Goal: Task Accomplishment & Management: Manage account settings

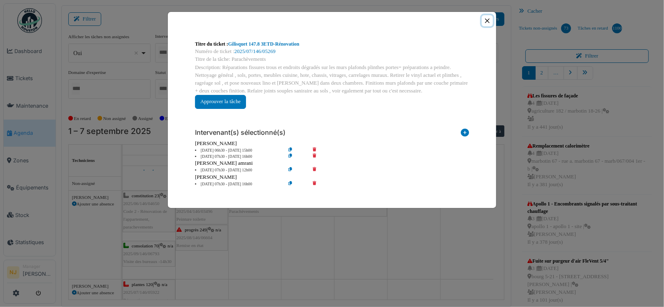
click at [486, 19] on button "Close" at bounding box center [487, 20] width 11 height 11
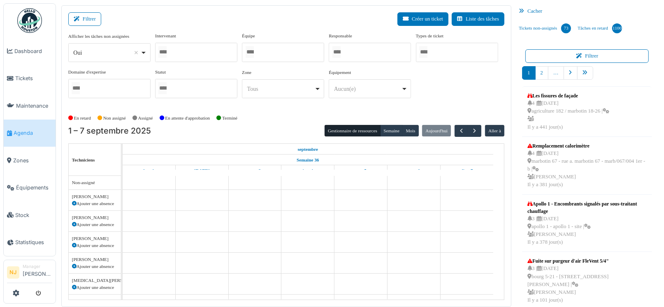
click at [173, 50] on div at bounding box center [196, 52] width 82 height 19
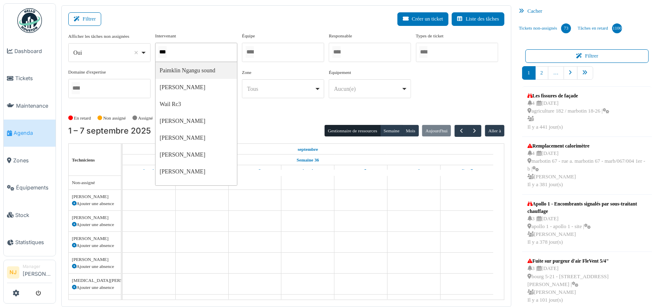
type input "****"
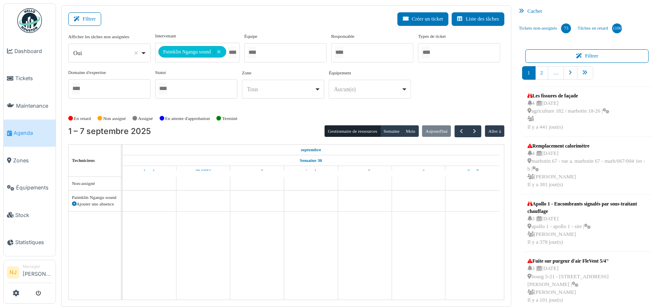
click at [190, 21] on div "Filtrer Créer un ticket Liste des tâches" at bounding box center [286, 22] width 436 height 20
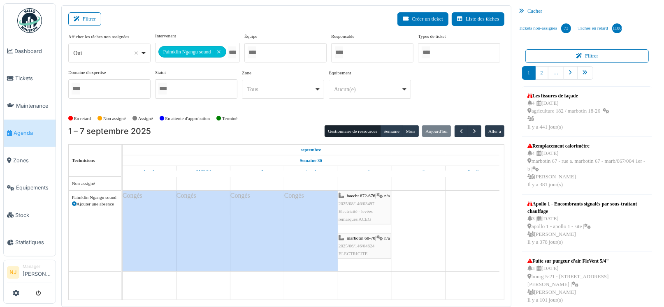
click at [365, 206] on span "2025/08/146/03497" at bounding box center [356, 203] width 36 height 5
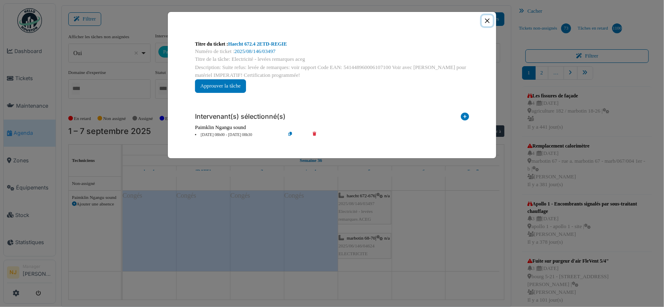
click at [487, 18] on button "Close" at bounding box center [487, 20] width 11 height 11
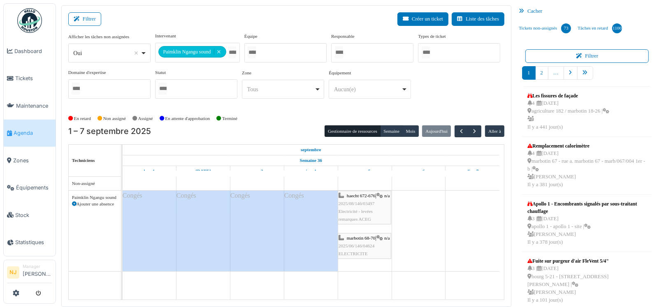
click at [356, 248] on span "2025/06/146/04624" at bounding box center [356, 245] width 36 height 5
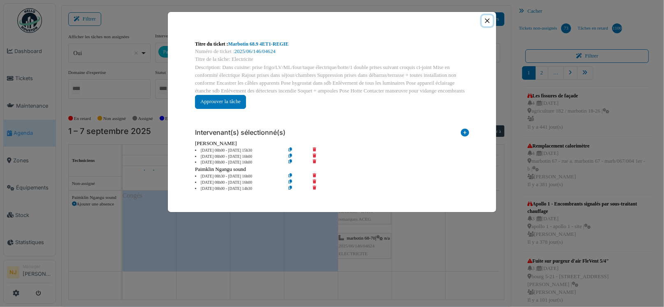
click at [486, 20] on button "Close" at bounding box center [487, 20] width 11 height 11
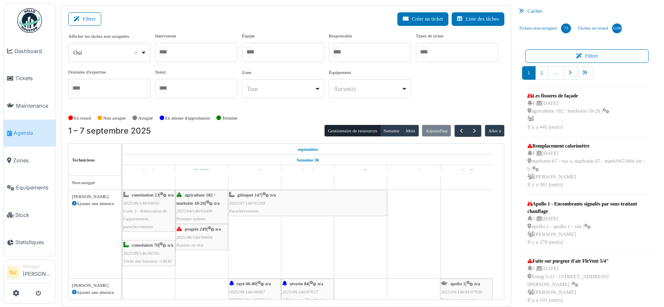
click at [188, 52] on div at bounding box center [196, 52] width 82 height 19
click at [266, 20] on div "Filtrer Créer un ticket Liste des tâches" at bounding box center [286, 22] width 436 height 20
click at [182, 50] on div at bounding box center [196, 52] width 82 height 19
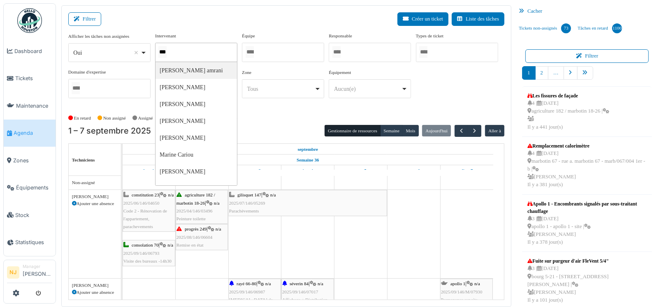
type input "****"
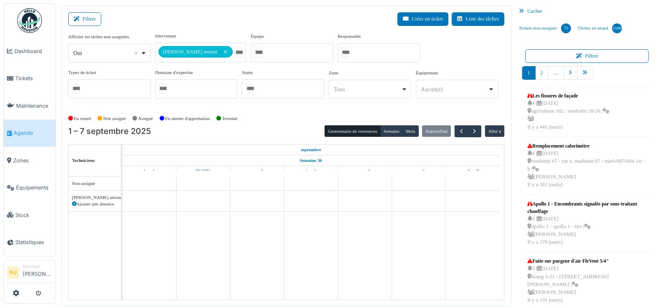
click at [230, 28] on div "Filtrer Créer un ticket Liste des tâches" at bounding box center [286, 22] width 436 height 20
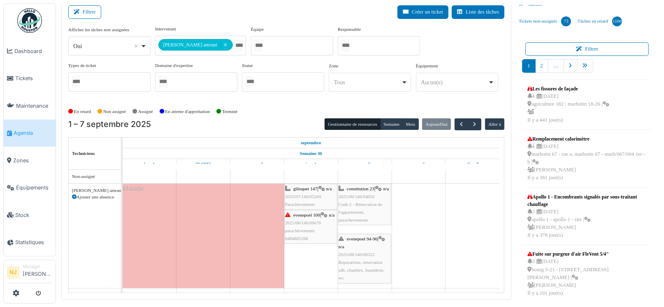
scroll to position [9, 0]
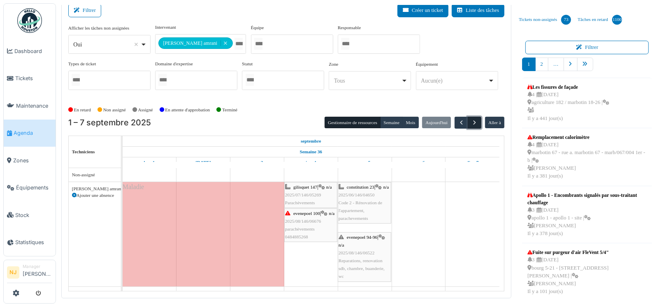
click at [471, 123] on span "button" at bounding box center [474, 122] width 7 height 7
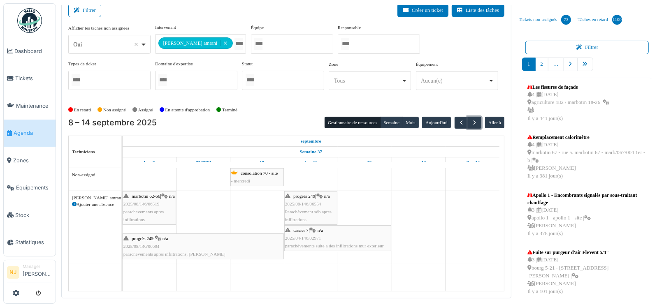
click at [146, 201] on div "marbotin 62-66 | n/a 2025/08/146/06519 parachevements apres infiltrations" at bounding box center [149, 208] width 52 height 32
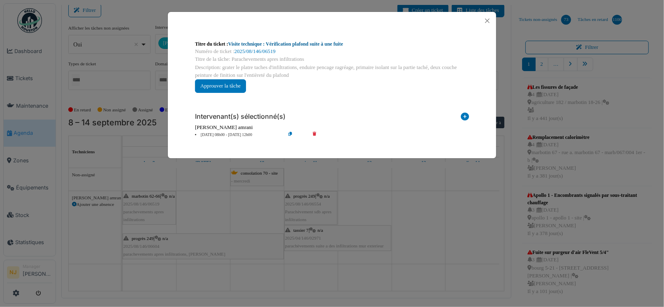
click at [277, 43] on link "Visite technique : Vérification plafond suite à une fuite" at bounding box center [285, 44] width 115 height 6
click at [485, 20] on button "Close" at bounding box center [487, 20] width 11 height 11
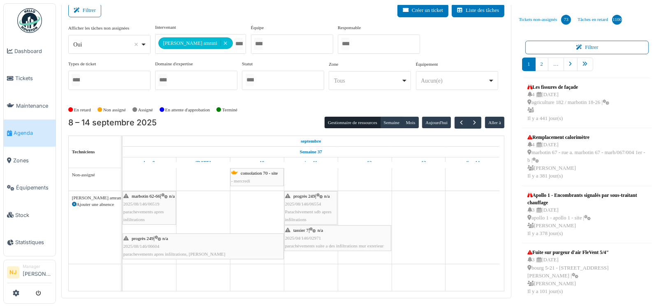
click at [144, 207] on div "marbotin 62-66 | n/a 2025/08/146/06519 parachevements apres infiltrations" at bounding box center [149, 208] width 52 height 32
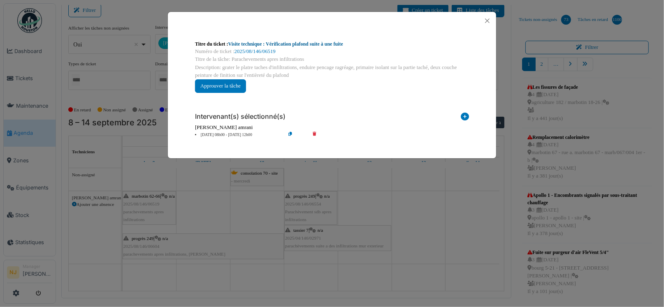
click at [281, 42] on link "Visite technique : Vérification plafond suite à une fuite" at bounding box center [285, 44] width 115 height 6
click at [484, 20] on button "Close" at bounding box center [487, 20] width 11 height 11
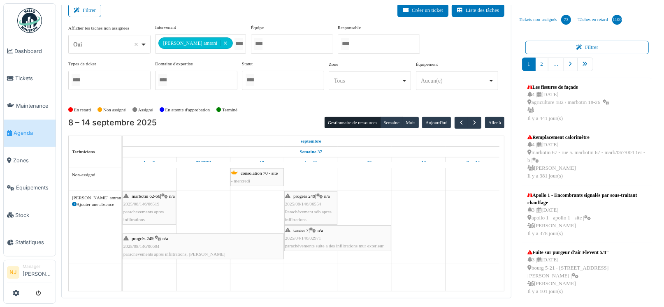
click at [151, 206] on span "2025/08/146/06519" at bounding box center [141, 203] width 36 height 5
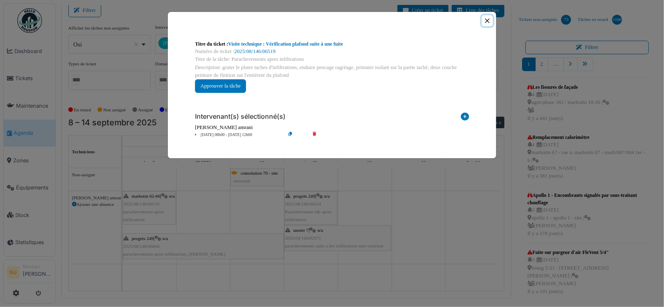
click at [487, 20] on button "Close" at bounding box center [487, 20] width 11 height 11
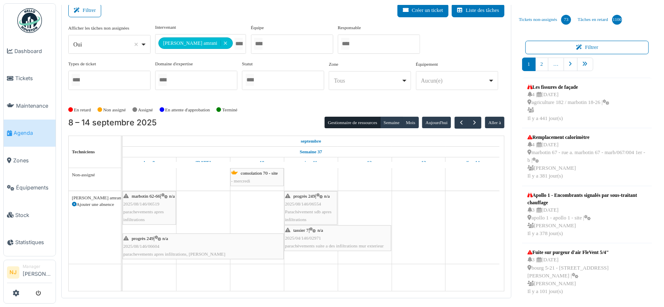
click at [160, 247] on div "progrès 249 | n/a 2025/08/146/06604 parachevements apres infiltrations, Karim" at bounding box center [203, 247] width 160 height 24
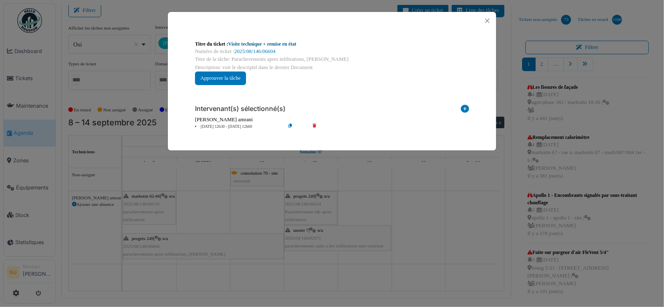
click at [247, 43] on link "Visite technique + remise en état" at bounding box center [262, 44] width 68 height 6
click at [487, 21] on button "Close" at bounding box center [487, 20] width 11 height 11
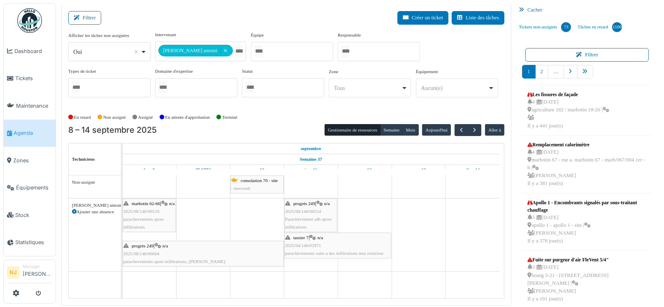
scroll to position [0, 0]
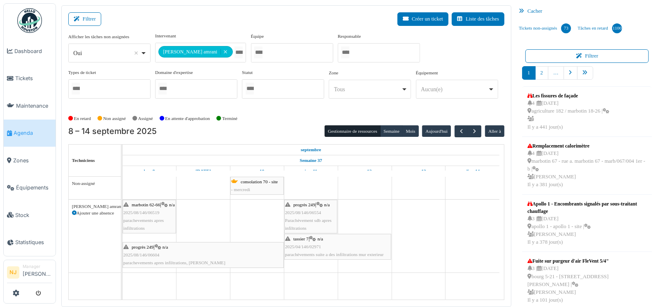
click at [308, 210] on span "2025/08/146/06554" at bounding box center [303, 212] width 36 height 5
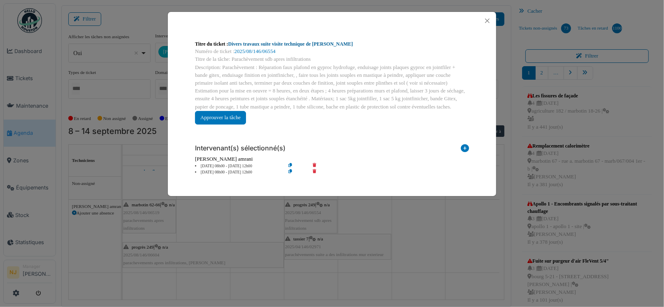
click at [258, 43] on link "Divers travaux suite visite technique de Nicolae" at bounding box center [290, 44] width 125 height 6
click at [488, 20] on button "Close" at bounding box center [487, 20] width 11 height 11
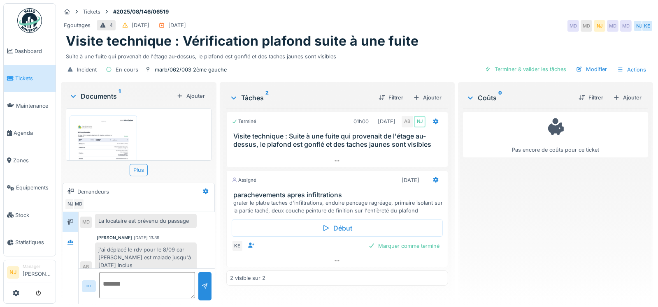
scroll to position [6, 0]
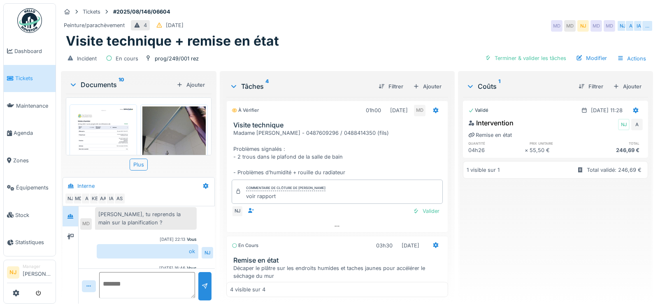
scroll to position [344, 0]
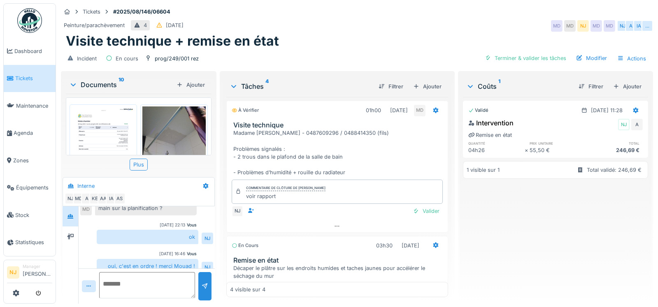
click at [128, 287] on textarea at bounding box center [147, 285] width 96 height 26
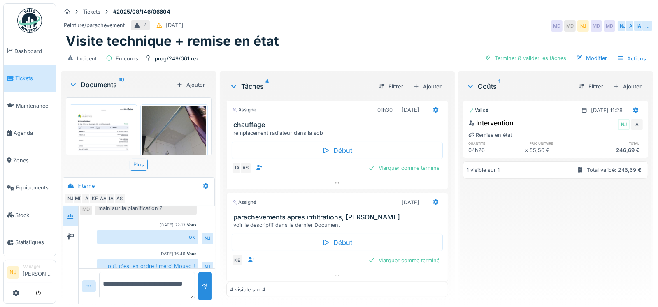
scroll to position [6, 0]
click at [335, 275] on icon at bounding box center [337, 275] width 5 height 1
click at [138, 286] on textarea "**********" at bounding box center [147, 285] width 96 height 26
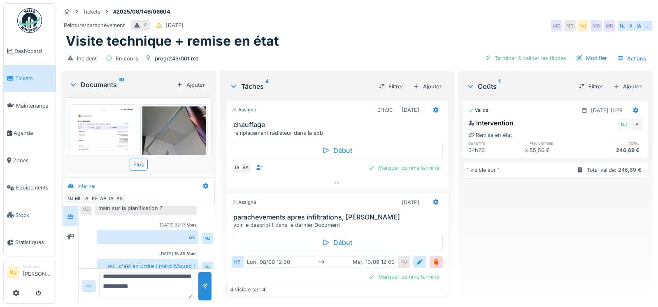
scroll to position [39, 0]
type textarea "**********"
click at [202, 275] on div at bounding box center [204, 286] width 13 height 28
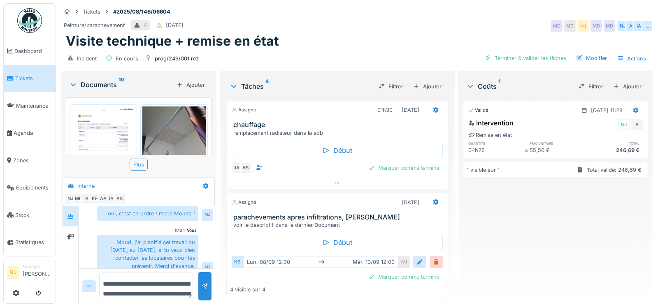
click at [114, 235] on div "Moud, j'ai planifié cet travail du 8 au 10 septembre 2025, si tu veux bien cont…" at bounding box center [148, 254] width 102 height 38
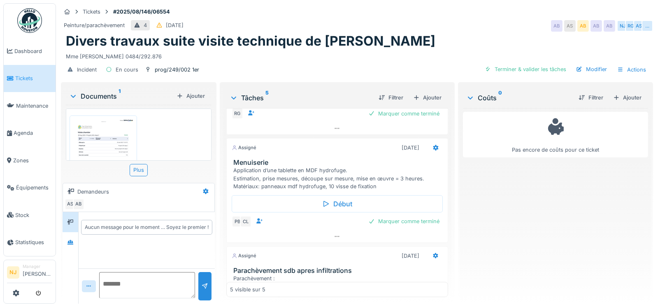
scroll to position [6, 0]
click at [120, 272] on textarea at bounding box center [147, 285] width 96 height 26
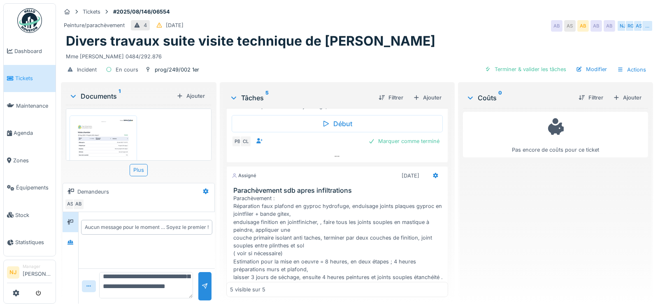
scroll to position [29, 0]
click at [157, 275] on textarea "**********" at bounding box center [146, 285] width 94 height 26
click at [138, 294] on textarea "**********" at bounding box center [146, 285] width 94 height 26
type textarea "**********"
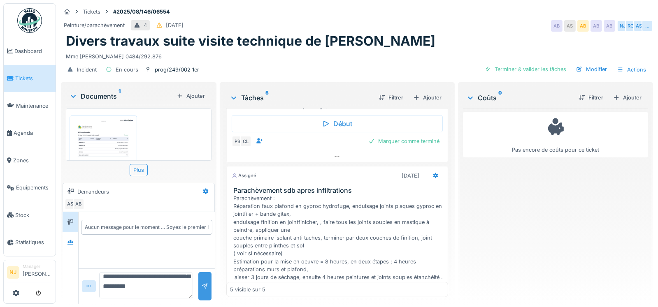
click at [201, 285] on div at bounding box center [204, 286] width 7 height 8
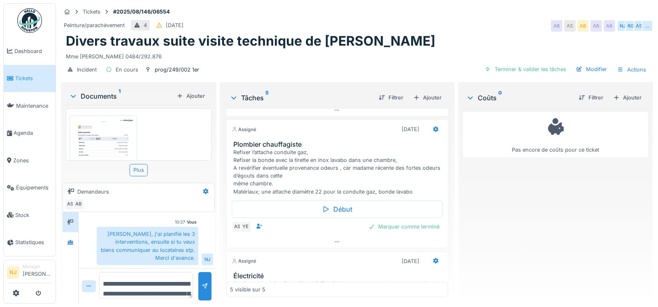
scroll to position [0, 0]
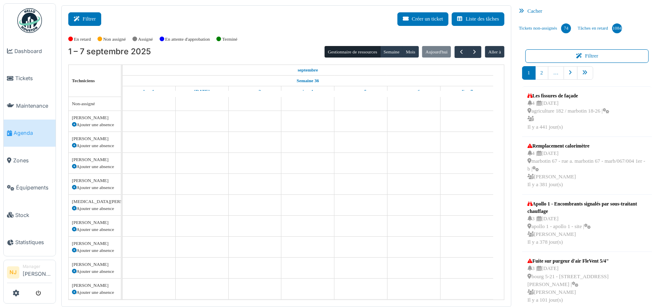
click at [85, 15] on button "Filtrer" at bounding box center [84, 19] width 33 height 14
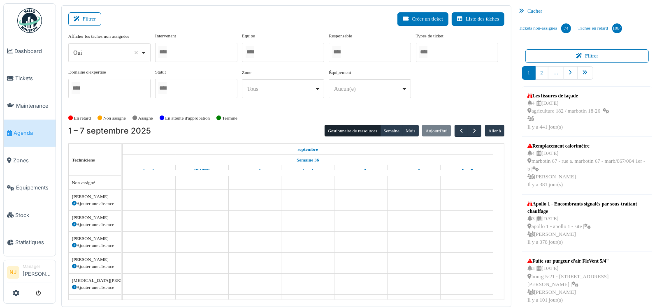
click at [265, 50] on div at bounding box center [283, 52] width 82 height 19
drag, startPoint x: 177, startPoint y: 47, endPoint x: 172, endPoint y: 57, distance: 11.2
click at [177, 47] on div at bounding box center [196, 52] width 82 height 19
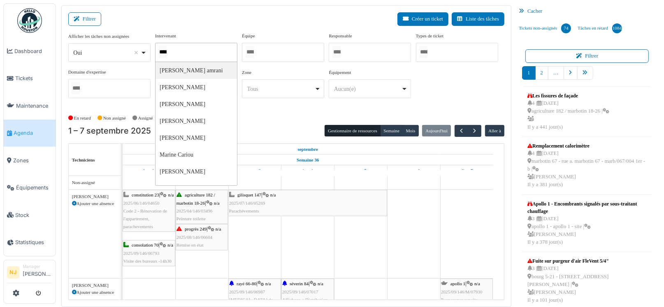
type input "*****"
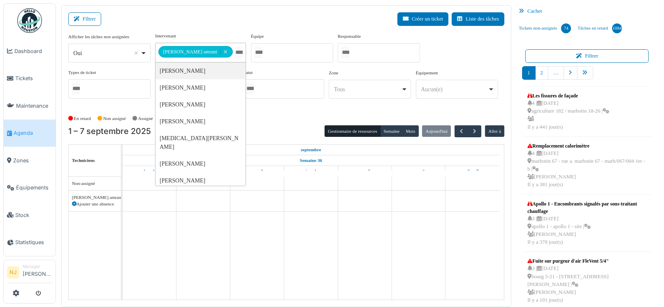
click at [223, 24] on div "Filtrer Créer un ticket Liste des tâches" at bounding box center [286, 22] width 436 height 20
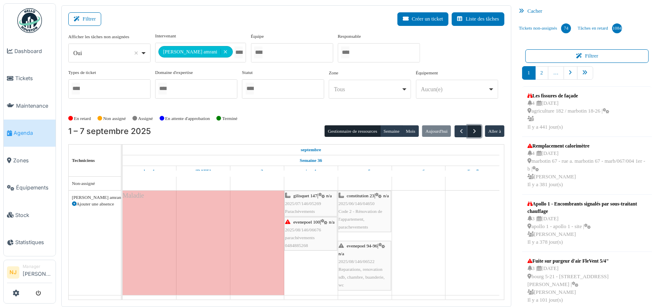
click at [471, 129] on span "button" at bounding box center [474, 131] width 7 height 7
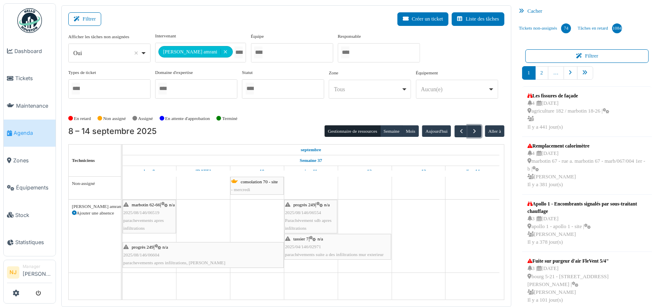
click at [306, 242] on div "tassier 7 | n/a 2025/04/146/02971 parachèvements suite a des infiltrations mur …" at bounding box center [337, 247] width 105 height 24
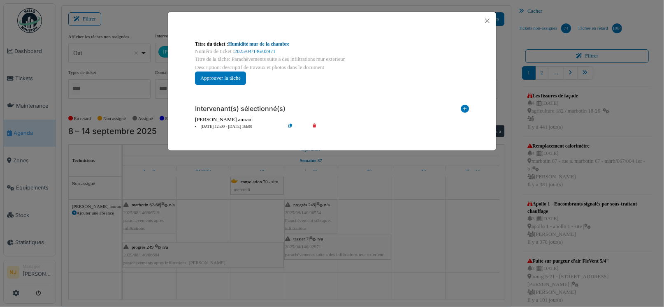
click at [250, 41] on link "Humidité mur de la chambre" at bounding box center [258, 44] width 61 height 6
click at [486, 19] on button "Close" at bounding box center [487, 20] width 11 height 11
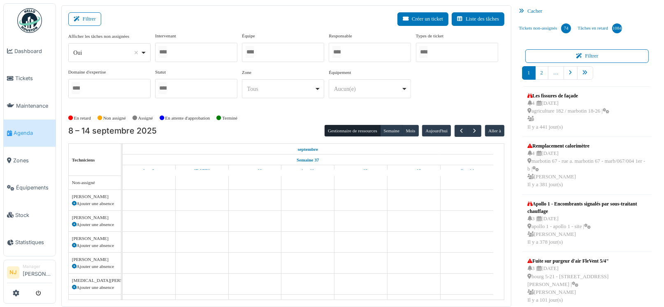
click at [254, 50] on input "Tous" at bounding box center [249, 52] width 8 height 12
click at [212, 29] on div "Filtrer Créer un ticket Liste des tâches" at bounding box center [286, 22] width 436 height 20
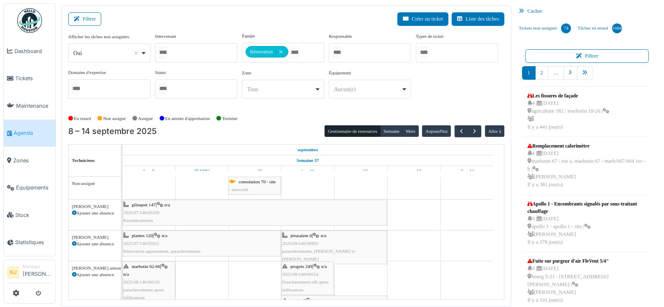
click at [150, 208] on div "gilisquet 147 | n/a 2025/07/146/05269 Parachèvements" at bounding box center [254, 213] width 263 height 24
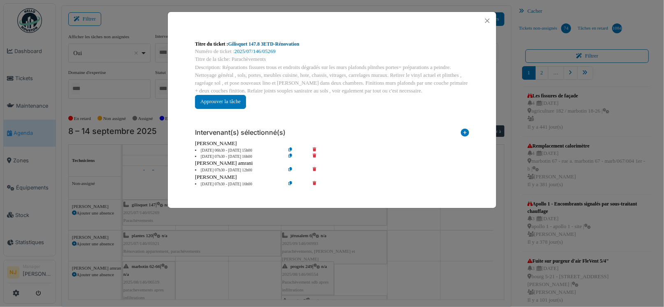
click at [244, 44] on link "Gilisquet 147.8 3ETD-Rénovation" at bounding box center [263, 44] width 71 height 6
click at [486, 21] on button "Close" at bounding box center [487, 20] width 11 height 11
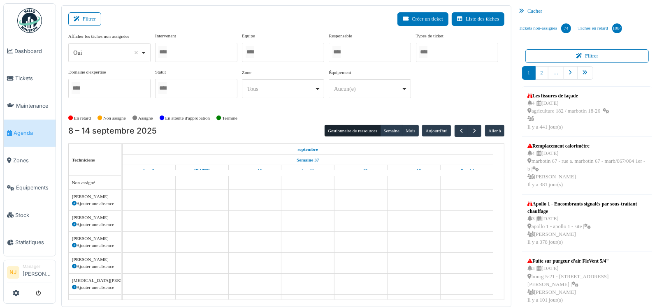
click at [193, 52] on div at bounding box center [196, 52] width 82 height 19
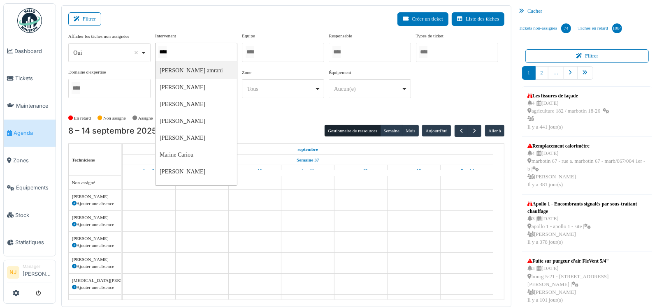
type input "*****"
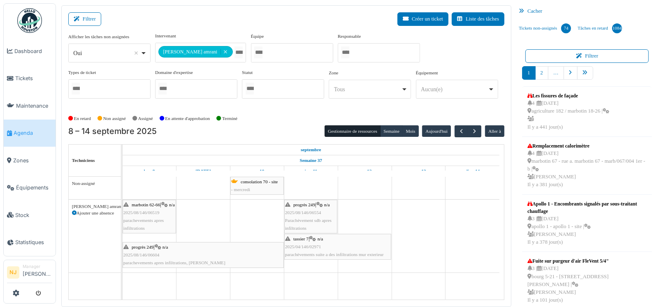
click at [190, 23] on div "Filtrer Créer un ticket Liste des tâches" at bounding box center [286, 22] width 436 height 20
click at [309, 216] on div "progrès 249 | n/a 2025/08/146/06554 Parachèvement sdb apres infiltrations" at bounding box center [310, 217] width 51 height 32
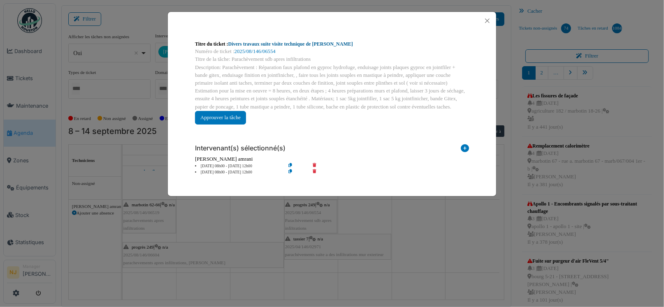
click at [266, 43] on link "Divers travaux suite visite technique de [PERSON_NAME]" at bounding box center [290, 44] width 125 height 6
click at [487, 18] on button "Close" at bounding box center [487, 20] width 11 height 11
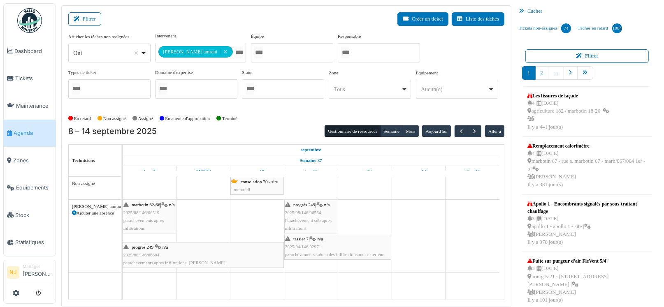
click at [317, 245] on span "2025/04/146/02971" at bounding box center [303, 246] width 36 height 5
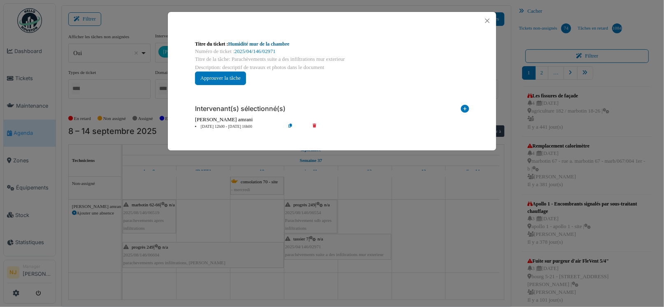
click at [262, 41] on link "Humidité mur de la chambre" at bounding box center [258, 44] width 61 height 6
click at [485, 18] on button "Close" at bounding box center [487, 20] width 11 height 11
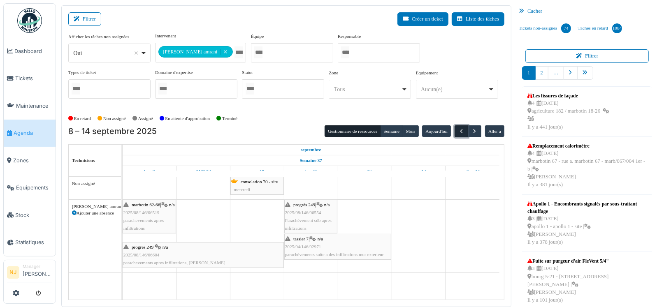
click at [458, 129] on span "button" at bounding box center [461, 131] width 7 height 7
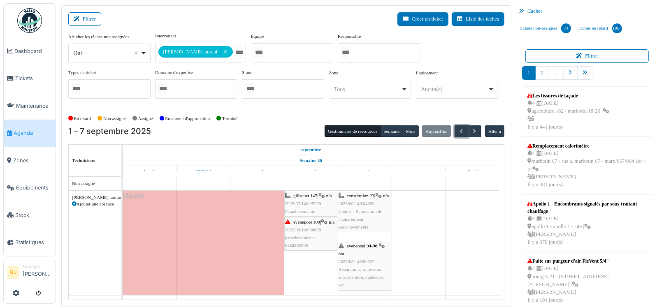
click at [301, 194] on span "gilisquet 147" at bounding box center [305, 195] width 24 height 5
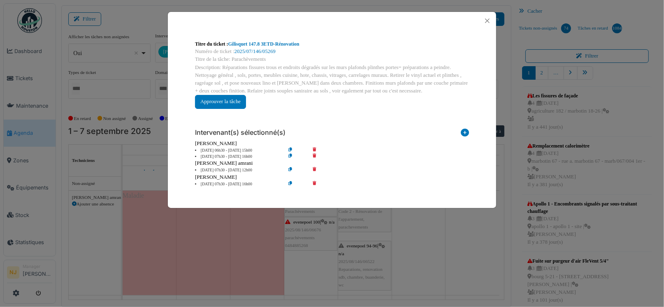
click at [251, 47] on div "Titre du ticket : Gilisquet 147.8 3ETD-Rénovation" at bounding box center [332, 43] width 274 height 7
drag, startPoint x: 252, startPoint y: 43, endPoint x: 257, endPoint y: 45, distance: 4.6
click at [253, 43] on link "Gilisquet 147.8 3ETD-Rénovation" at bounding box center [263, 44] width 71 height 6
click at [259, 45] on link "Gilisquet 147.8 3ETD-Rénovation" at bounding box center [263, 44] width 71 height 6
click at [487, 19] on button "Close" at bounding box center [487, 20] width 11 height 11
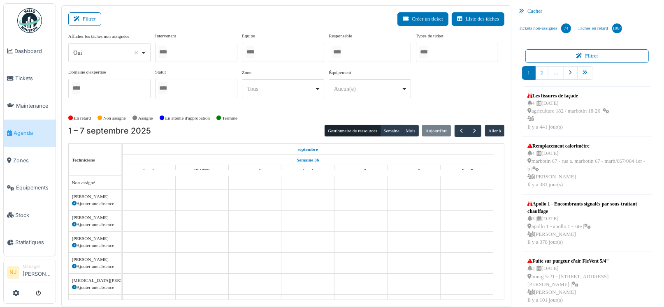
click at [183, 51] on div at bounding box center [196, 52] width 82 height 19
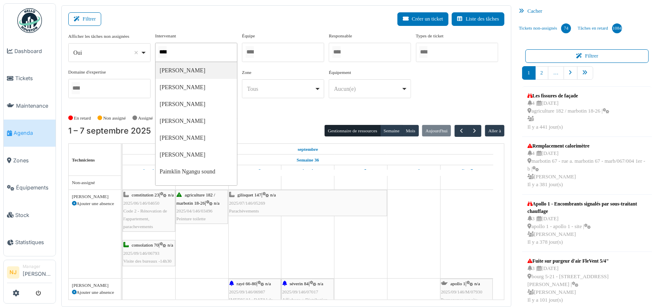
type input "*****"
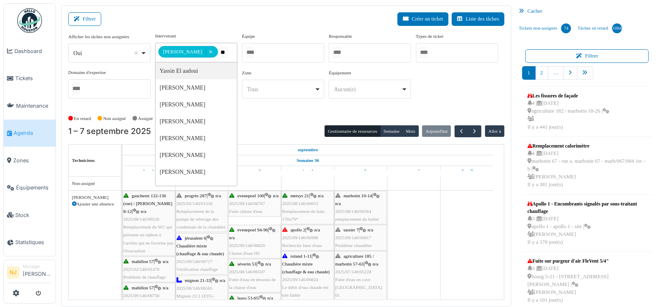
type input "***"
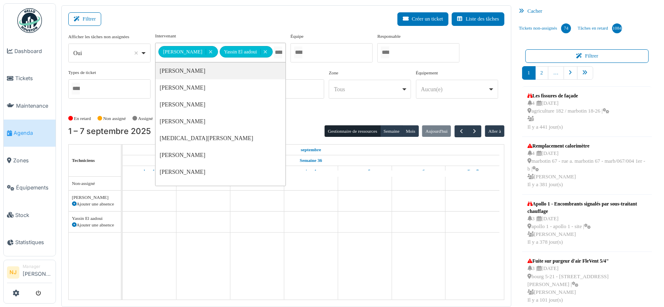
click at [222, 35] on div "**********" at bounding box center [220, 47] width 131 height 30
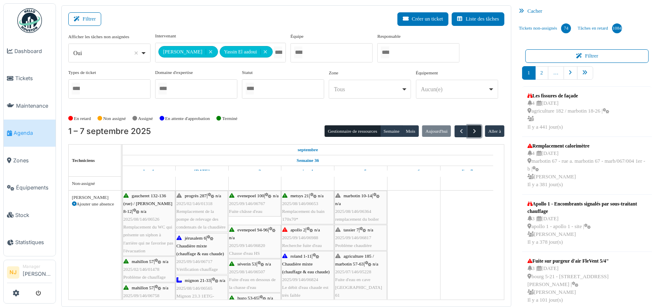
click at [471, 130] on span "button" at bounding box center [474, 131] width 7 height 7
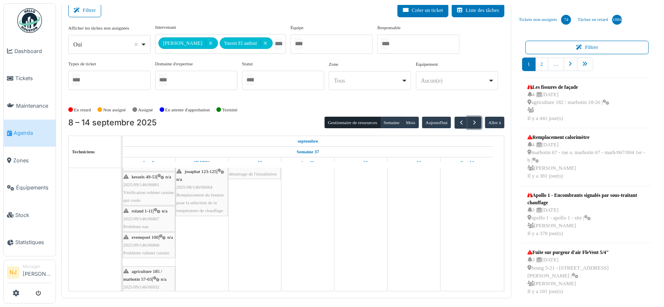
scroll to position [142, 0]
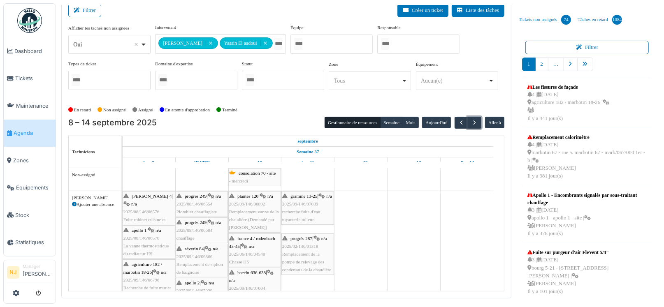
click at [301, 252] on span "Remplacement de la pompe de relevage des condensats de la chaudière" at bounding box center [306, 262] width 49 height 21
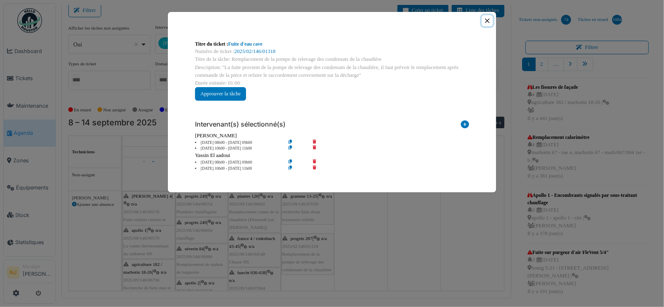
click at [486, 19] on button "Close" at bounding box center [487, 20] width 11 height 11
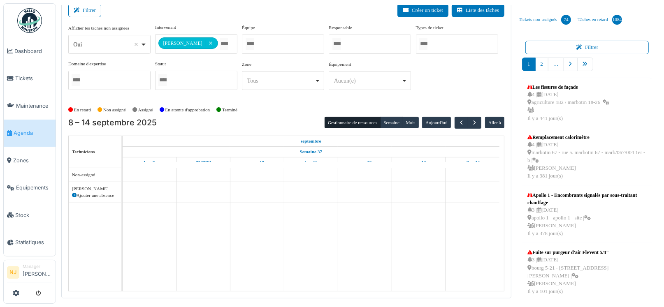
scroll to position [0, 0]
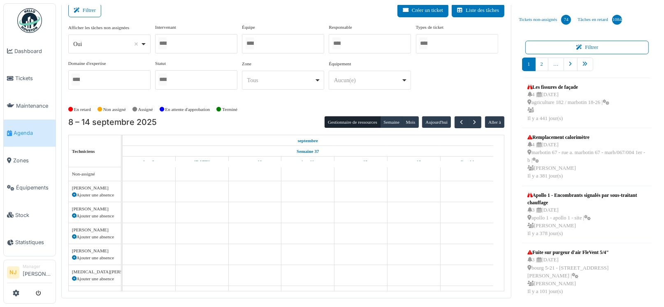
click at [185, 44] on div at bounding box center [196, 43] width 82 height 19
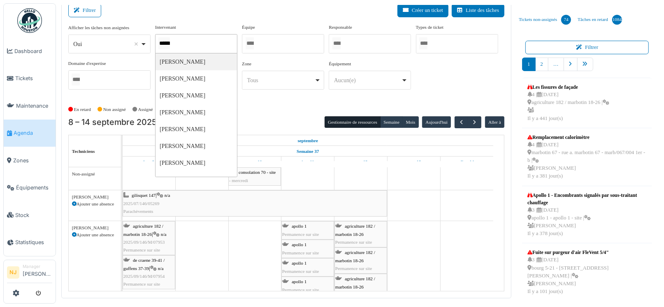
type input "******"
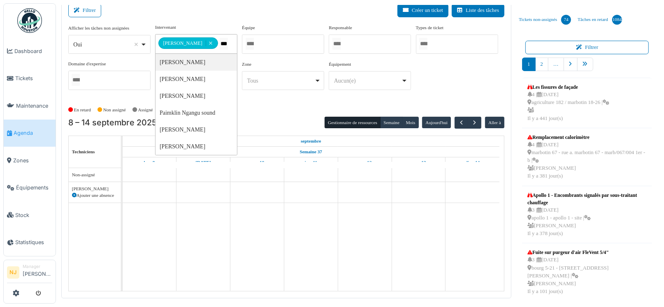
type input "****"
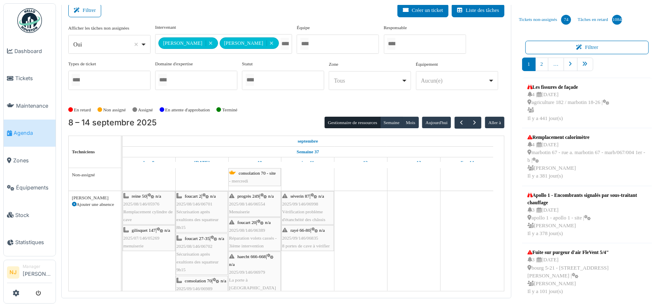
click at [318, 20] on div "Filtrer Créer un ticket Liste des tâches" at bounding box center [286, 14] width 436 height 20
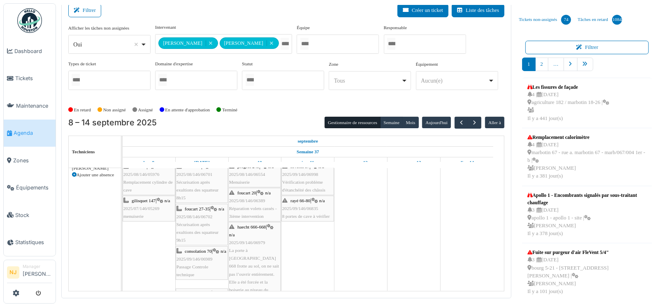
scroll to position [41, 0]
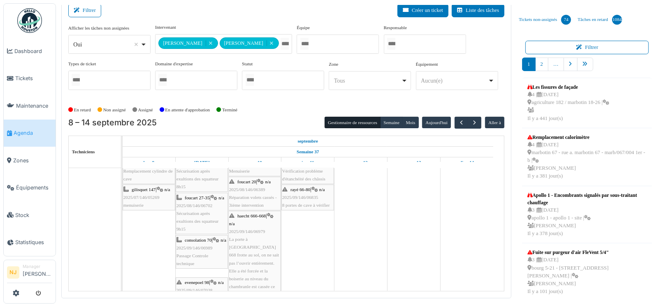
click at [149, 196] on span "2025/07/146/05269" at bounding box center [141, 197] width 36 height 5
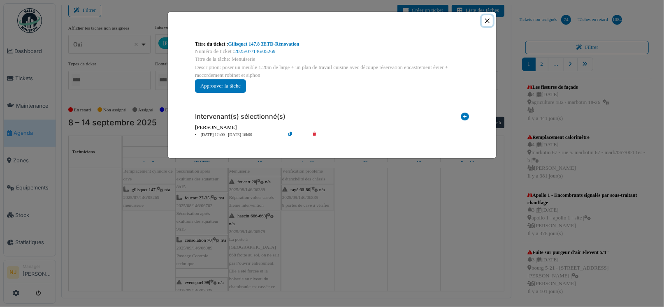
click at [487, 21] on button "Close" at bounding box center [487, 20] width 11 height 11
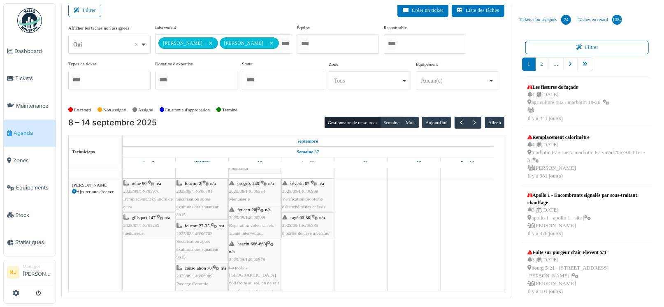
scroll to position [0, 0]
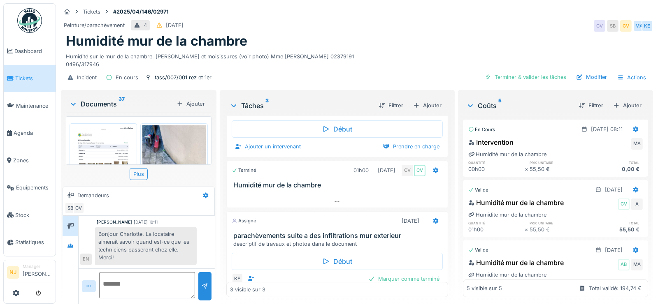
scroll to position [6, 0]
click at [120, 273] on textarea at bounding box center [147, 285] width 96 height 26
click at [167, 287] on textarea "**********" at bounding box center [146, 285] width 94 height 26
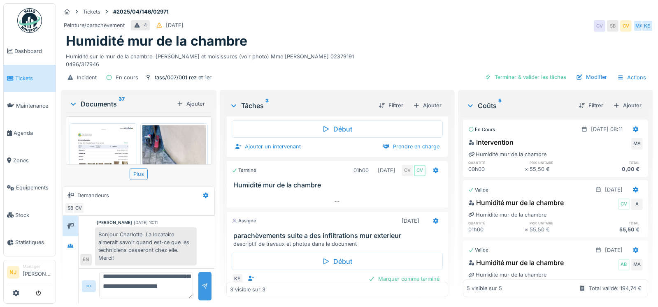
type textarea "**********"
click at [204, 282] on div at bounding box center [204, 286] width 7 height 8
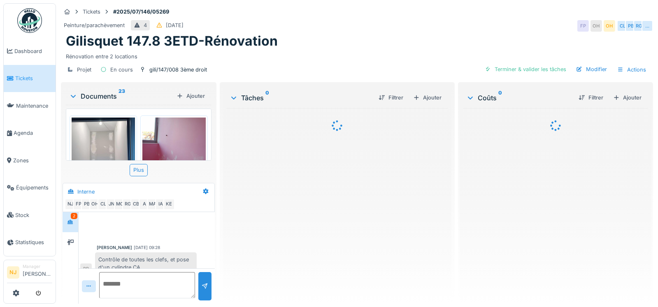
scroll to position [120, 0]
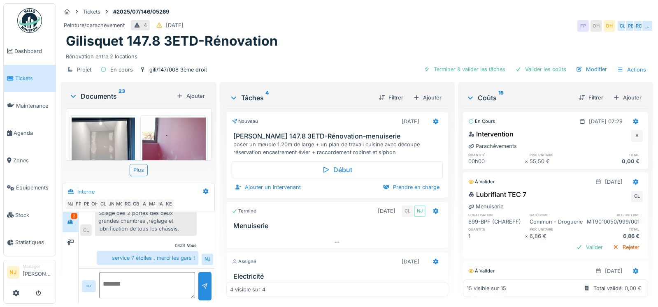
click at [104, 145] on img at bounding box center [103, 160] width 63 height 84
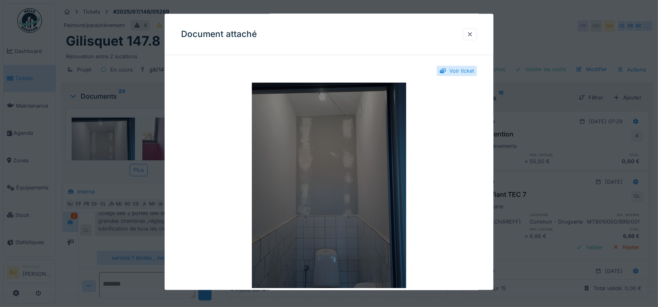
scroll to position [0, 0]
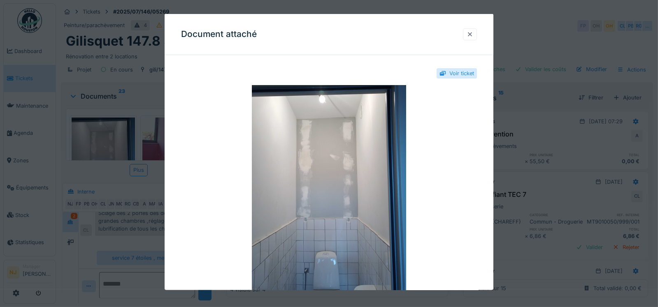
click at [472, 34] on div at bounding box center [469, 34] width 7 height 8
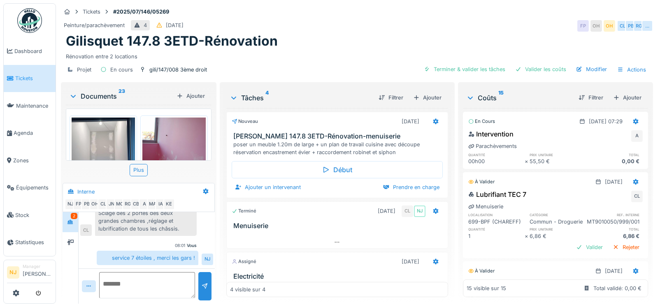
scroll to position [6, 0]
click at [433, 119] on icon at bounding box center [435, 122] width 5 height 6
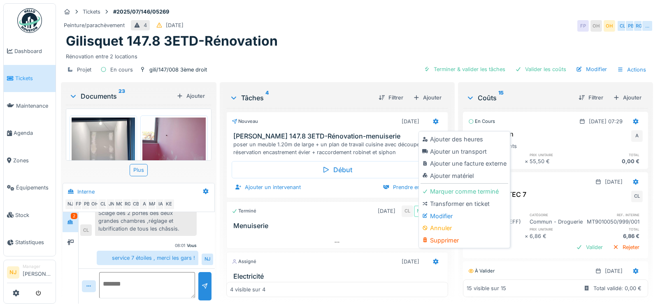
click at [444, 210] on div "Modifier" at bounding box center [464, 216] width 88 height 12
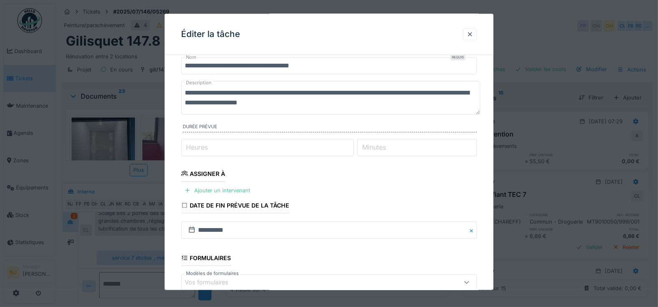
scroll to position [41, 0]
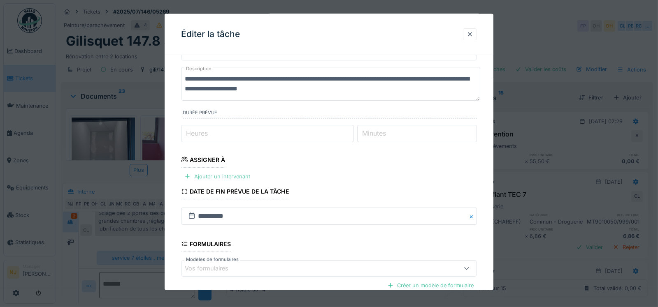
click at [186, 175] on div at bounding box center [187, 176] width 7 height 8
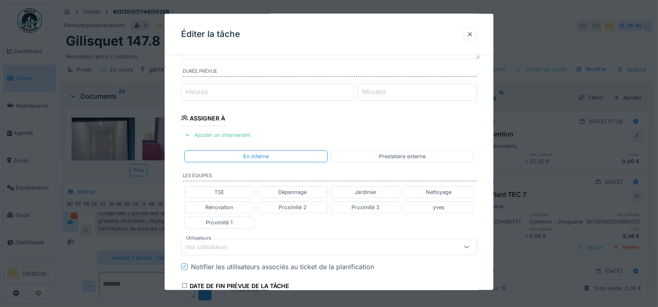
scroll to position [205, 0]
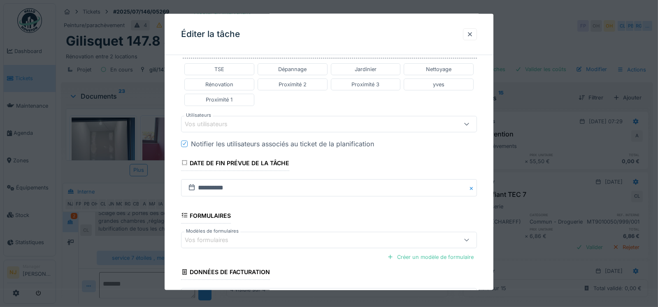
click at [208, 122] on div "Vos utilisateurs" at bounding box center [212, 123] width 54 height 9
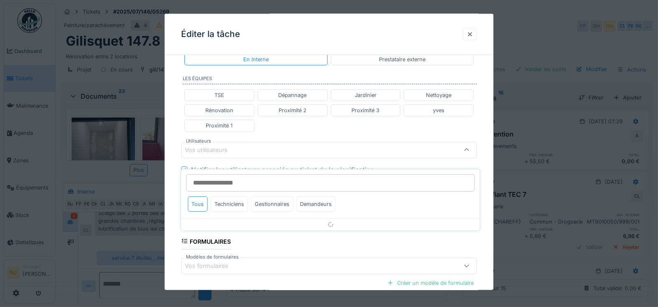
scroll to position [176, 0]
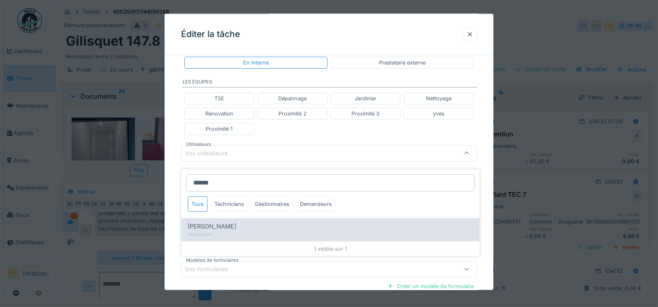
type input "******"
click at [220, 222] on span "[PERSON_NAME]" at bounding box center [212, 226] width 49 height 9
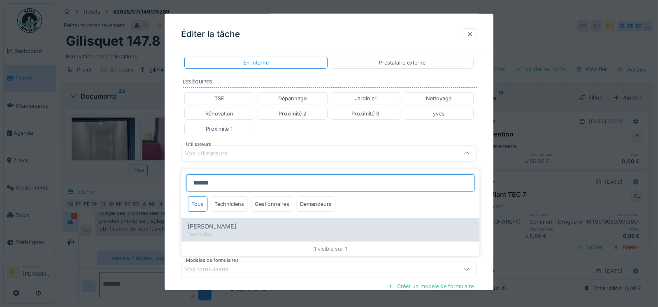
type input "****"
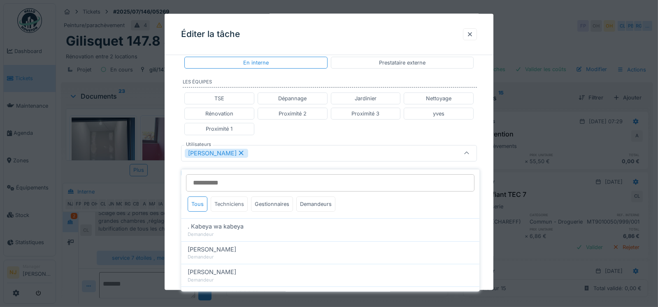
click at [232, 197] on div "Techniciens" at bounding box center [229, 204] width 37 height 15
click at [253, 151] on div "[PERSON_NAME]" at bounding box center [311, 152] width 253 height 9
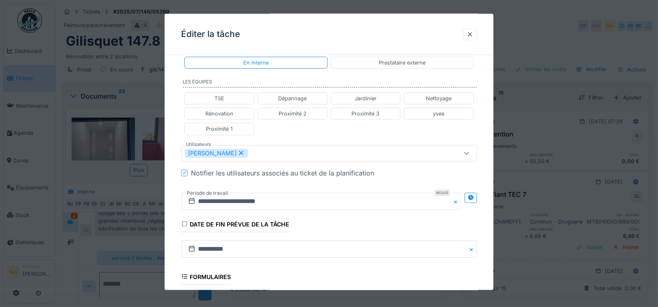
click at [253, 151] on div "[PERSON_NAME]" at bounding box center [311, 152] width 253 height 9
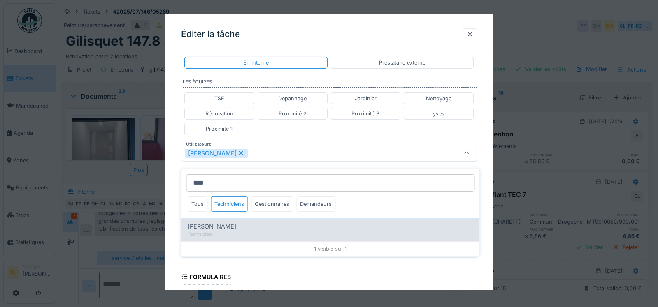
type input "****"
click at [203, 222] on span "[PERSON_NAME]" at bounding box center [212, 226] width 49 height 9
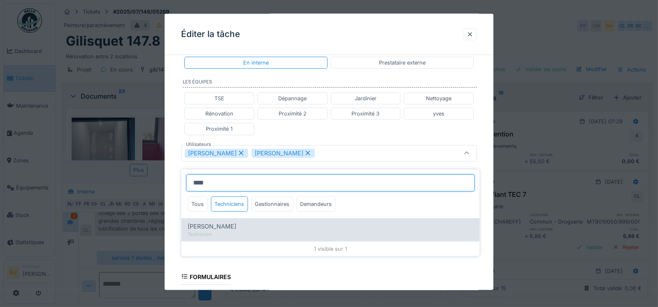
type input "*********"
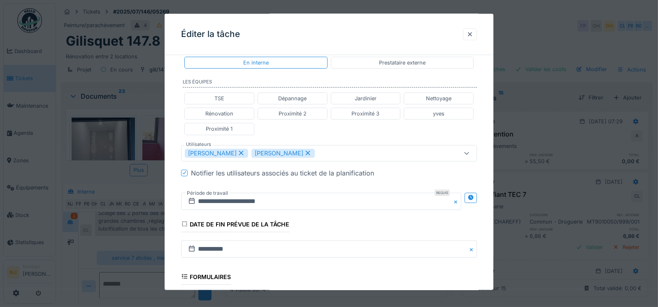
drag, startPoint x: 174, startPoint y: 187, endPoint x: 171, endPoint y: 181, distance: 6.4
click at [174, 186] on div "**********" at bounding box center [328, 149] width 329 height 527
click at [473, 195] on icon at bounding box center [470, 197] width 5 height 5
click at [257, 202] on input "**********" at bounding box center [248, 200] width 134 height 17
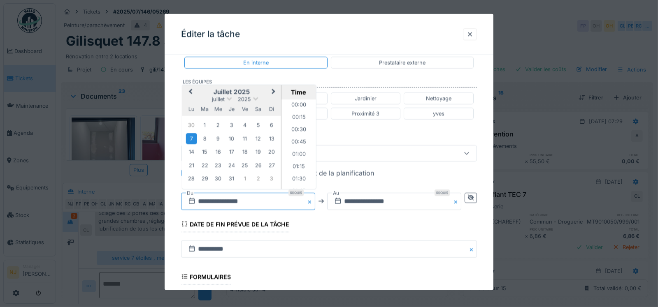
scroll to position [307, 0]
click at [275, 89] on button "Next Month" at bounding box center [273, 92] width 13 height 13
click at [273, 90] on span "Next Month" at bounding box center [273, 92] width 0 height 10
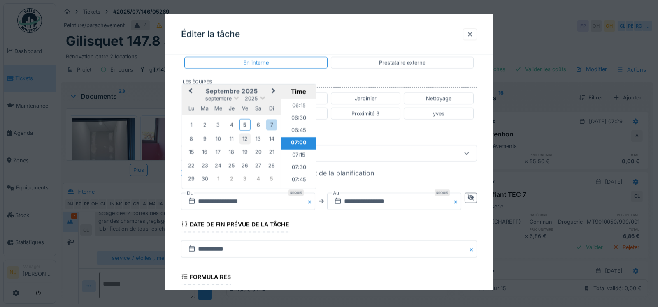
click at [245, 137] on div "12" at bounding box center [244, 138] width 11 height 11
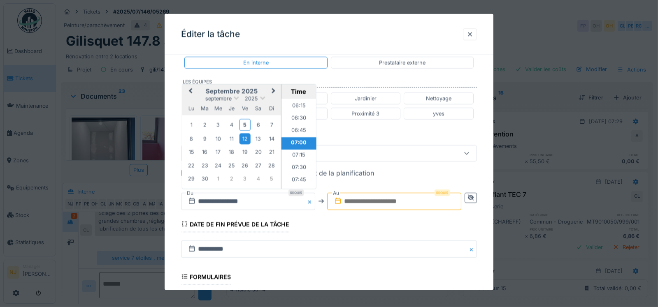
click at [410, 199] on input "text" at bounding box center [394, 200] width 134 height 17
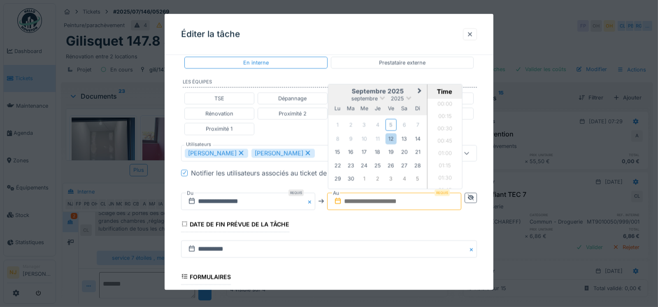
scroll to position [479, 0]
click at [392, 137] on div "12" at bounding box center [390, 138] width 11 height 11
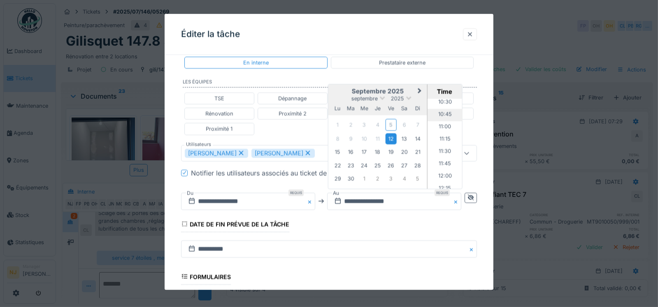
scroll to position [561, 0]
click at [443, 131] on li "12:00" at bounding box center [444, 135] width 35 height 12
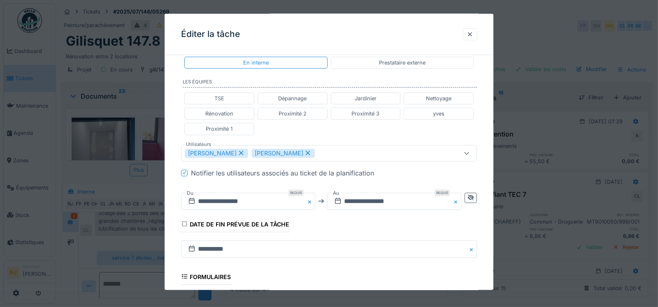
click at [341, 229] on fieldset "**********" at bounding box center [329, 141] width 296 height 511
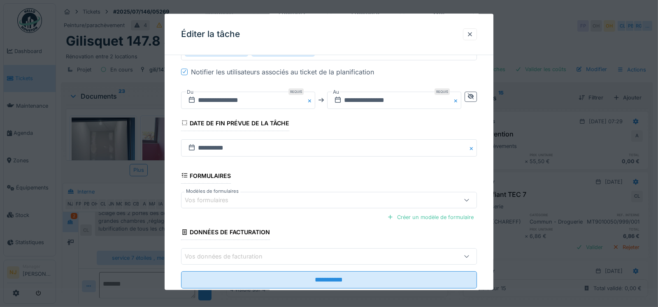
scroll to position [296, 0]
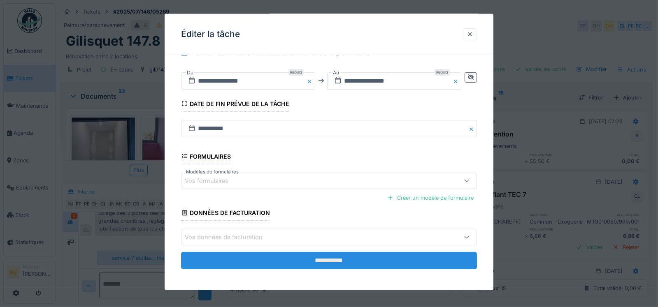
click at [324, 259] on input "**********" at bounding box center [329, 260] width 296 height 17
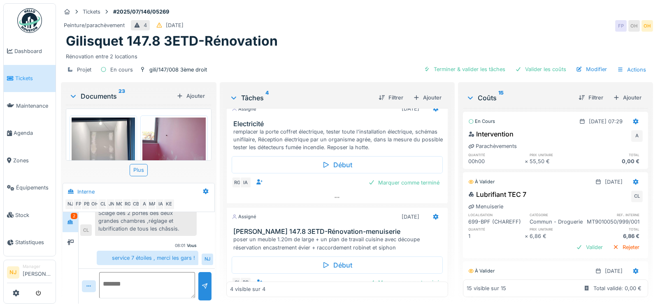
scroll to position [78, 0]
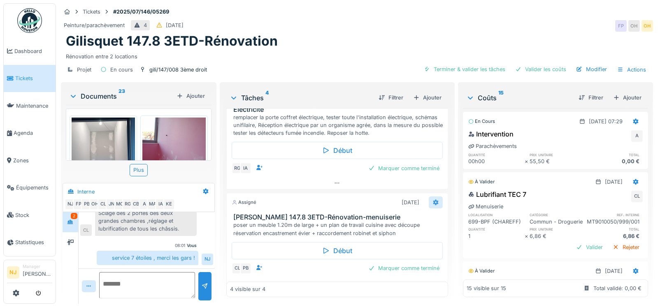
click at [433, 199] on icon at bounding box center [435, 202] width 5 height 6
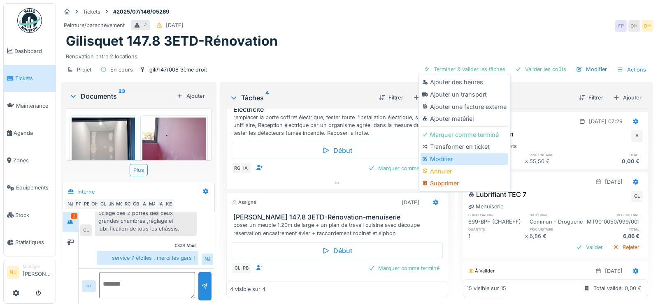
click at [443, 153] on div "Modifier" at bounding box center [464, 159] width 88 height 12
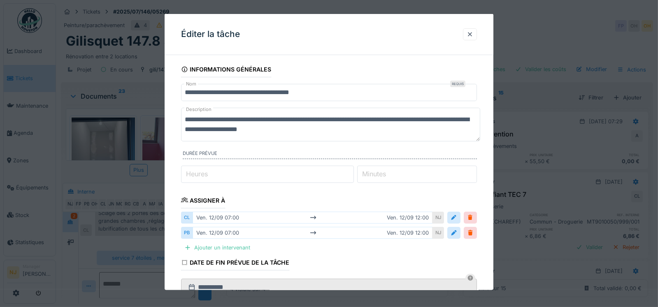
click at [288, 93] on input "**********" at bounding box center [329, 92] width 296 height 17
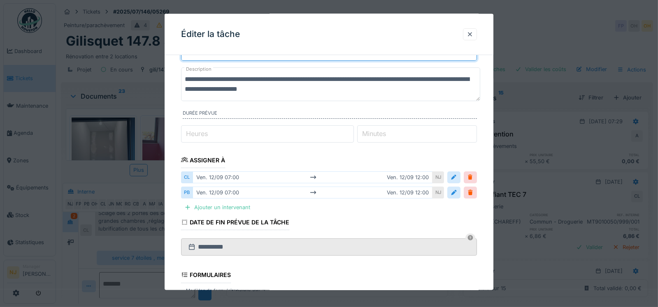
scroll to position [160, 0]
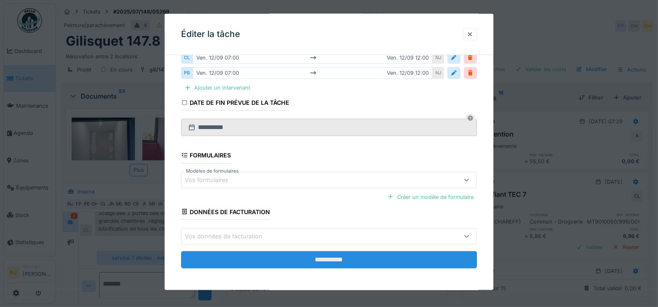
type input "**********"
click at [323, 257] on input "**********" at bounding box center [329, 259] width 296 height 17
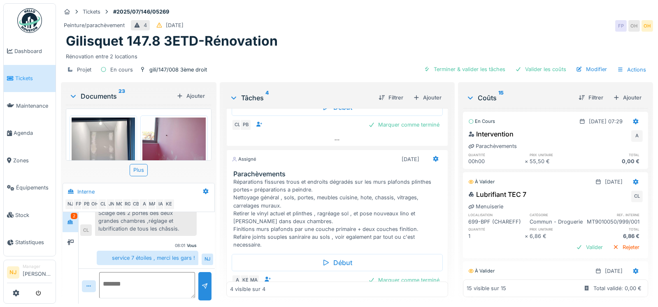
scroll to position [242, 0]
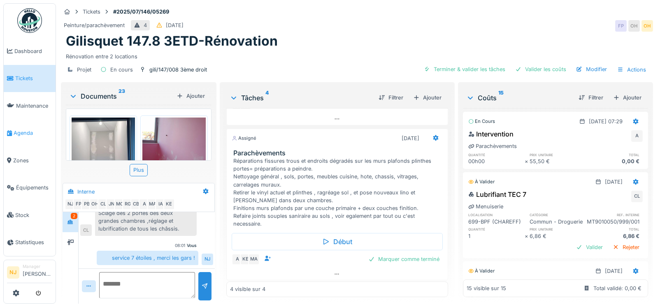
click at [19, 130] on span "Agenda" at bounding box center [33, 133] width 39 height 8
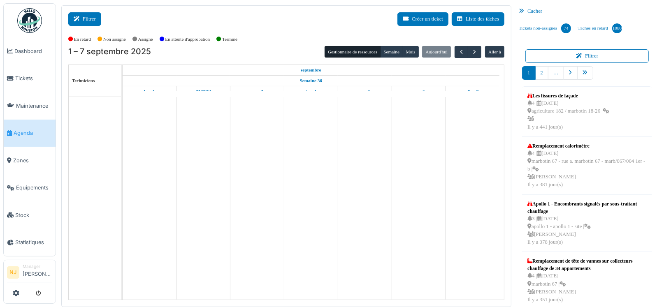
click at [85, 18] on button "Filtrer" at bounding box center [84, 19] width 33 height 14
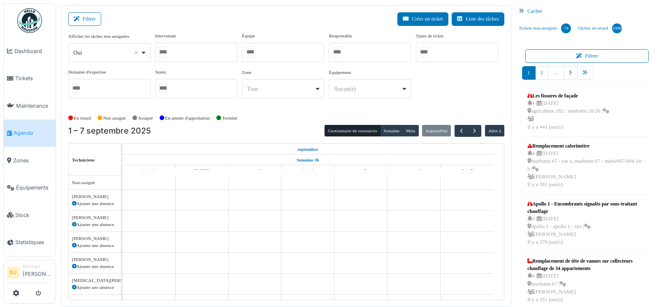
click at [266, 50] on div at bounding box center [283, 52] width 82 height 19
type input "*"
click at [188, 54] on div at bounding box center [196, 52] width 82 height 19
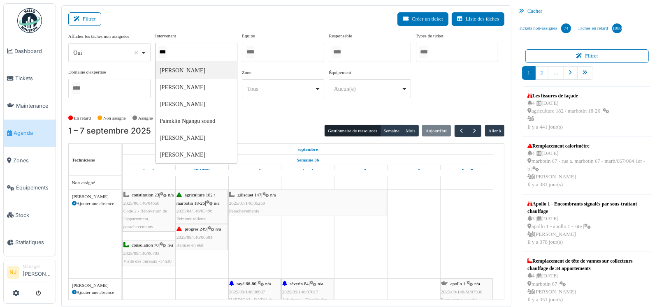
type input "****"
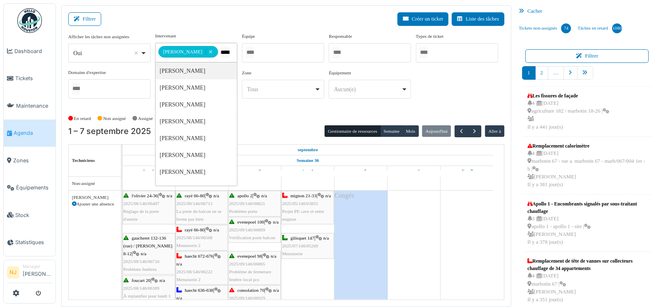
type input "******"
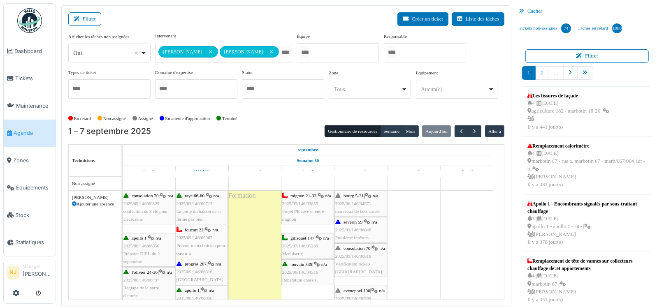
click at [234, 21] on div "Filtrer Créer un ticket Liste des tâches" at bounding box center [286, 22] width 436 height 20
click at [471, 129] on span "button" at bounding box center [474, 131] width 7 height 7
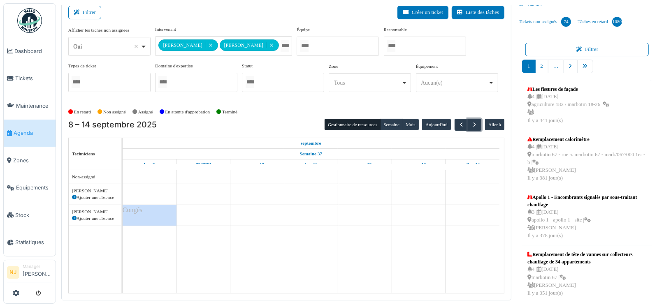
scroll to position [9, 0]
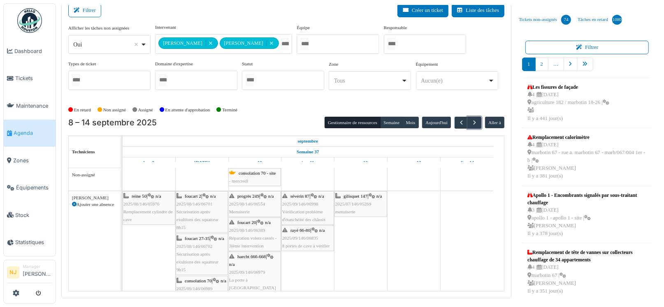
click at [141, 204] on span "2025/08/146/05976" at bounding box center [141, 203] width 36 height 5
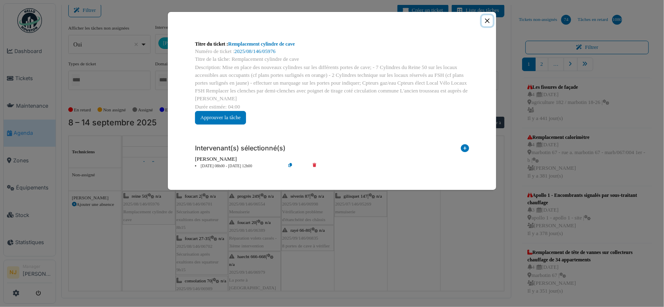
click at [486, 20] on button "Close" at bounding box center [487, 20] width 11 height 11
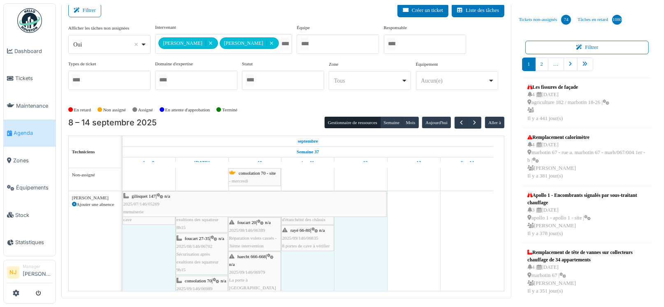
drag, startPoint x: 335, startPoint y: 204, endPoint x: 132, endPoint y: 201, distance: 203.1
click at [123, 201] on div "reine 50 | n/a 2025/08/146/05976 Remplacement cylindre de cave foucart 2 | n/a …" at bounding box center [123, 293] width 0 height 204
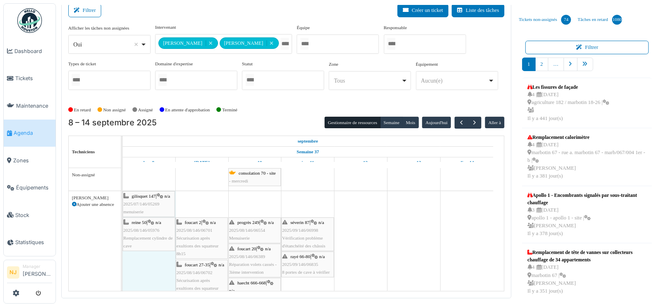
drag, startPoint x: 385, startPoint y: 196, endPoint x: 159, endPoint y: 201, distance: 226.2
click at [123, 201] on div "gilisquet 147 | n/a 2025/07/146/05269 menuiserie reine 50 | n/a 2025/08/146/059…" at bounding box center [123, 306] width 0 height 231
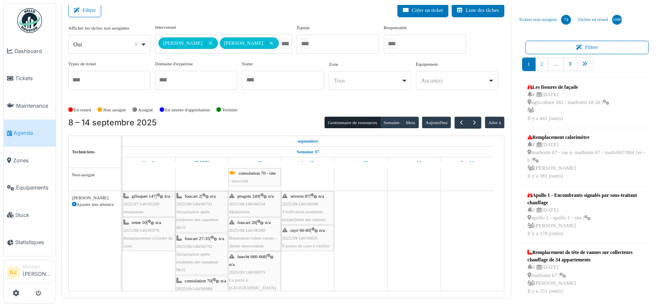
drag, startPoint x: 137, startPoint y: 258, endPoint x: 145, endPoint y: 214, distance: 44.2
click at [144, 206] on div "gilisquet 147 | n/a 2025/07/146/05269 menuiserie" at bounding box center [148, 204] width 51 height 24
drag, startPoint x: 142, startPoint y: 196, endPoint x: 134, endPoint y: 266, distance: 70.0
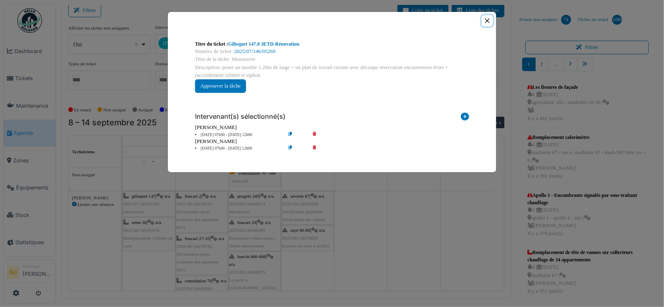
click at [486, 20] on button "Close" at bounding box center [487, 20] width 11 height 11
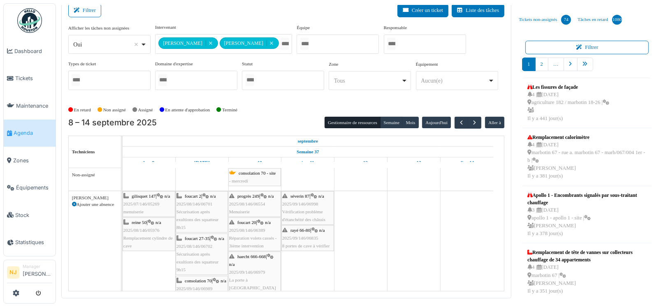
click at [144, 214] on div "gilisquet 147 | n/a 2025/07/146/05269 menuiserie" at bounding box center [148, 204] width 51 height 24
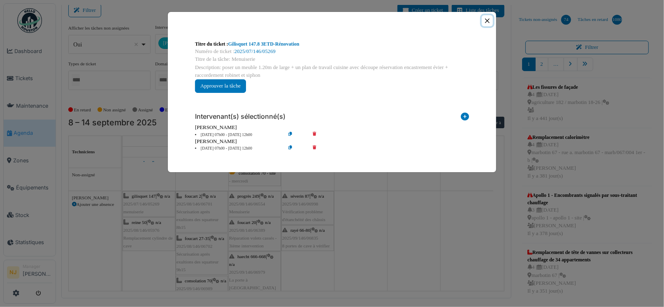
click at [487, 21] on button "Close" at bounding box center [487, 20] width 11 height 11
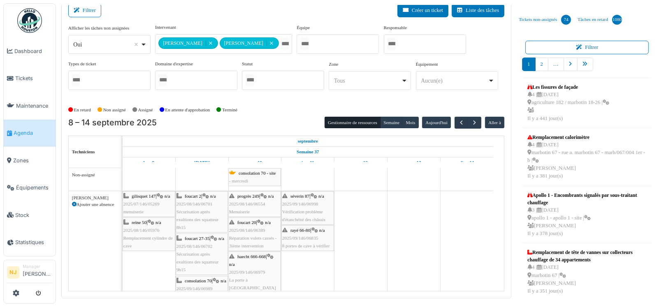
click at [141, 214] on div "gilisquet 147 | n/a 2025/07/146/05269 menuiserie" at bounding box center [148, 204] width 51 height 24
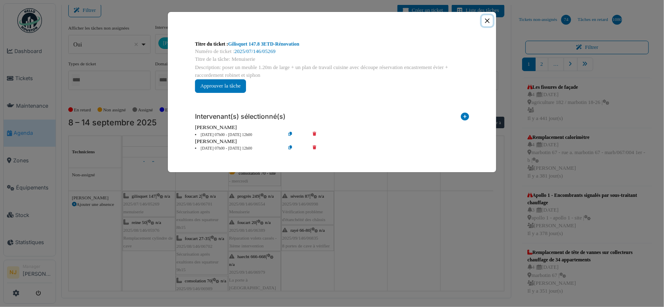
click at [487, 18] on button "Close" at bounding box center [487, 20] width 11 height 11
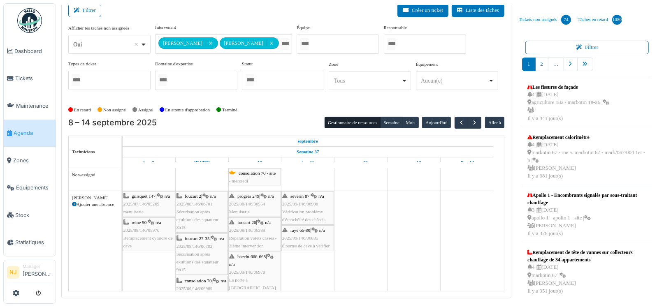
click at [150, 194] on span "gilisquet 147" at bounding box center [144, 196] width 24 height 5
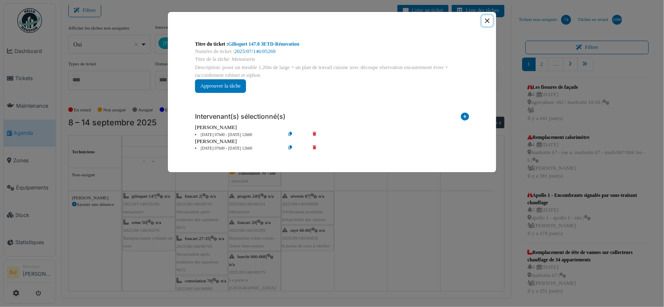
click at [486, 21] on button "Close" at bounding box center [487, 20] width 11 height 11
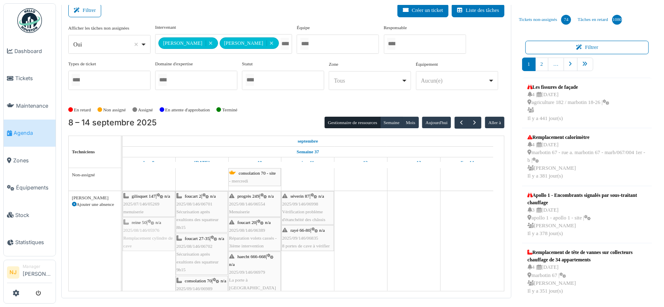
drag, startPoint x: 143, startPoint y: 216, endPoint x: 142, endPoint y: 264, distance: 48.5
click at [143, 199] on div "gilisquet 147 | n/a 2025/07/146/05269 menuiserie" at bounding box center [148, 204] width 51 height 24
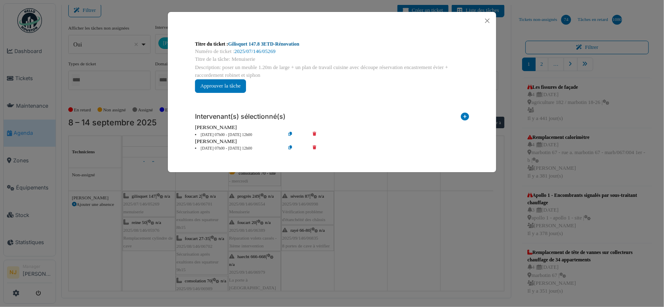
click at [247, 42] on link "Gilisquet 147.8 3ETD-Rénovation" at bounding box center [263, 44] width 71 height 6
click at [488, 20] on button "Close" at bounding box center [487, 20] width 11 height 11
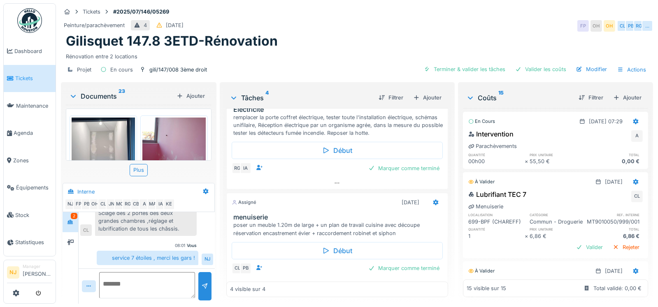
scroll to position [78, 0]
click at [432, 200] on icon at bounding box center [435, 202] width 7 height 5
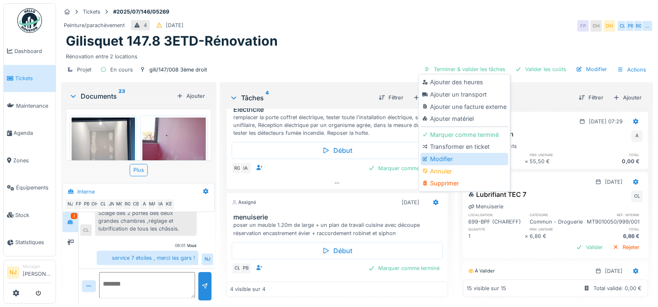
click at [434, 156] on div "Modifier" at bounding box center [464, 159] width 88 height 12
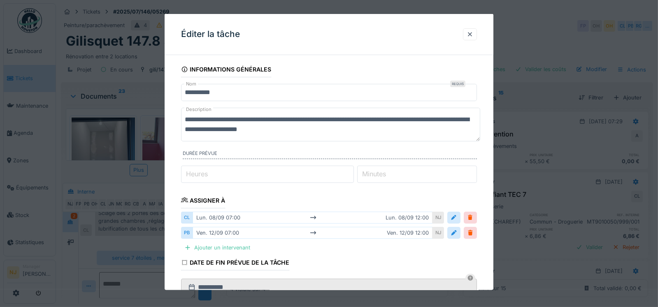
scroll to position [41, 0]
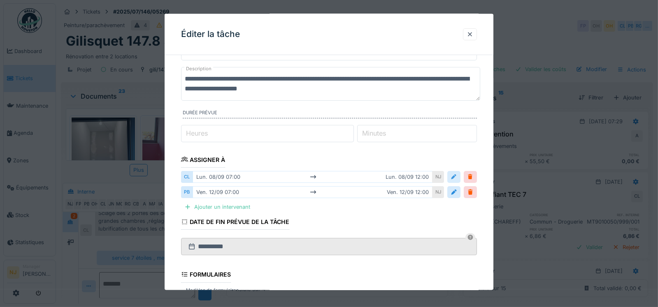
click at [456, 176] on div at bounding box center [453, 177] width 7 height 8
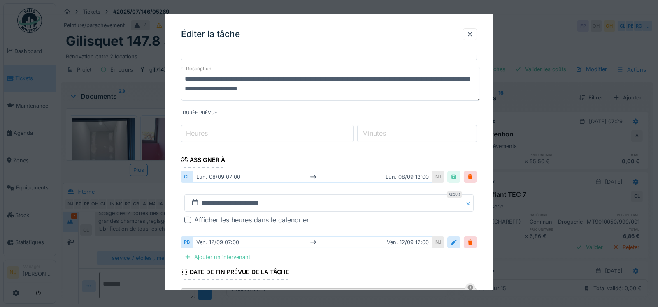
click at [229, 241] on div "[DATE] 07:00 [DATE] 12:00" at bounding box center [312, 242] width 240 height 12
click at [398, 240] on div "[DATE] 07:00 [DATE] 12:00" at bounding box center [312, 242] width 240 height 12
click at [456, 242] on div at bounding box center [453, 242] width 7 height 8
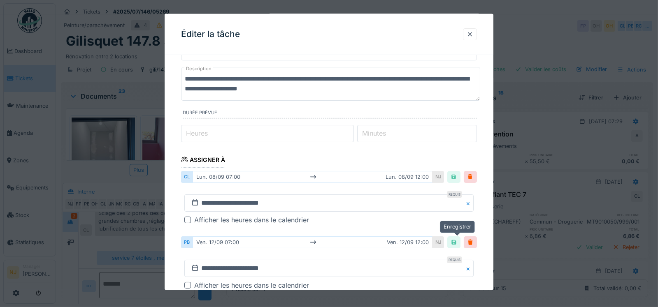
click at [456, 242] on div at bounding box center [453, 242] width 7 height 8
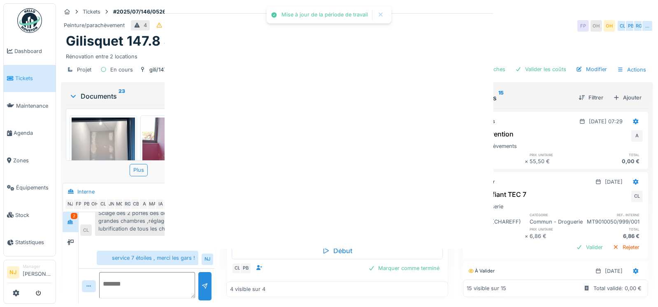
scroll to position [0, 0]
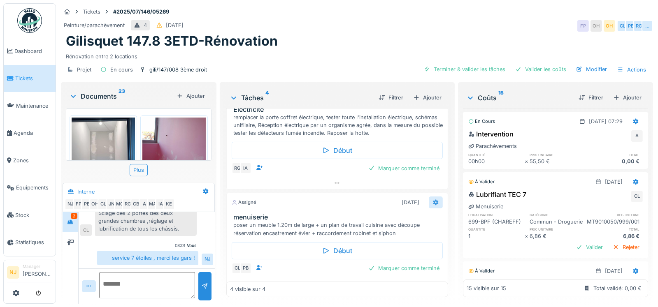
click at [433, 201] on icon at bounding box center [435, 202] width 5 height 6
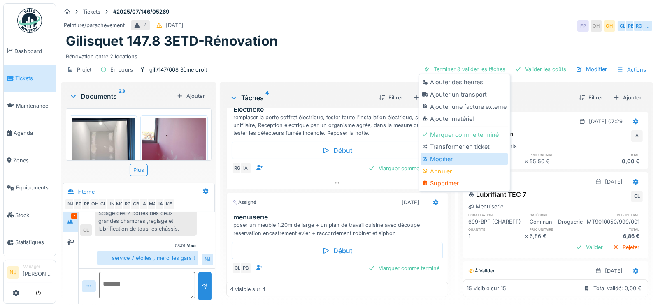
click at [448, 157] on div "Modifier" at bounding box center [464, 159] width 88 height 12
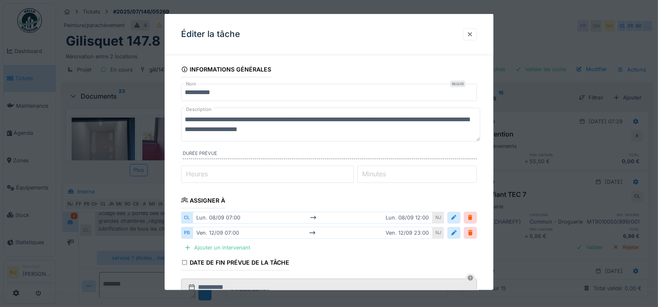
click at [215, 231] on div "[DATE] 07:00 [DATE] 23:00" at bounding box center [312, 233] width 240 height 12
click at [456, 232] on div at bounding box center [453, 233] width 7 height 8
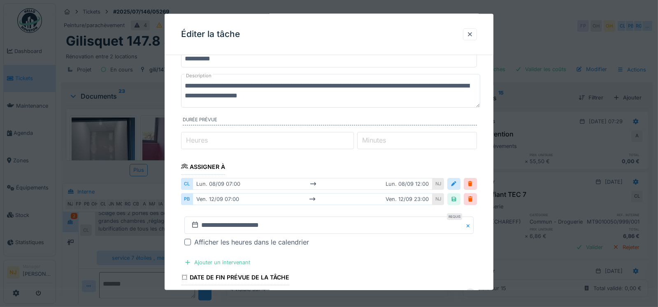
scroll to position [82, 0]
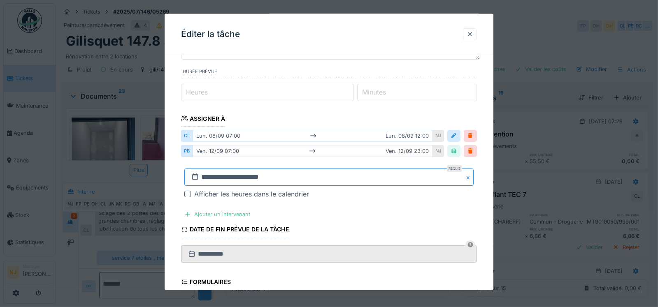
click at [266, 175] on input "**********" at bounding box center [328, 177] width 289 height 17
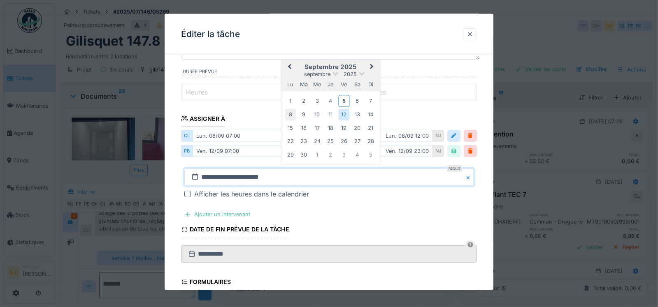
click at [290, 113] on div "8" at bounding box center [290, 114] width 11 height 11
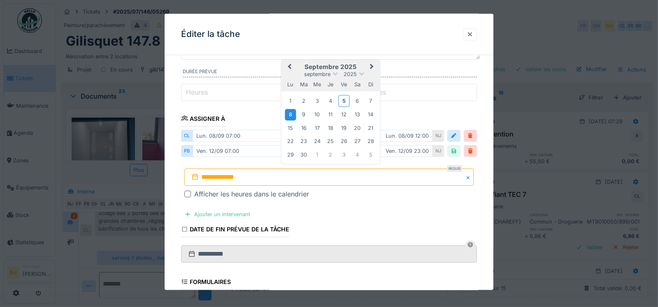
click at [292, 112] on div "8" at bounding box center [290, 114] width 11 height 11
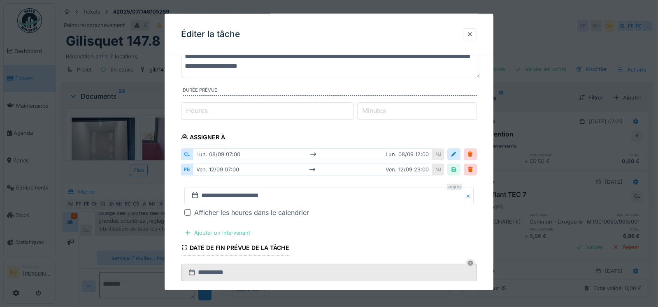
scroll to position [41, 0]
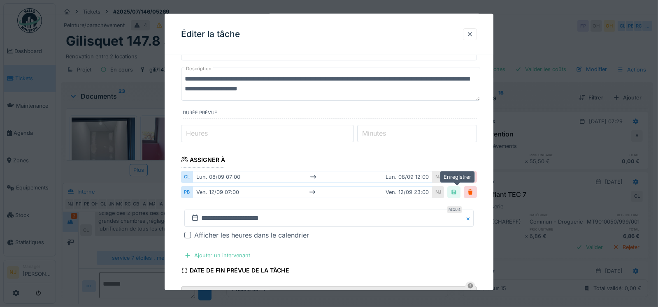
click at [456, 192] on div at bounding box center [453, 192] width 7 height 8
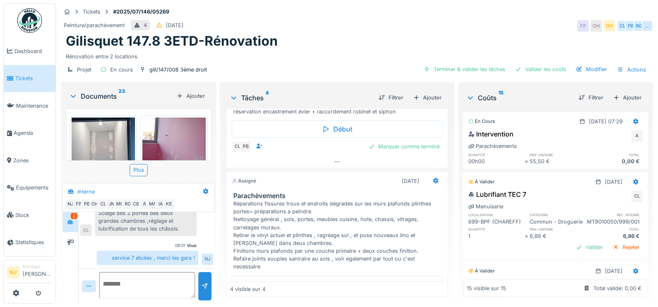
scroll to position [201, 0]
click at [333, 157] on icon at bounding box center [336, 159] width 7 height 5
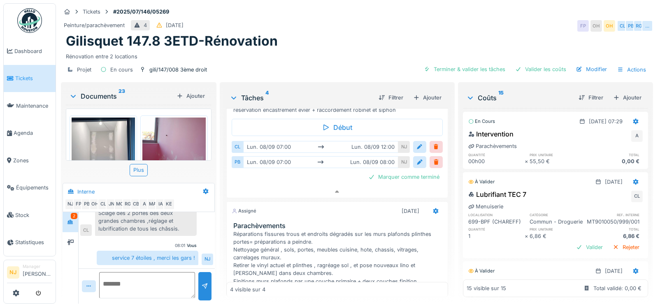
scroll to position [161, 0]
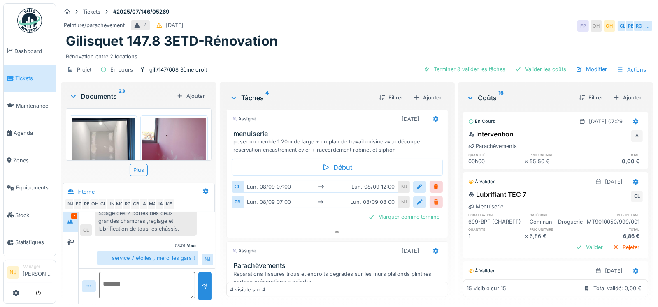
click at [433, 198] on div at bounding box center [436, 202] width 7 height 8
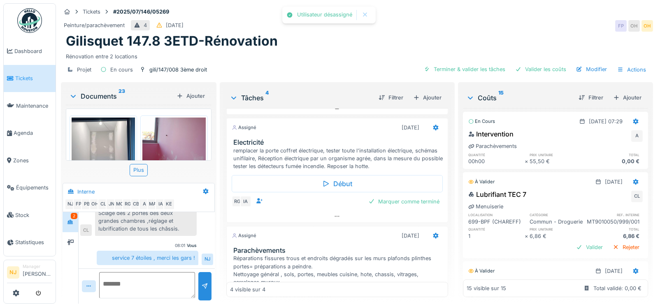
scroll to position [53, 0]
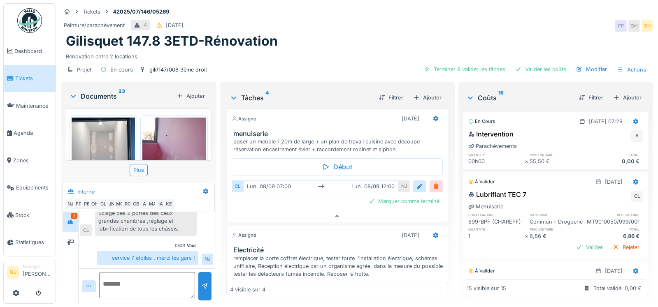
click at [433, 183] on div at bounding box center [436, 187] width 7 height 8
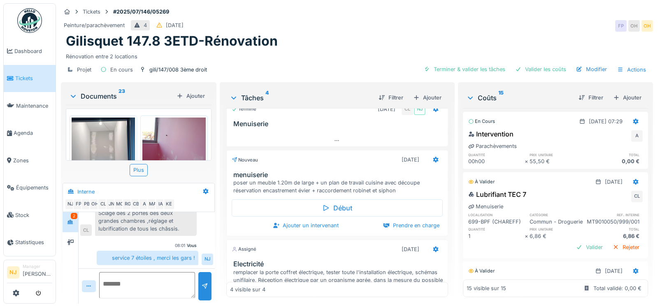
scroll to position [0, 0]
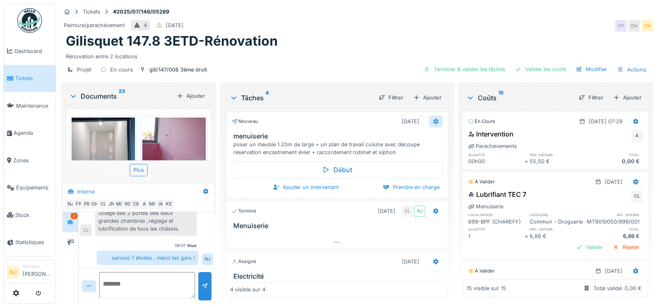
click at [433, 119] on icon at bounding box center [435, 122] width 5 height 6
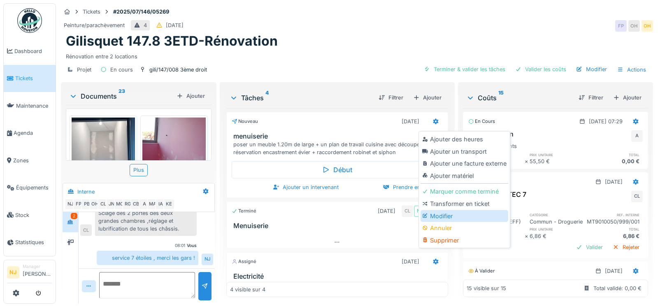
click at [435, 210] on div "Modifier" at bounding box center [464, 216] width 88 height 12
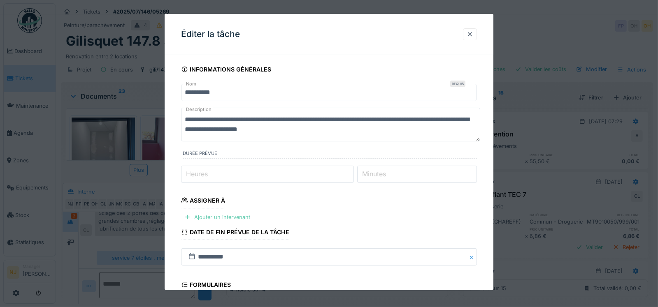
click at [202, 213] on div "Ajouter un intervenant" at bounding box center [217, 216] width 72 height 11
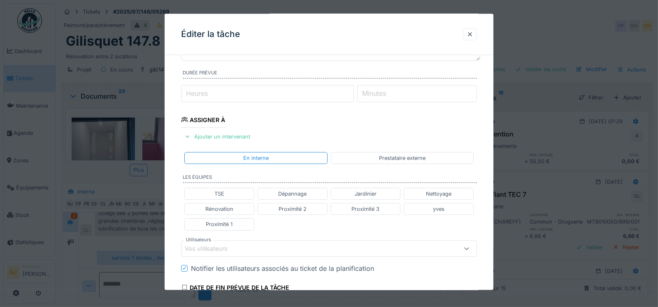
scroll to position [82, 0]
click at [204, 246] on div "Vos utilisateurs" at bounding box center [212, 247] width 54 height 9
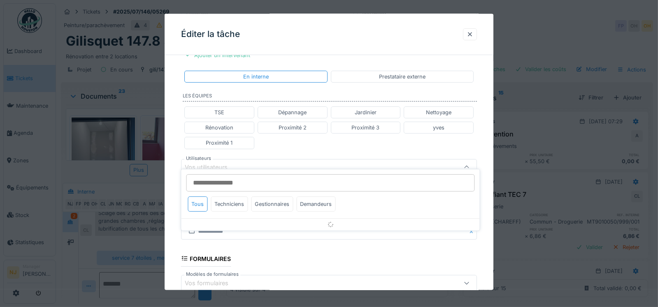
scroll to position [176, 0]
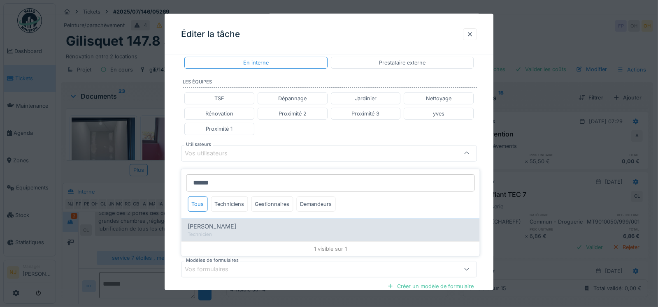
type input "******"
click at [216, 222] on span "[PERSON_NAME]" at bounding box center [212, 226] width 49 height 9
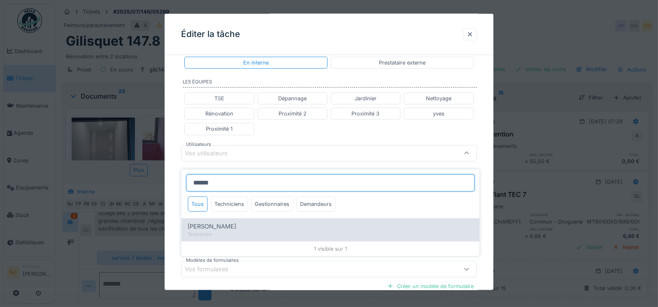
type input "****"
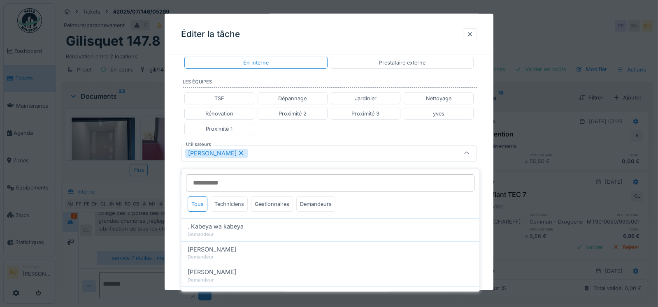
click at [227, 197] on div "Techniciens" at bounding box center [229, 204] width 37 height 15
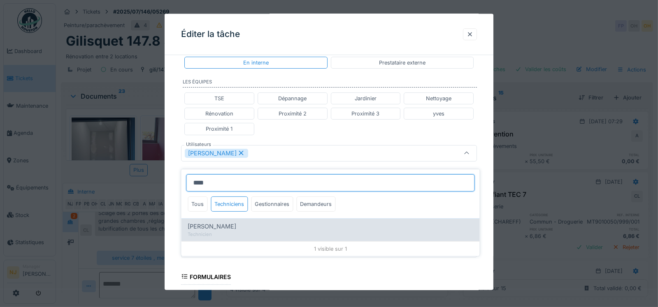
type input "****"
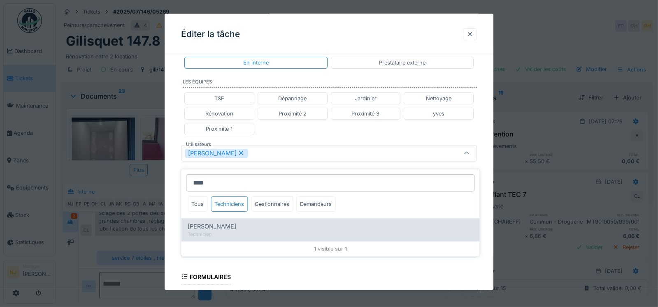
click at [207, 222] on span "[PERSON_NAME]" at bounding box center [212, 226] width 49 height 9
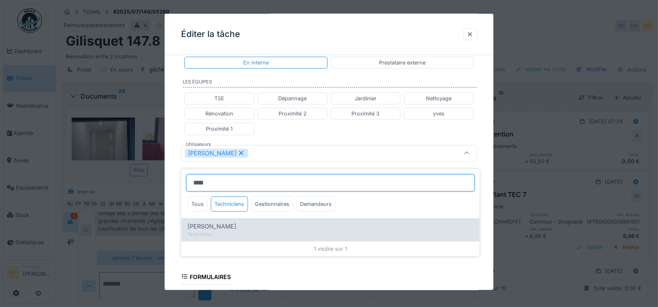
type input "*********"
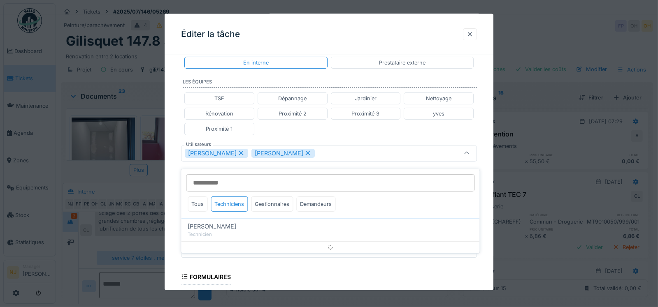
click at [176, 196] on div "**********" at bounding box center [328, 149] width 329 height 527
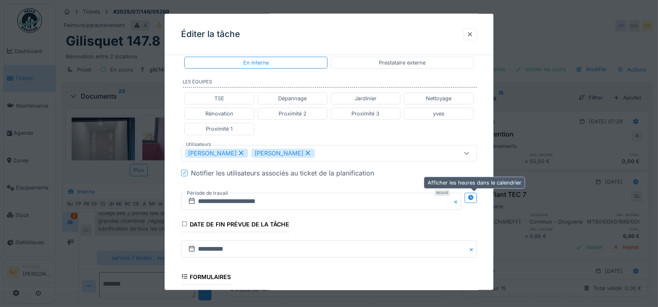
click at [473, 195] on icon at bounding box center [470, 197] width 5 height 5
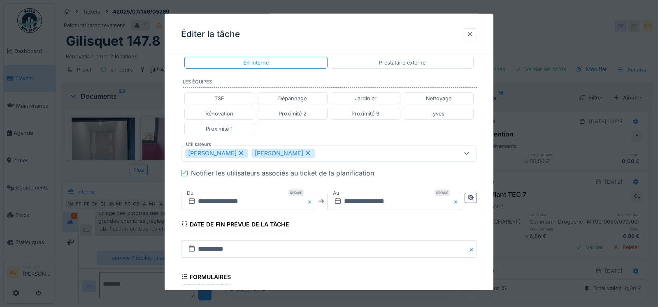
click at [309, 198] on button "Close" at bounding box center [310, 200] width 9 height 17
click at [220, 197] on input "text" at bounding box center [248, 200] width 134 height 17
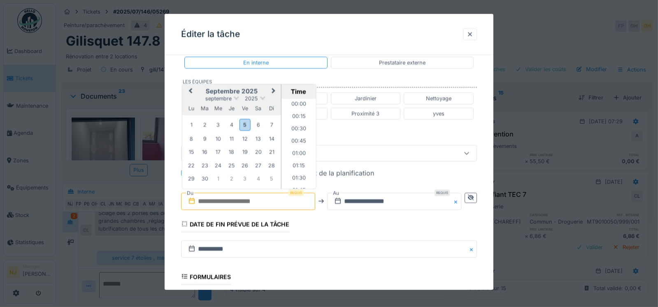
scroll to position [479, 0]
click at [190, 136] on div "8" at bounding box center [190, 138] width 11 height 11
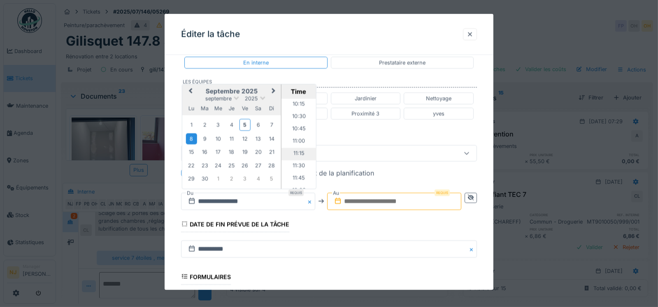
scroll to position [520, 0]
click at [299, 172] on li "12:00" at bounding box center [298, 176] width 35 height 12
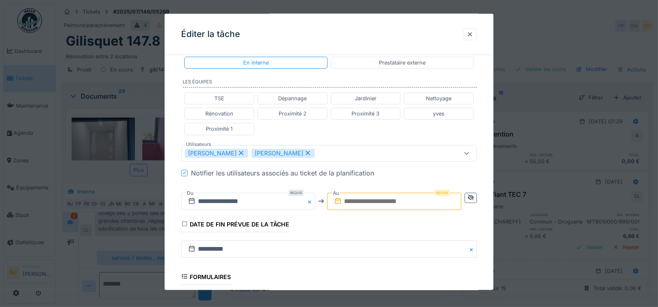
click at [394, 197] on input "text" at bounding box center [394, 200] width 134 height 17
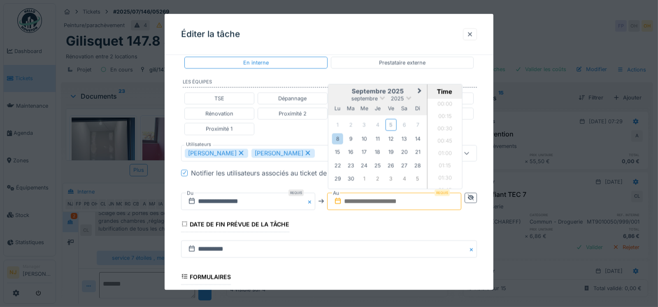
scroll to position [479, 0]
click at [338, 137] on div "8" at bounding box center [337, 138] width 11 height 11
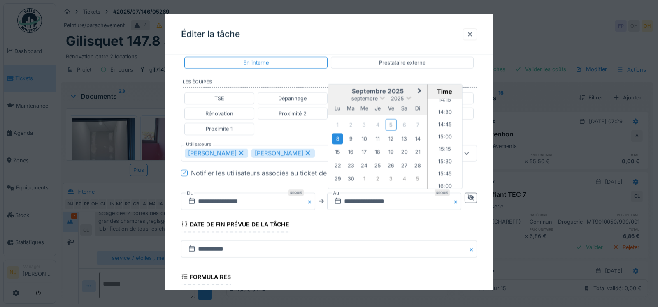
scroll to position [726, 0]
click at [442, 164] on li "16:00" at bounding box center [444, 168] width 35 height 12
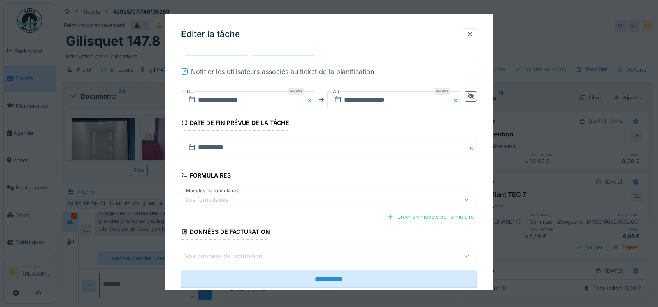
scroll to position [296, 0]
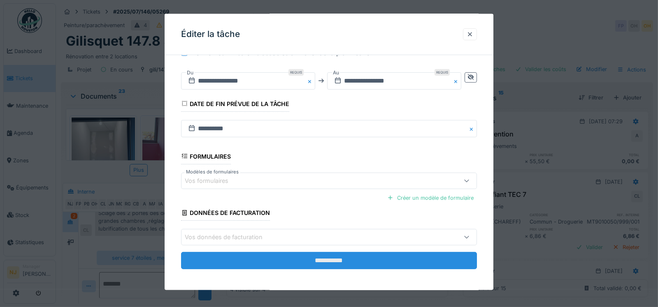
click at [330, 256] on input "**********" at bounding box center [329, 260] width 296 height 17
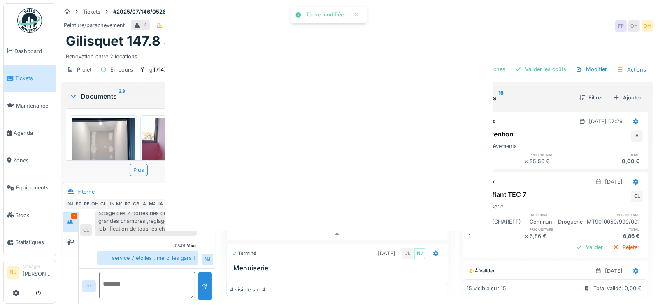
scroll to position [0, 0]
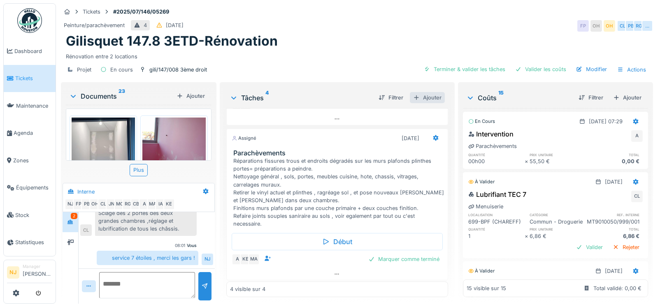
click at [428, 96] on div "Ajouter" at bounding box center [427, 97] width 35 height 11
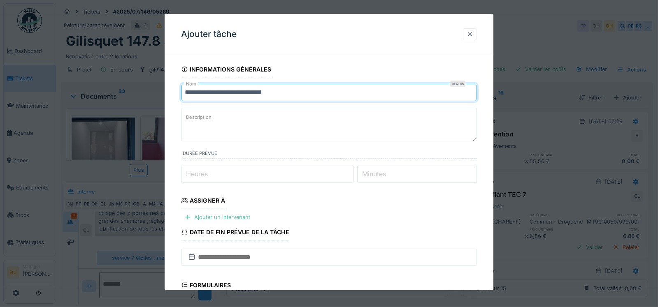
click at [287, 92] on input "**********" at bounding box center [329, 92] width 296 height 17
type input "*"
type input "**********"
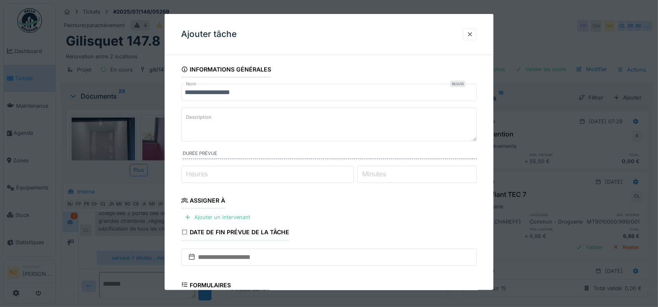
click at [196, 112] on label "Description" at bounding box center [198, 117] width 29 height 10
click at [196, 112] on textarea "Description" at bounding box center [329, 125] width 296 height 34
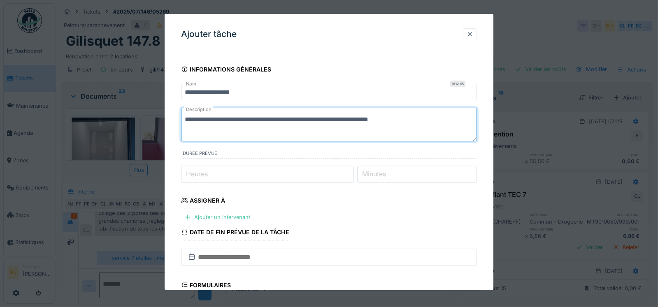
click at [353, 119] on textarea "**********" at bounding box center [329, 125] width 296 height 34
click at [384, 119] on textarea "**********" at bounding box center [329, 125] width 296 height 34
click at [413, 118] on textarea "**********" at bounding box center [329, 125] width 296 height 34
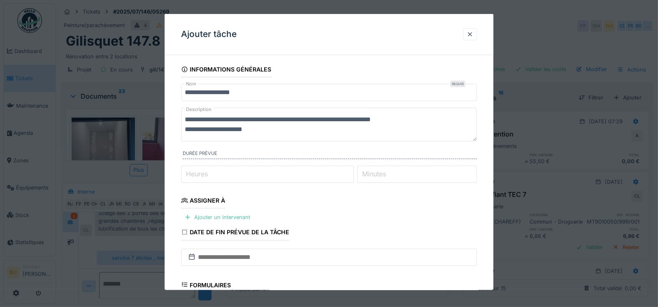
click at [262, 119] on textarea "**********" at bounding box center [329, 125] width 296 height 34
click at [413, 120] on textarea "**********" at bounding box center [329, 125] width 296 height 34
click at [187, 127] on textarea "**********" at bounding box center [329, 125] width 296 height 34
click at [218, 129] on textarea "**********" at bounding box center [329, 125] width 296 height 34
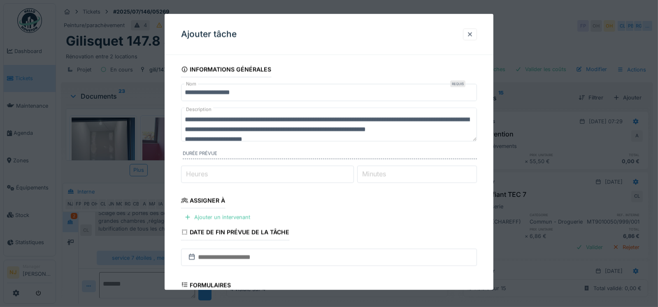
scroll to position [2, 0]
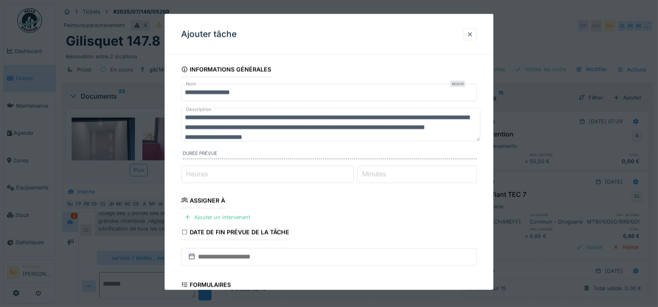
drag, startPoint x: 472, startPoint y: 139, endPoint x: 475, endPoint y: 165, distance: 26.8
click at [475, 165] on fieldset "**********" at bounding box center [329, 233] width 296 height 343
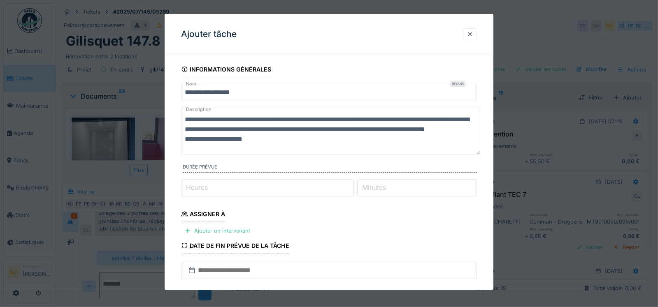
scroll to position [0, 0]
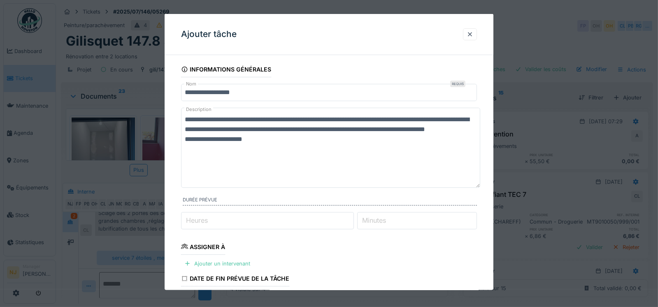
drag, startPoint x: 474, startPoint y: 140, endPoint x: 477, endPoint y: 188, distance: 47.8
click at [477, 188] on textarea "**********" at bounding box center [330, 148] width 299 height 80
click at [249, 153] on textarea "**********" at bounding box center [330, 148] width 299 height 81
click at [251, 151] on textarea "**********" at bounding box center [330, 148] width 299 height 81
click at [188, 118] on textarea "**********" at bounding box center [330, 148] width 299 height 81
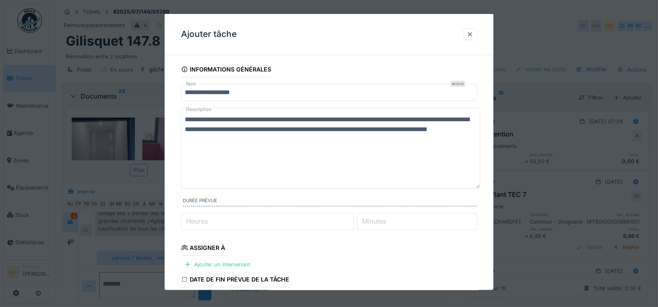
click at [386, 129] on textarea "**********" at bounding box center [330, 148] width 299 height 81
click at [435, 130] on textarea "**********" at bounding box center [330, 148] width 299 height 81
click at [292, 139] on textarea "**********" at bounding box center [330, 148] width 299 height 81
click at [330, 139] on textarea "**********" at bounding box center [330, 148] width 299 height 81
click at [457, 128] on textarea "**********" at bounding box center [330, 148] width 299 height 81
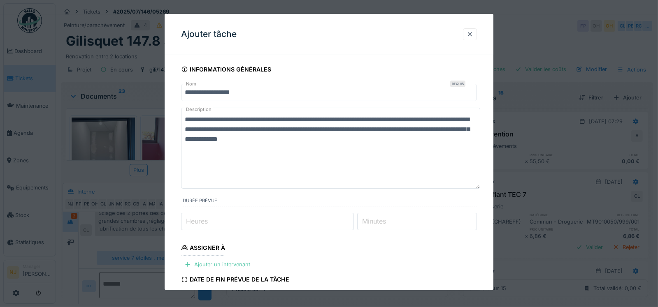
click at [213, 138] on textarea "**********" at bounding box center [330, 148] width 299 height 81
click at [307, 139] on textarea "**********" at bounding box center [330, 148] width 299 height 81
click at [331, 140] on textarea "**********" at bounding box center [330, 148] width 299 height 81
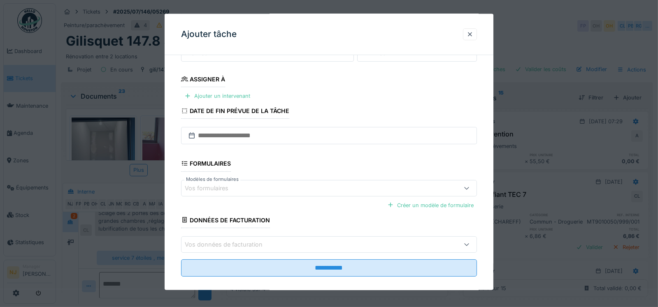
scroll to position [177, 0]
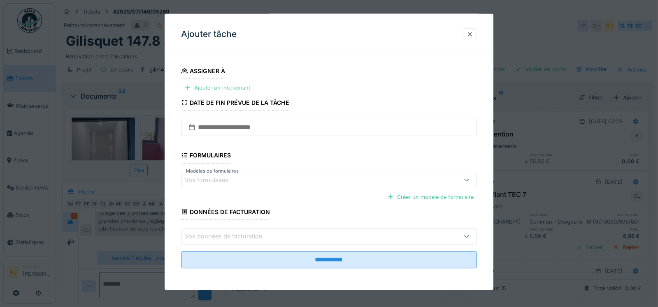
type textarea "**********"
click at [187, 87] on div at bounding box center [187, 88] width 7 height 8
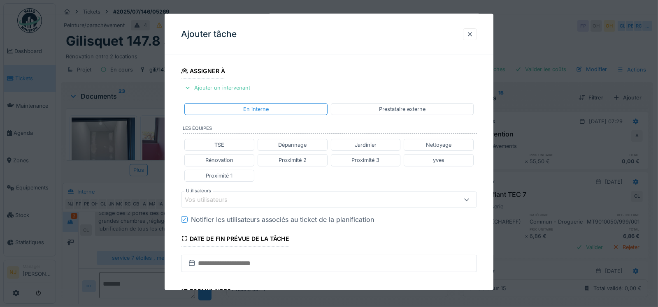
click at [219, 197] on div "Vos utilisateurs" at bounding box center [212, 199] width 54 height 9
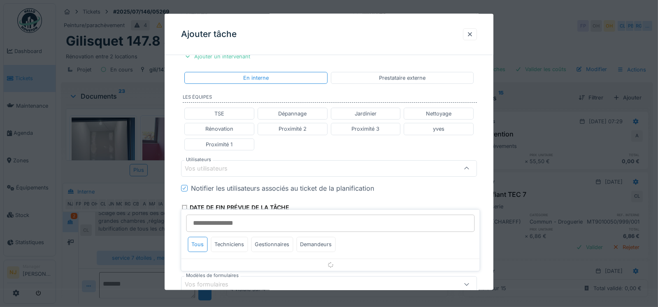
scroll to position [223, 0]
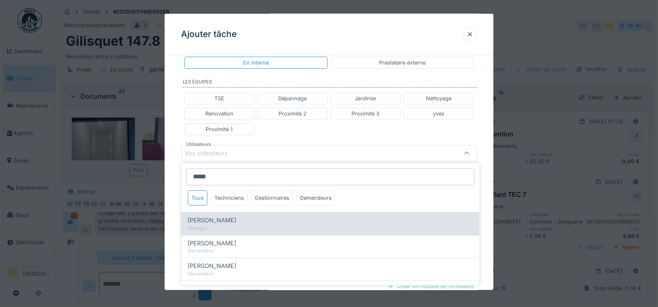
type input "*****"
click at [197, 219] on span "[PERSON_NAME]" at bounding box center [212, 220] width 49 height 9
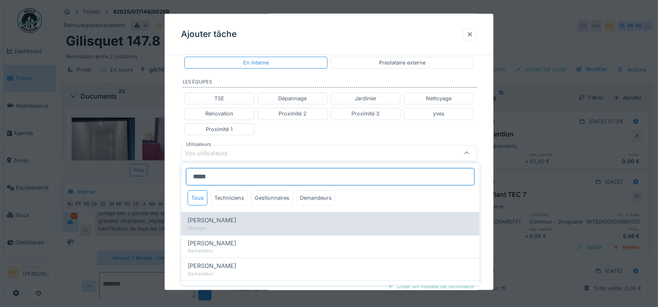
type input "****"
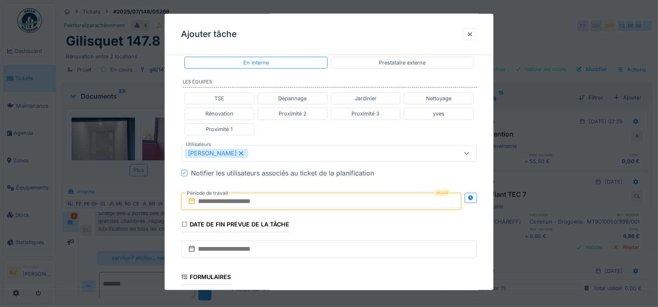
click at [170, 216] on div "**********" at bounding box center [328, 125] width 329 height 574
click at [472, 195] on icon at bounding box center [470, 197] width 5 height 5
click at [234, 201] on input "text" at bounding box center [248, 200] width 134 height 17
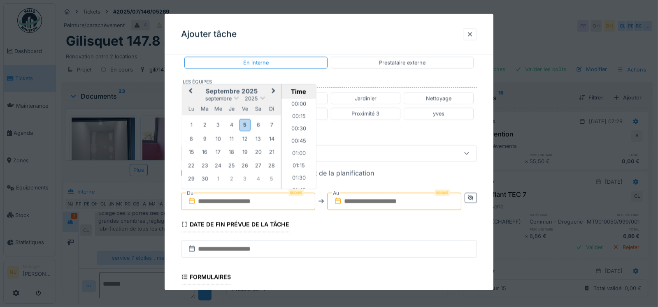
scroll to position [491, 0]
click at [244, 125] on div "5" at bounding box center [244, 125] width 11 height 12
click at [255, 201] on input "**********" at bounding box center [248, 200] width 134 height 17
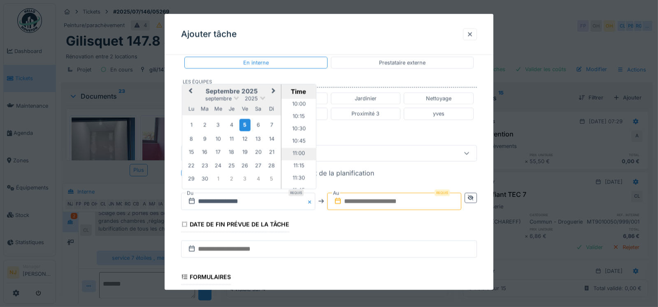
click at [293, 151] on li "11:00" at bounding box center [298, 154] width 35 height 12
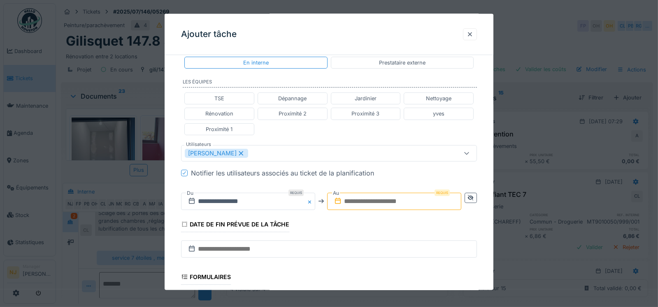
click at [419, 199] on input "text" at bounding box center [394, 200] width 134 height 17
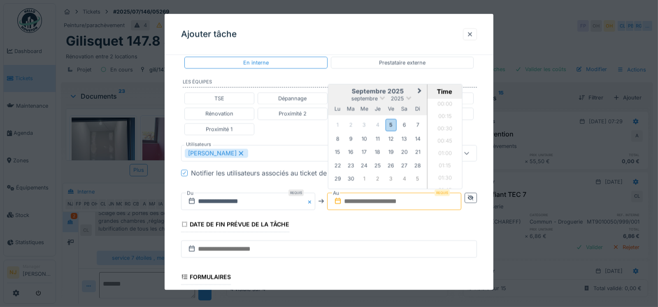
scroll to position [491, 0]
click at [394, 120] on div "5" at bounding box center [390, 125] width 11 height 12
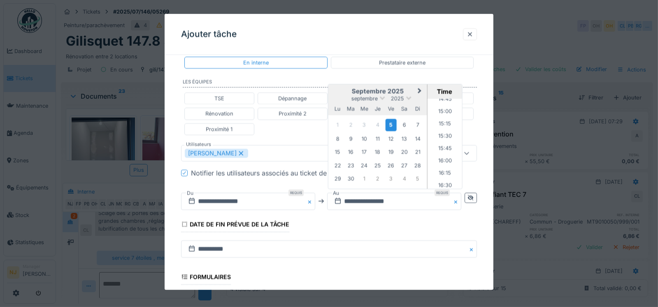
scroll to position [738, 0]
click at [441, 152] on li "16:00" at bounding box center [444, 156] width 35 height 12
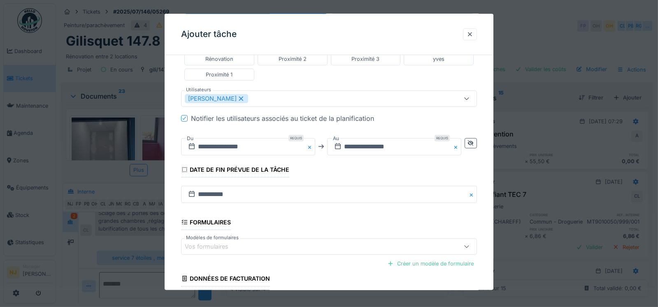
scroll to position [344, 0]
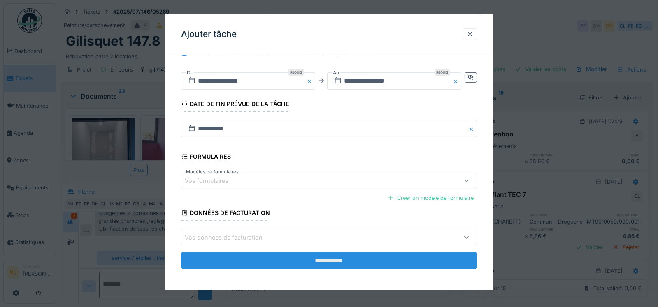
click at [324, 258] on input "**********" at bounding box center [329, 260] width 296 height 17
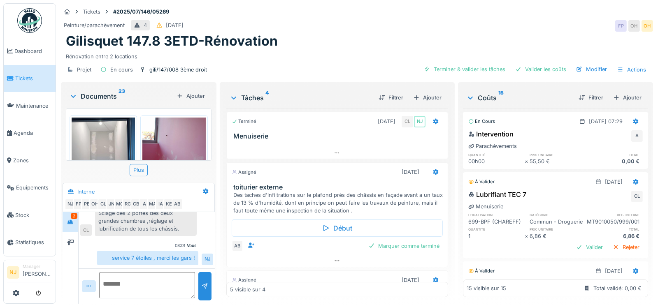
scroll to position [0, 0]
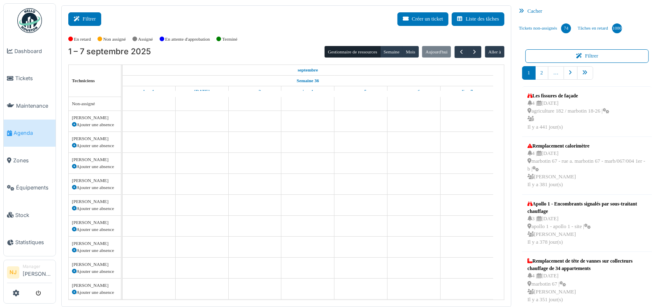
click at [89, 19] on button "Filtrer" at bounding box center [84, 19] width 33 height 14
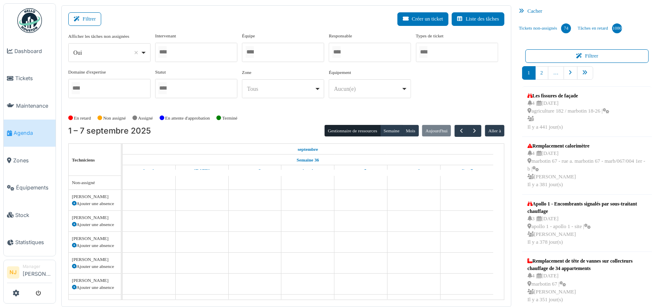
click at [182, 51] on div at bounding box center [196, 52] width 82 height 19
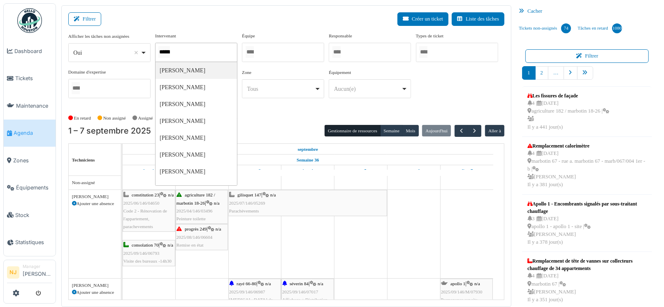
type input "******"
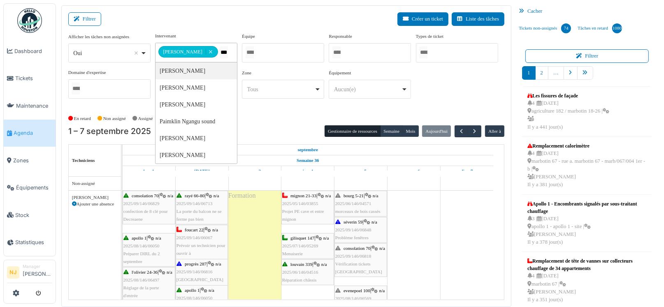
type input "****"
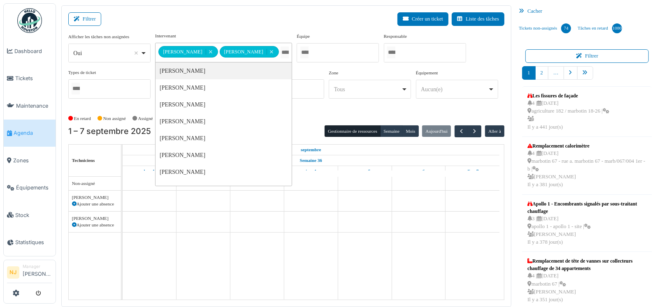
click at [199, 25] on div "Filtrer Créer un ticket Liste des tâches" at bounding box center [286, 22] width 436 height 20
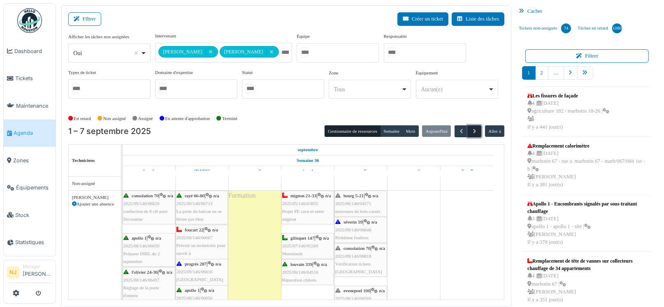
click at [472, 128] on span "button" at bounding box center [474, 131] width 7 height 7
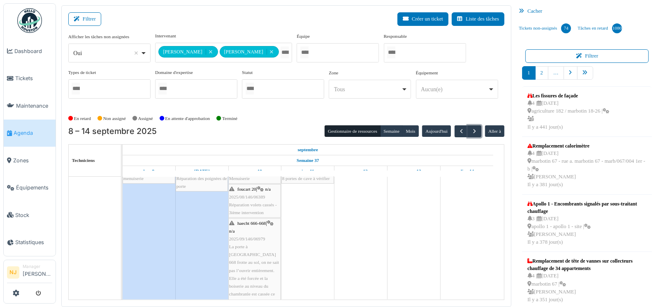
scroll to position [205, 0]
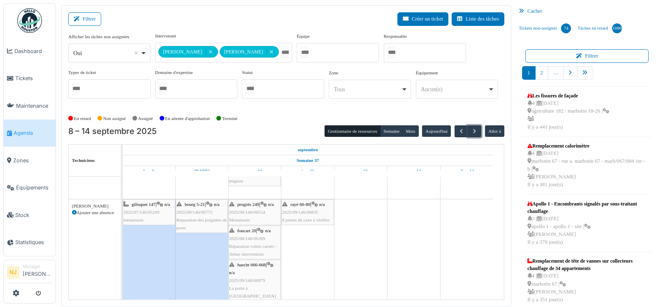
click at [147, 210] on span "2025/07/146/05269" at bounding box center [141, 212] width 36 height 5
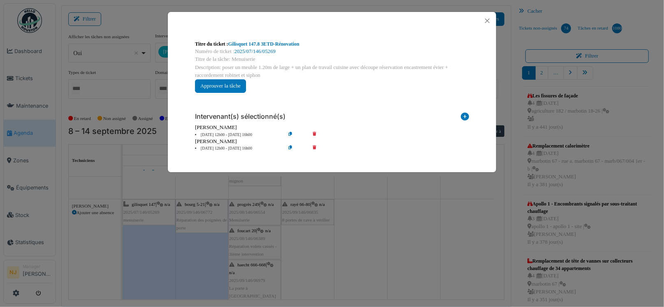
click at [314, 146] on icon at bounding box center [319, 149] width 23 height 6
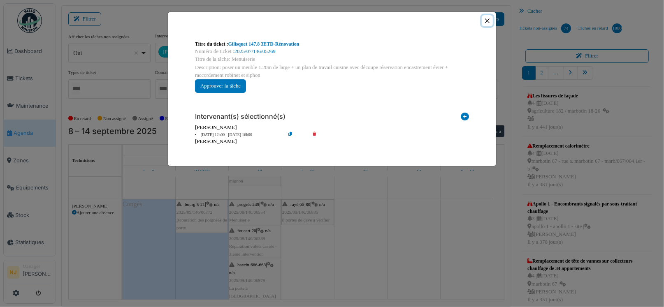
click at [487, 20] on button "Close" at bounding box center [487, 20] width 11 height 11
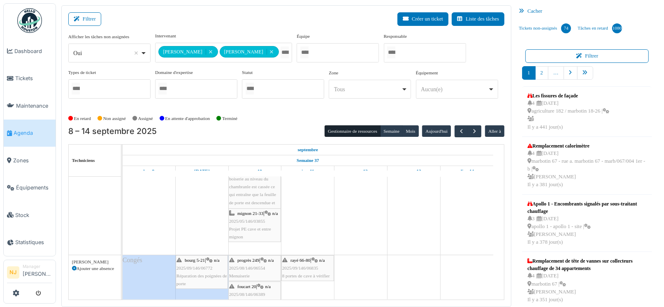
scroll to position [0, 0]
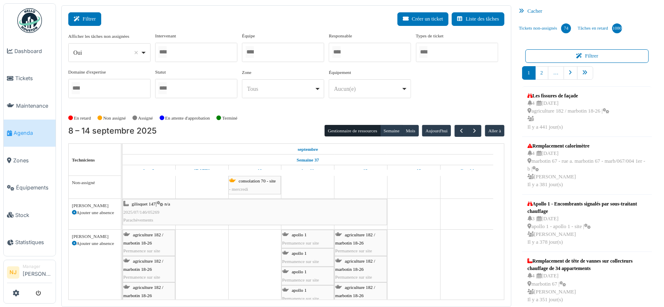
click at [84, 18] on button "Filtrer" at bounding box center [84, 19] width 33 height 14
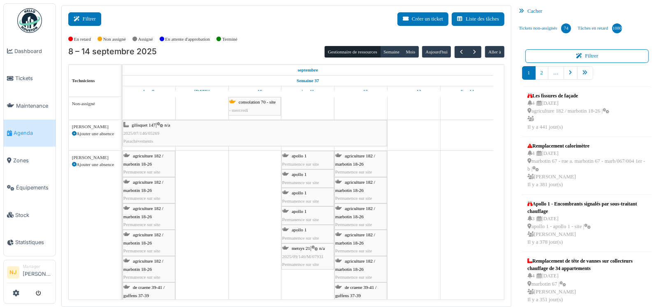
click at [88, 15] on button "Filtrer" at bounding box center [84, 19] width 33 height 14
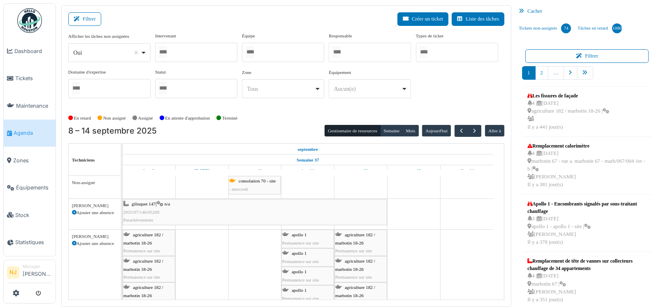
click at [175, 51] on div at bounding box center [196, 52] width 82 height 19
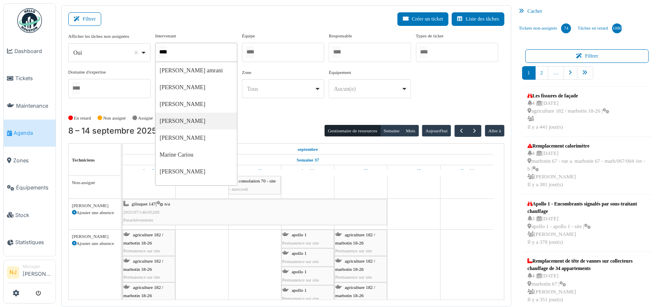
type input "*****"
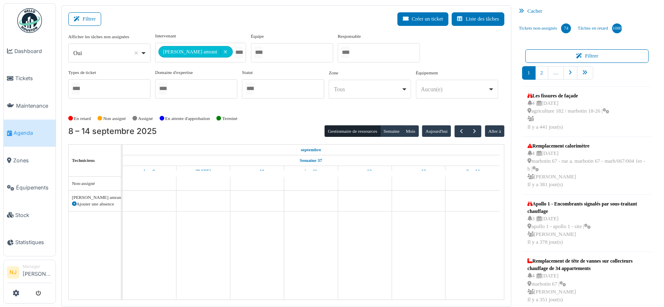
click at [135, 17] on div "Filtrer Créer un ticket Liste des tâches" at bounding box center [286, 22] width 436 height 20
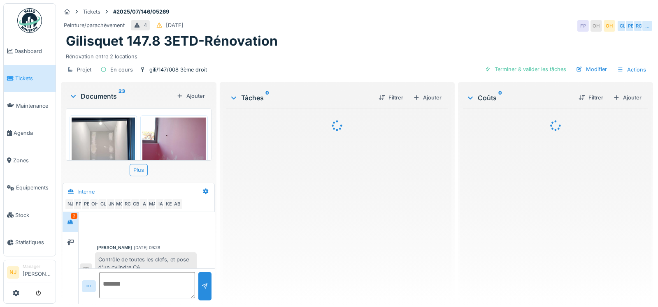
scroll to position [120, 0]
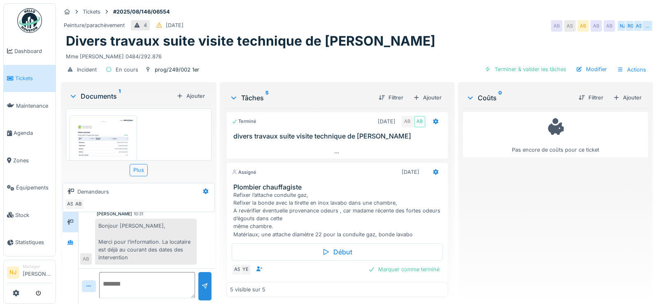
scroll to position [87, 0]
click at [130, 273] on textarea at bounding box center [147, 285] width 96 height 26
click at [298, 216] on div "Refixer l’attache conduite gaz, Refixer la bonde avec la tirette en inox lavabo…" at bounding box center [338, 214] width 211 height 47
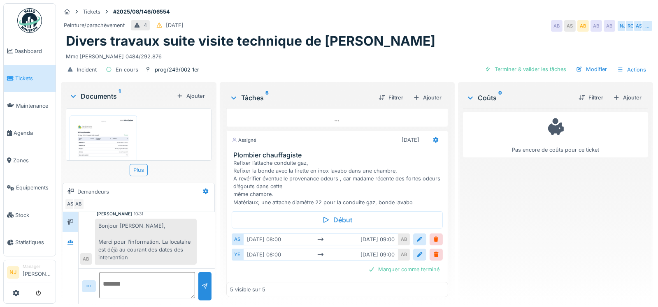
scroll to position [53, 0]
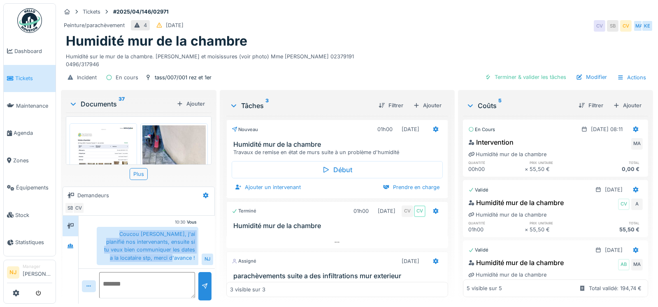
drag, startPoint x: 100, startPoint y: 228, endPoint x: 193, endPoint y: 258, distance: 98.3
click at [193, 258] on div "Coucou [PERSON_NAME], j'ai planifié nos intervenants, ensuite si tu veux bien c…" at bounding box center [148, 246] width 102 height 38
copy div "Coucou [PERSON_NAME], j'ai planifié nos intervenants, ensuite si tu veux bien c…"
click at [84, 263] on div "Vous 10:30 Coucou [PERSON_NAME], j'ai planifié nos intervenants, ensuite si tu …" at bounding box center [146, 242] width 133 height 46
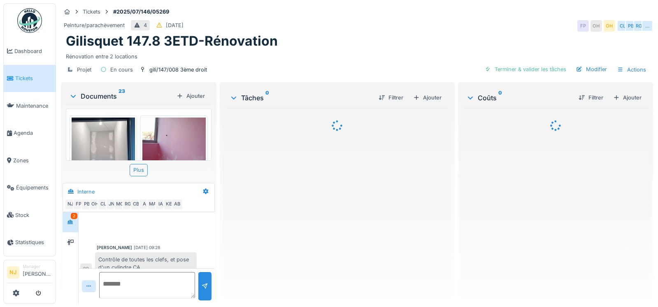
scroll to position [120, 0]
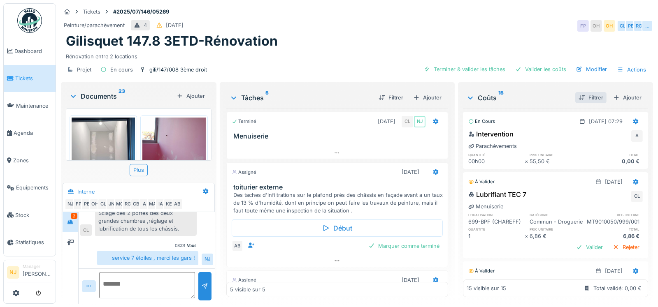
click at [576, 95] on div "Filtrer" at bounding box center [590, 97] width 31 height 11
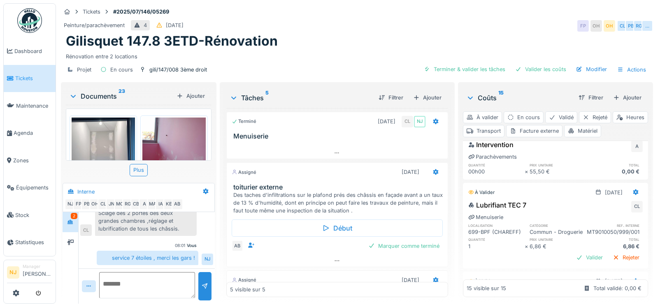
scroll to position [41, 0]
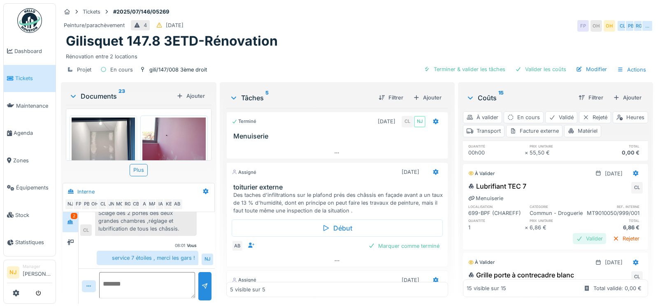
click at [577, 244] on div "Valider" at bounding box center [588, 238] width 33 height 11
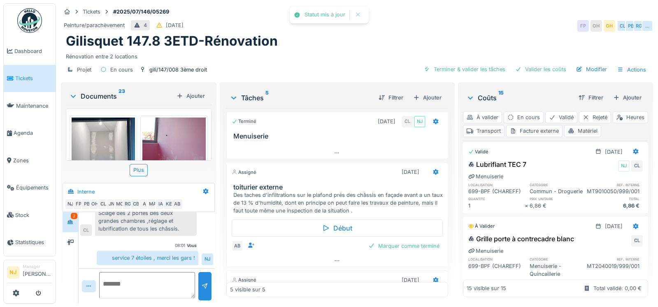
scroll to position [123, 0]
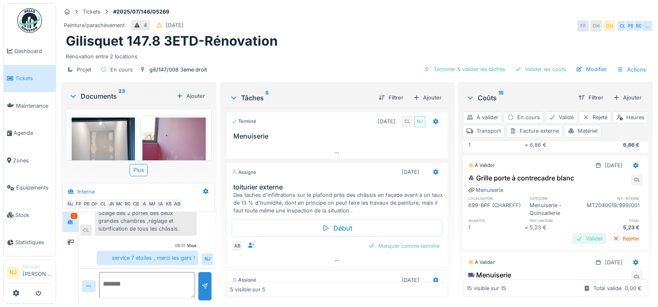
click at [572, 244] on div "Valider" at bounding box center [588, 238] width 33 height 11
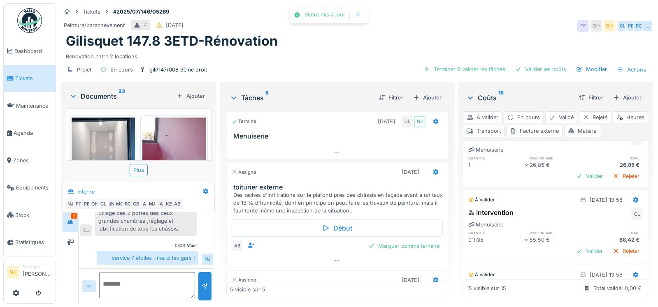
scroll to position [247, 0]
click at [572, 181] on div "Valider" at bounding box center [588, 175] width 33 height 11
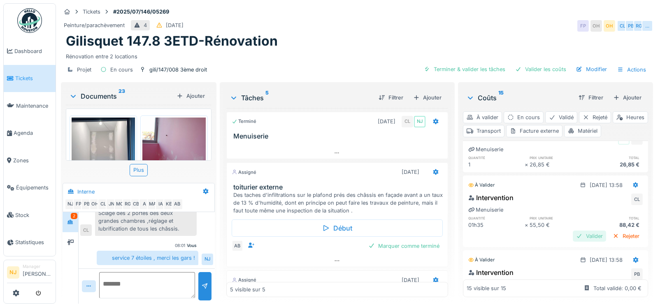
click at [572, 242] on div "Valider" at bounding box center [588, 236] width 33 height 11
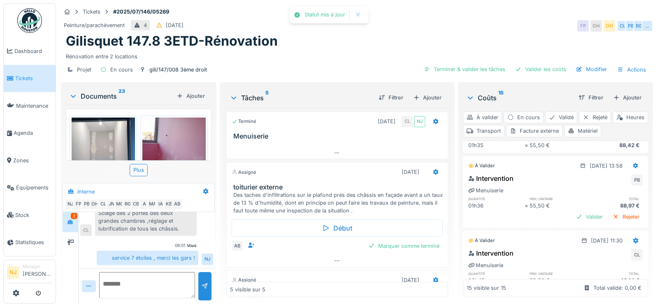
scroll to position [329, 0]
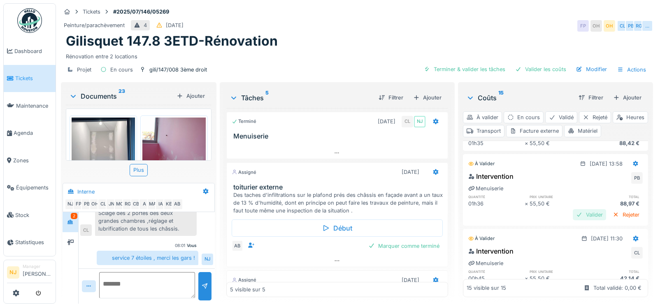
click at [572, 220] on div "Valider" at bounding box center [588, 214] width 33 height 11
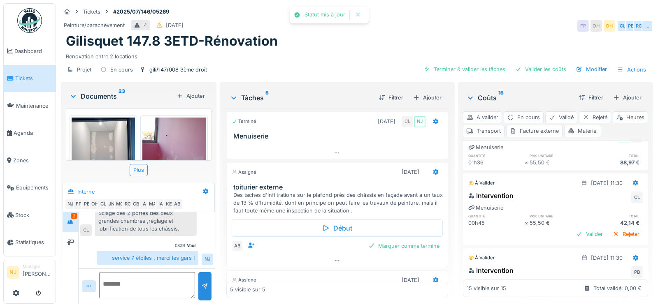
scroll to position [411, 0]
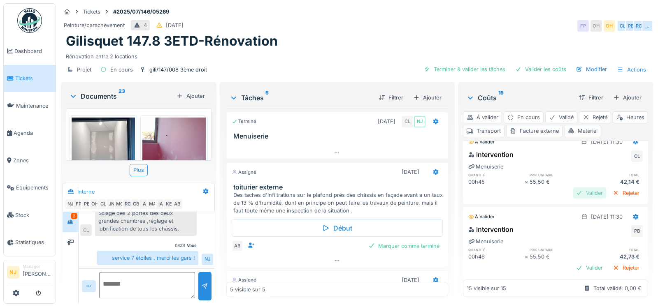
click at [572, 199] on div "Valider" at bounding box center [588, 193] width 33 height 11
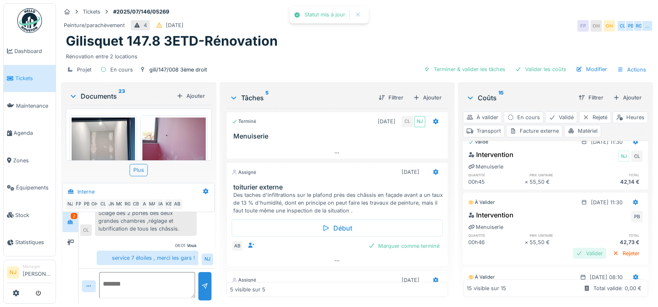
click at [576, 259] on div "Valider" at bounding box center [588, 253] width 33 height 11
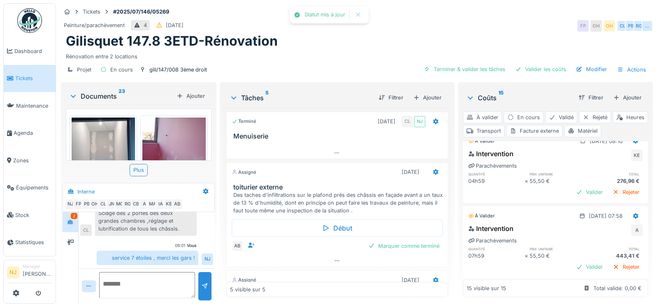
scroll to position [534, 0]
click at [574, 194] on div "Valider" at bounding box center [588, 190] width 33 height 11
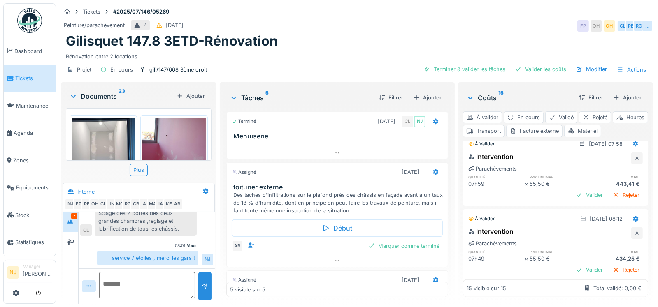
scroll to position [575, 0]
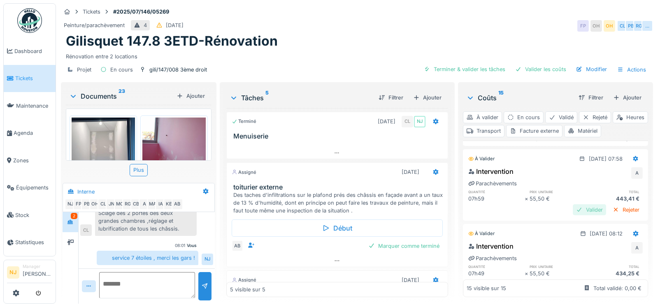
click at [572, 215] on div "Valider" at bounding box center [588, 209] width 33 height 11
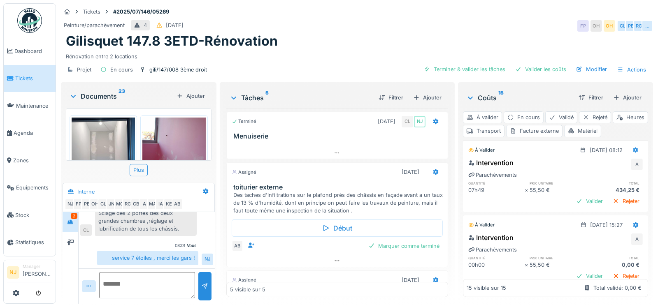
scroll to position [658, 0]
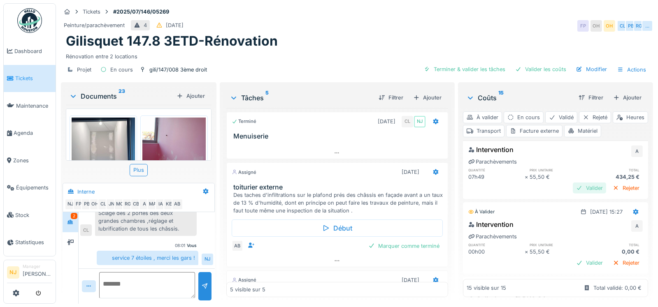
click at [574, 194] on div "Valider" at bounding box center [588, 188] width 33 height 11
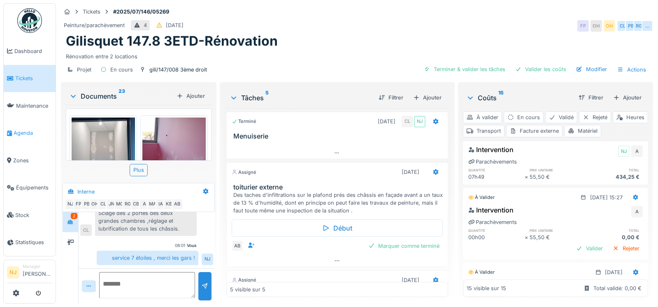
click at [28, 130] on span "Agenda" at bounding box center [33, 133] width 39 height 8
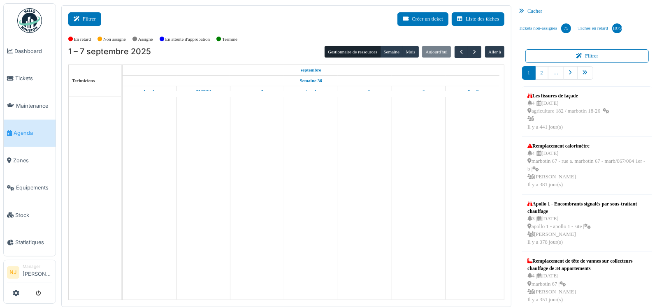
click at [95, 20] on button "Filtrer" at bounding box center [84, 19] width 33 height 14
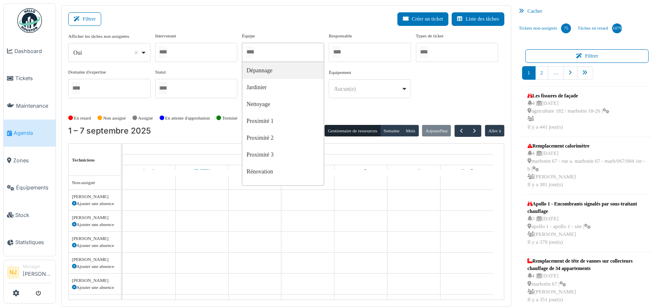
click at [252, 49] on input "Tous" at bounding box center [249, 52] width 8 height 12
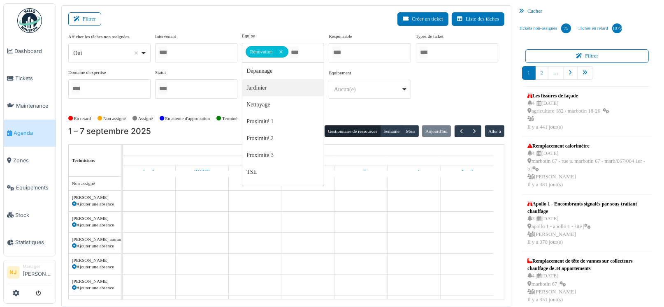
click at [197, 15] on div "Filtrer Créer un ticket Liste des tâches" at bounding box center [286, 22] width 436 height 20
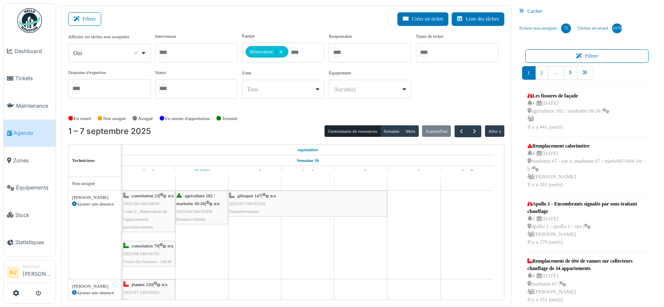
click at [190, 202] on span "agriculture 182 / marbotin 18-26" at bounding box center [195, 199] width 39 height 13
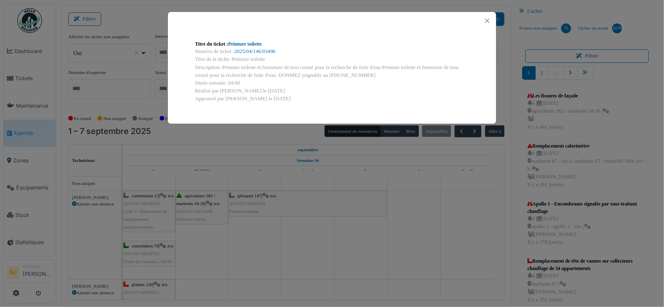
click at [244, 42] on link "Peinture toilette" at bounding box center [245, 44] width 34 height 6
click at [488, 21] on button "Close" at bounding box center [487, 20] width 11 height 11
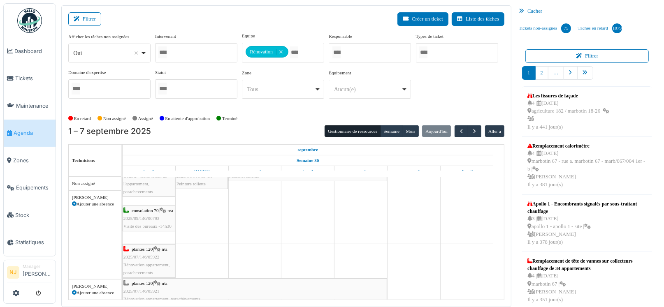
scroll to position [82, 0]
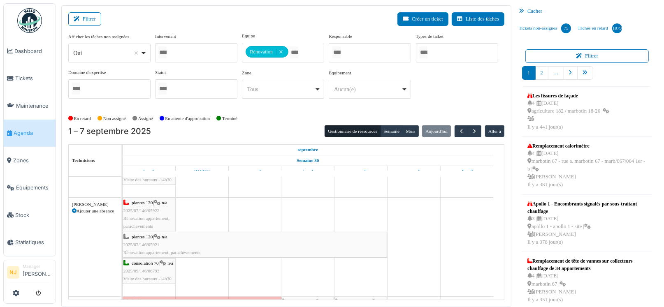
click at [148, 213] on div "plantes 120 | n/a 2025/07/146/05922 Rénovation appartement, parachevements" at bounding box center [148, 215] width 51 height 32
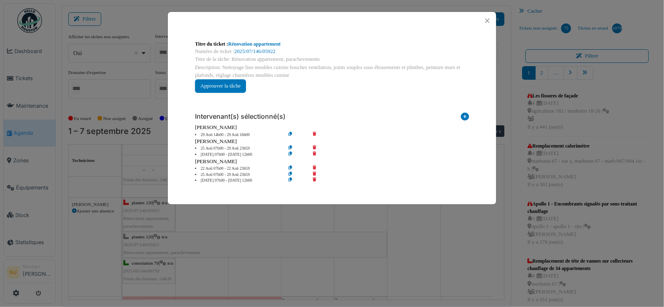
click at [244, 40] on div "Titre du ticket : Rénovation appartement" at bounding box center [332, 43] width 274 height 7
click at [244, 44] on link "Rénovation appartement" at bounding box center [254, 44] width 53 height 6
click at [487, 19] on button "Close" at bounding box center [487, 20] width 11 height 11
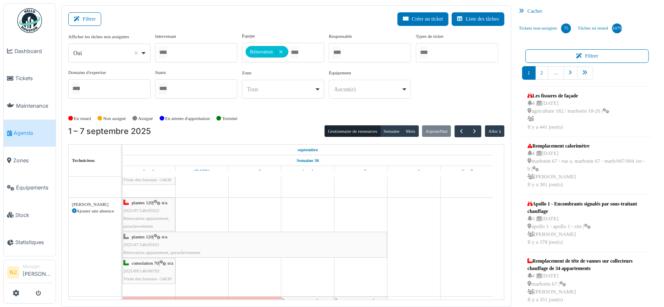
scroll to position [123, 0]
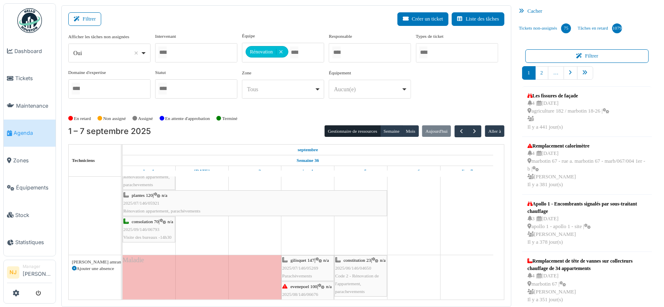
click at [160, 199] on div "plantes 120 | n/a 2025/07/146/05921 Rénovation appartement, parachèvements" at bounding box center [254, 204] width 263 height 24
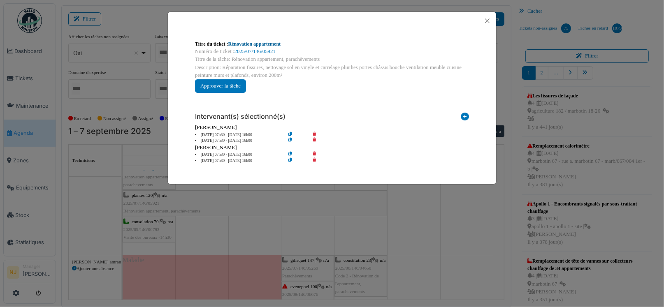
click at [244, 44] on link "Rénovation appartement" at bounding box center [254, 44] width 53 height 6
click at [487, 20] on button "Close" at bounding box center [487, 20] width 11 height 11
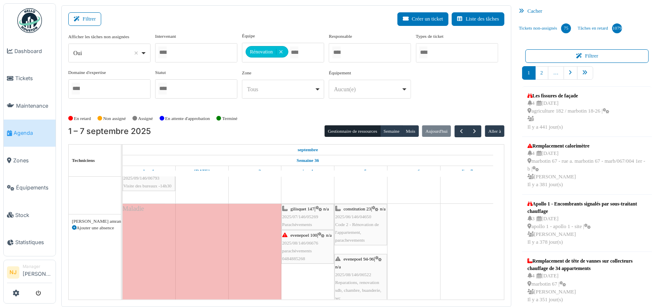
scroll to position [205, 0]
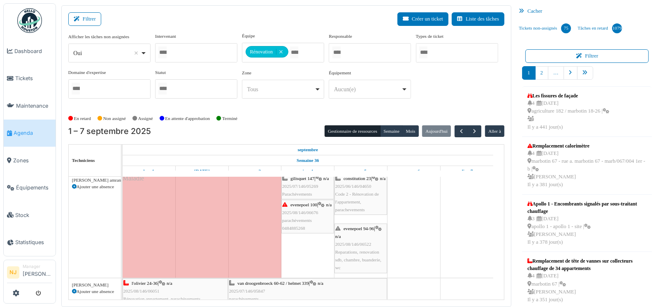
click at [313, 215] on span "2025/08/146/06676" at bounding box center [300, 212] width 36 height 5
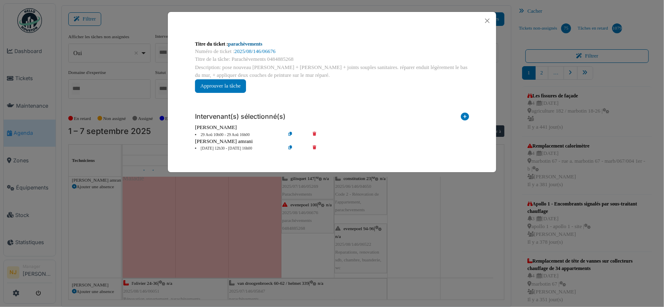
click at [244, 43] on link "parachèvements" at bounding box center [245, 44] width 34 height 6
click at [489, 21] on button "Close" at bounding box center [487, 20] width 11 height 11
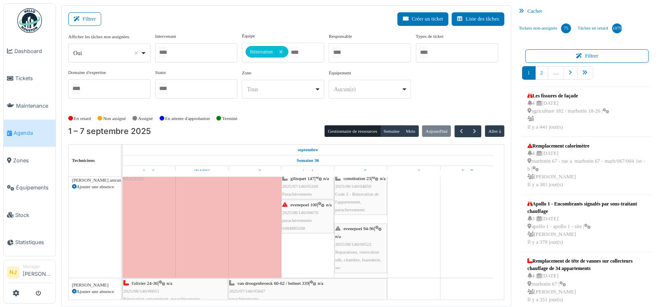
click at [358, 242] on span "2025/08/146/06522" at bounding box center [353, 244] width 36 height 5
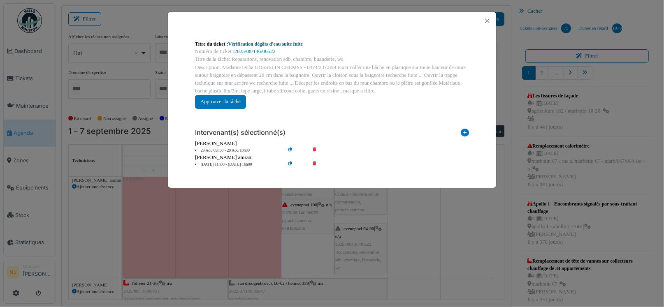
click at [269, 44] on link "Vérification dégâts d'eau suite fuite" at bounding box center [265, 44] width 74 height 6
click at [485, 19] on button "Close" at bounding box center [487, 20] width 11 height 11
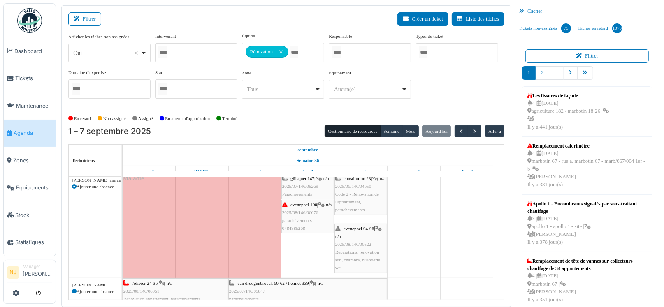
scroll to position [287, 0]
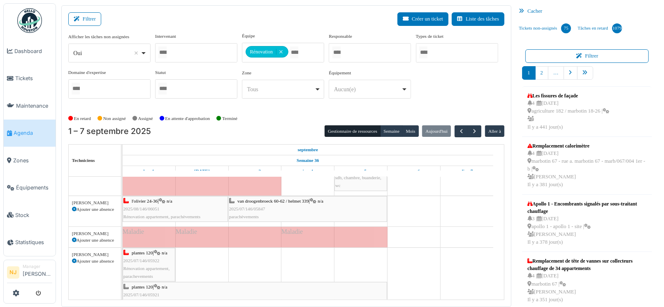
click at [181, 206] on div "l'olivier 24-36 | n/a 2025/08/146/06051 Rénovation appartement, parachèvements" at bounding box center [175, 209] width 104 height 24
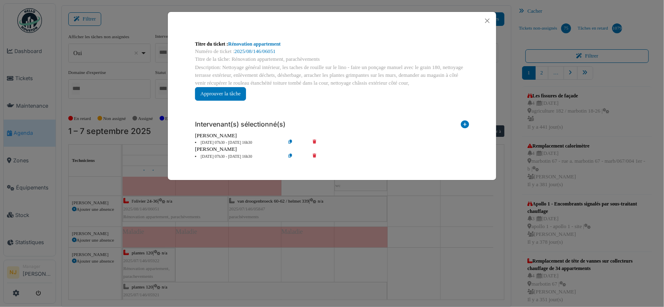
click at [228, 46] on div "Titre du ticket : Rénovation appartement" at bounding box center [332, 43] width 274 height 7
click at [258, 43] on link "Rénovation appartement" at bounding box center [254, 44] width 53 height 6
click at [489, 19] on button "Close" at bounding box center [487, 20] width 11 height 11
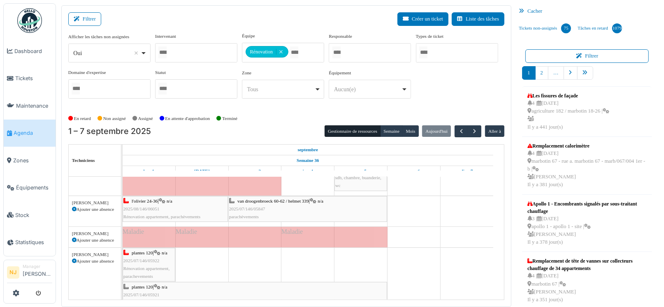
click at [263, 206] on span "2025/07/146/05847" at bounding box center [247, 208] width 36 height 5
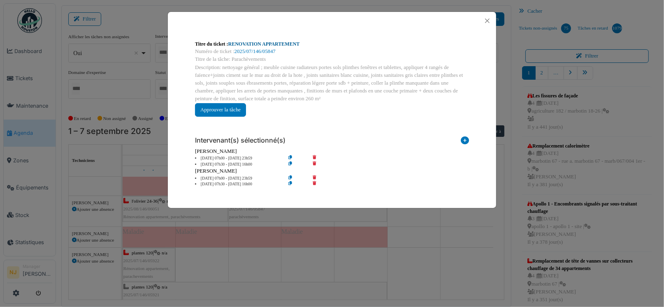
click at [252, 42] on link "RENOVATION APPARTEMENT" at bounding box center [264, 44] width 72 height 6
click at [487, 19] on button "Close" at bounding box center [487, 20] width 11 height 11
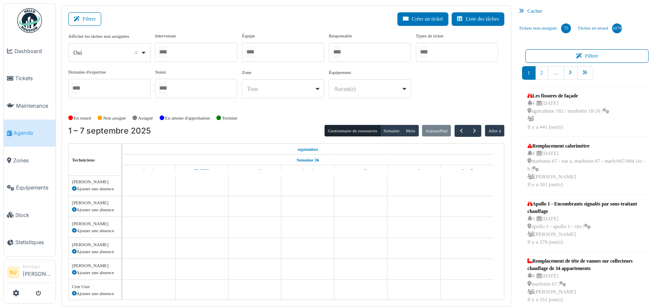
scroll to position [448, 0]
click at [208, 48] on div at bounding box center [196, 52] width 82 height 19
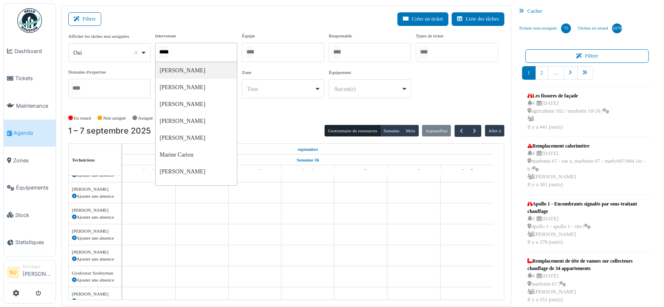
type input "******"
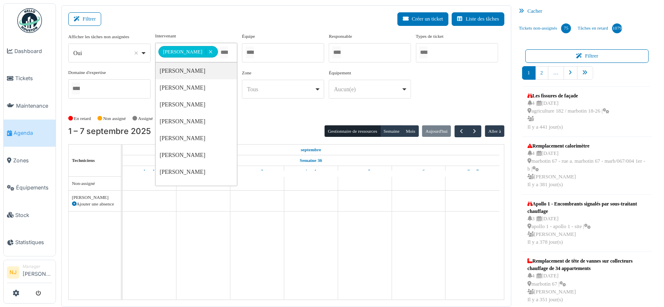
scroll to position [0, 0]
click at [231, 20] on div "Filtrer Créer un ticket Liste des tâches" at bounding box center [286, 22] width 436 height 20
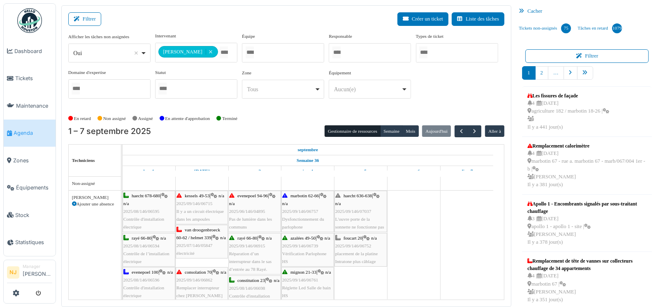
click at [72, 202] on icon at bounding box center [74, 204] width 5 height 5
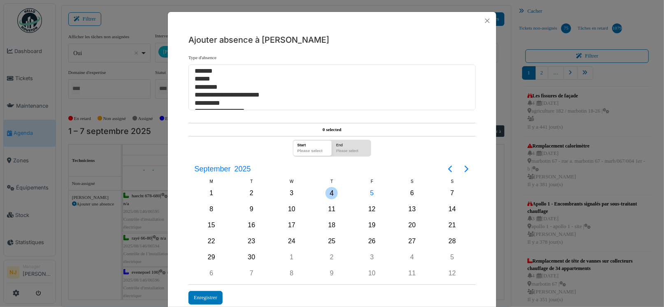
click at [329, 194] on div "4" at bounding box center [331, 193] width 12 height 12
click at [368, 190] on div "5" at bounding box center [372, 193] width 12 height 12
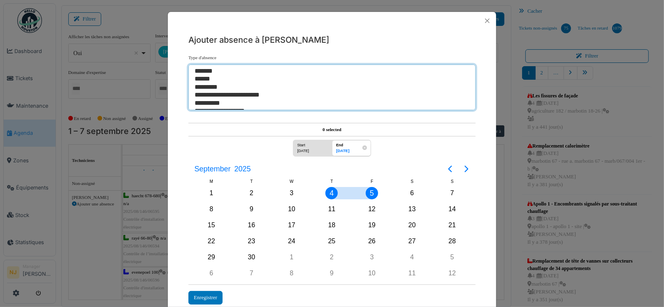
select select "**"
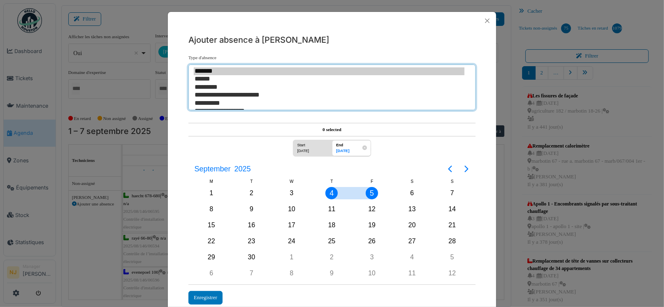
click at [210, 71] on option "*******" at bounding box center [329, 71] width 271 height 8
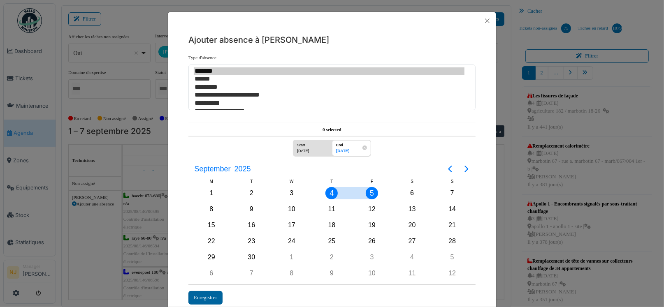
click at [200, 293] on div "Enregistrer" at bounding box center [205, 298] width 34 height 14
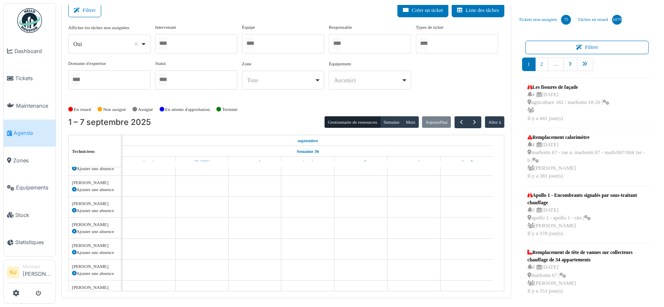
scroll to position [353, 0]
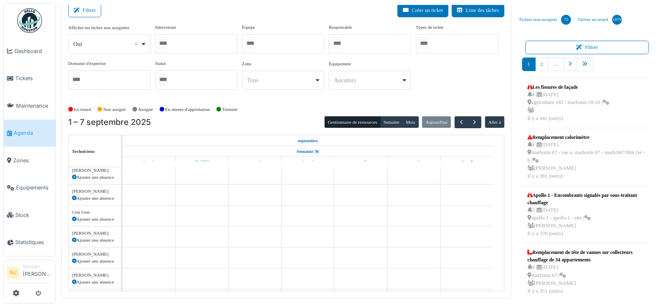
click at [258, 9] on div "Filtrer Créer un ticket Liste des tâches" at bounding box center [286, 14] width 436 height 20
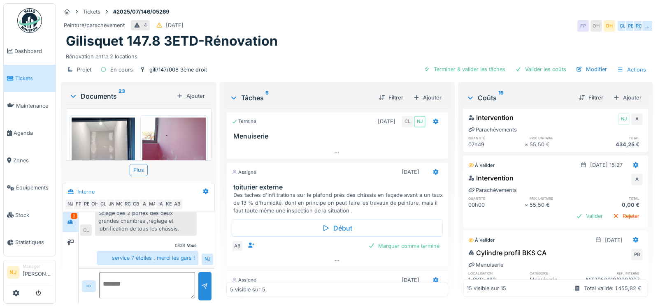
scroll to position [699, 0]
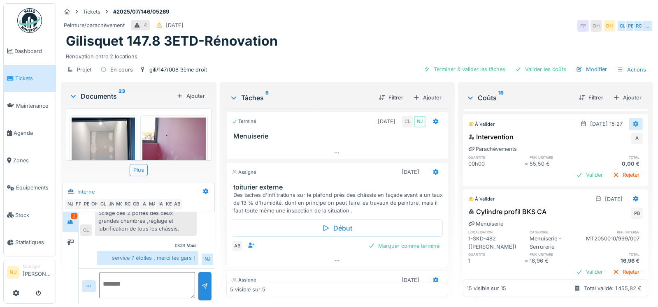
click at [632, 127] on icon at bounding box center [635, 123] width 7 height 5
click at [594, 148] on div "Modifier" at bounding box center [595, 150] width 40 height 12
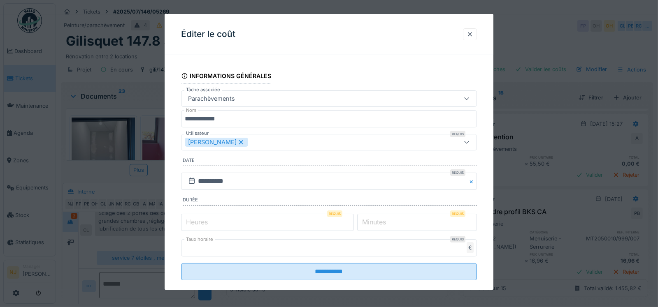
click at [195, 220] on label "Heures" at bounding box center [196, 222] width 25 height 10
click at [195, 220] on input "*" at bounding box center [267, 221] width 173 height 17
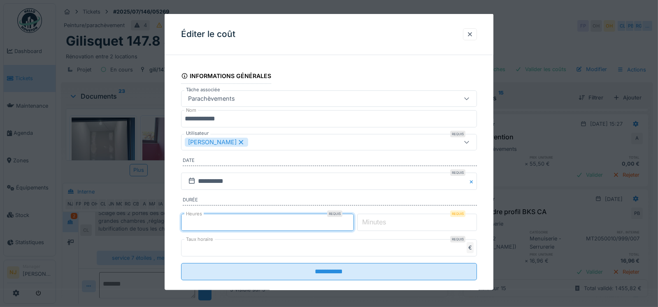
type input "*"
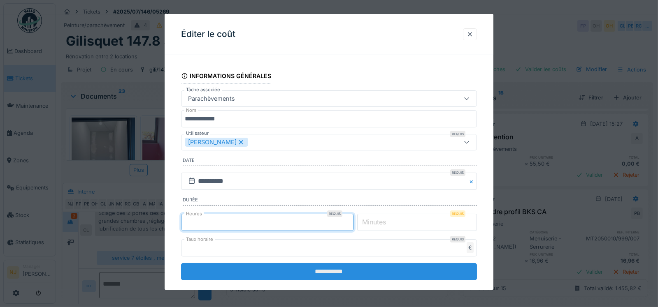
type input "*"
click at [339, 270] on input "**********" at bounding box center [329, 271] width 296 height 17
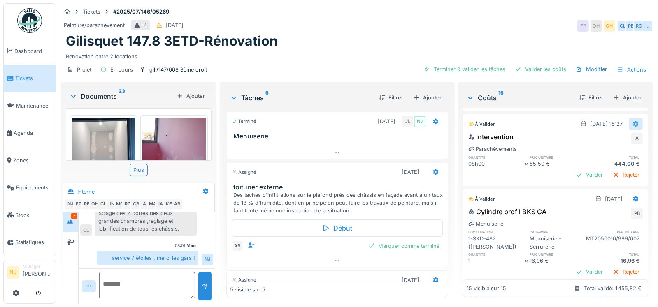
click at [632, 127] on icon at bounding box center [635, 123] width 7 height 5
click at [604, 149] on div "Modifier" at bounding box center [595, 150] width 40 height 12
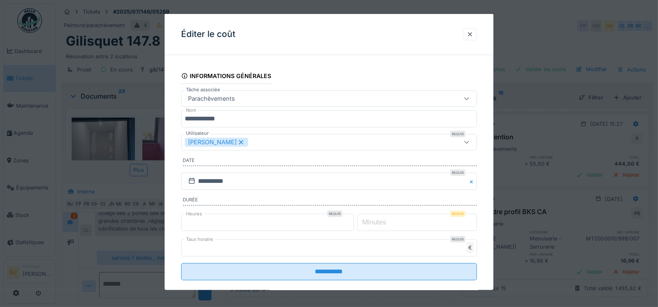
click at [197, 220] on input "*" at bounding box center [267, 221] width 173 height 17
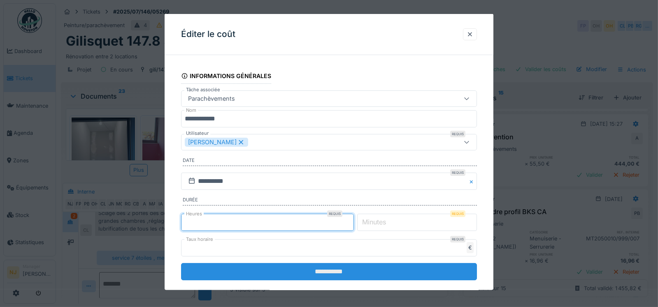
type input "*"
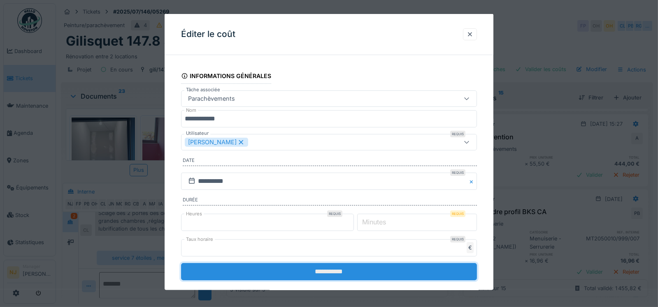
click at [331, 270] on input "**********" at bounding box center [329, 271] width 296 height 17
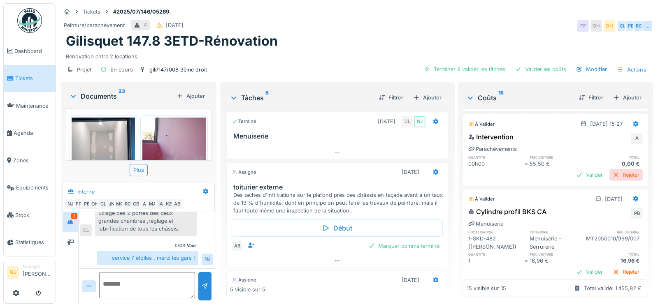
click at [609, 181] on div "Rejeter" at bounding box center [625, 174] width 33 height 11
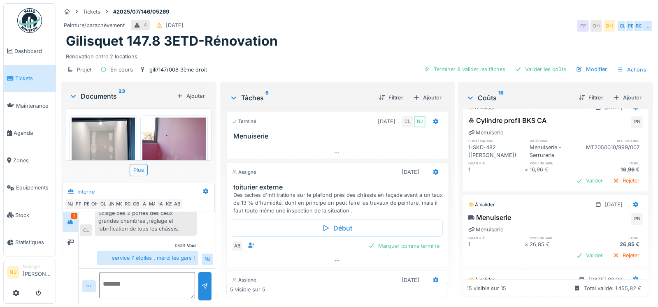
scroll to position [781, 0]
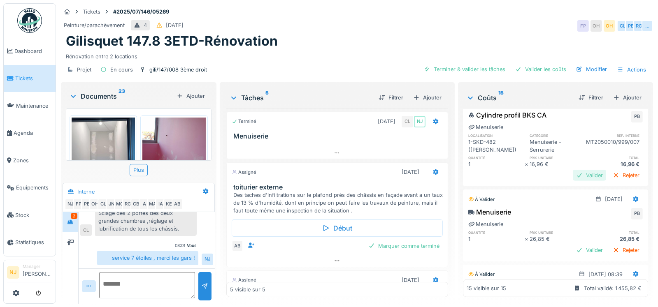
click at [572, 181] on div "Valider" at bounding box center [588, 175] width 33 height 11
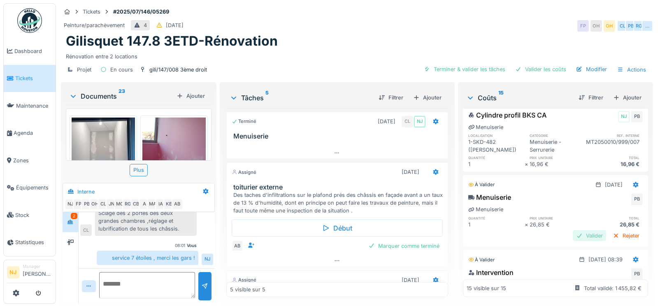
click at [572, 241] on div "Valider" at bounding box center [588, 235] width 33 height 11
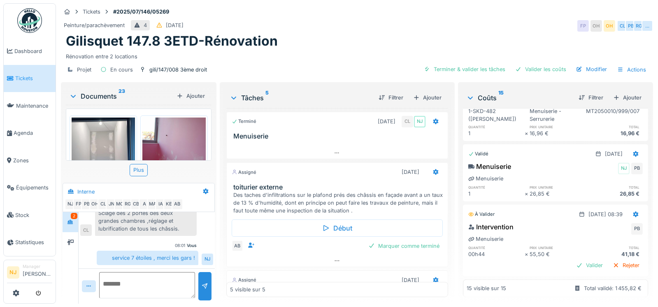
scroll to position [6, 0]
click at [572, 260] on div "Valider" at bounding box center [588, 265] width 33 height 11
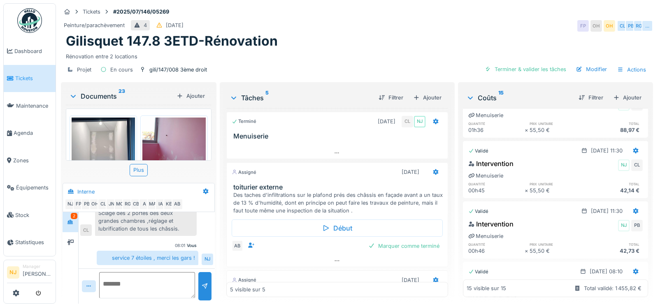
scroll to position [658, 0]
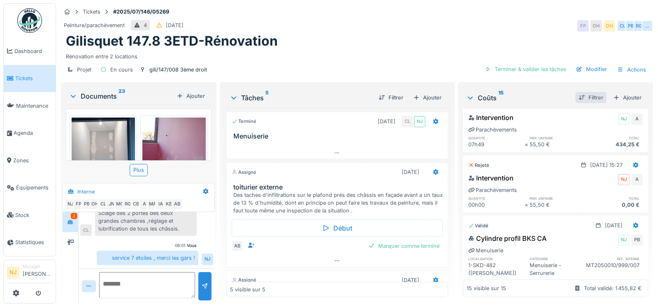
click at [577, 92] on div "Filtrer" at bounding box center [590, 97] width 31 height 11
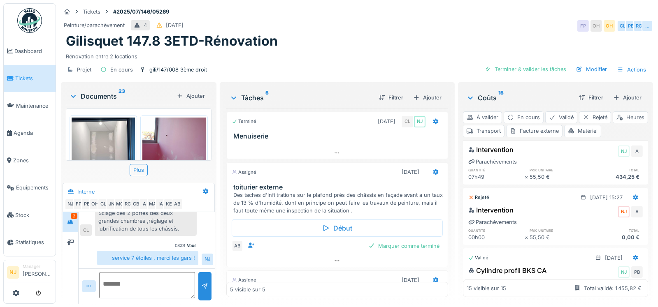
click at [612, 123] on div "Heures" at bounding box center [629, 117] width 35 height 12
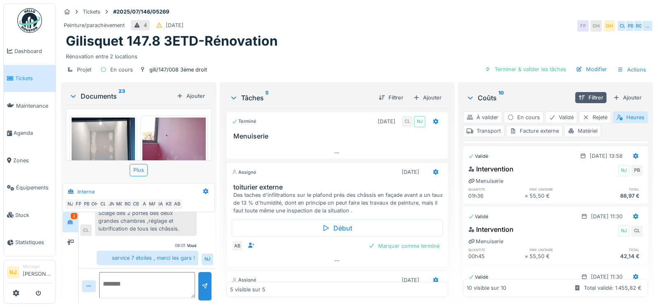
scroll to position [111, 0]
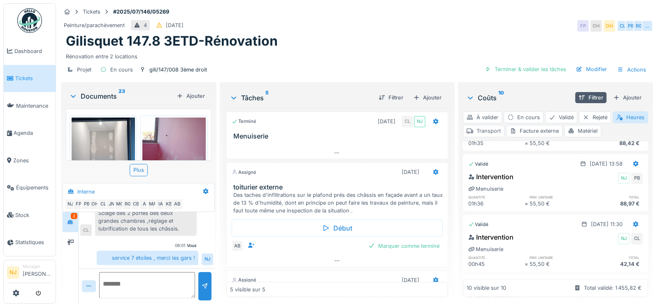
click at [504, 127] on div "Transport" at bounding box center [484, 131] width 42 height 12
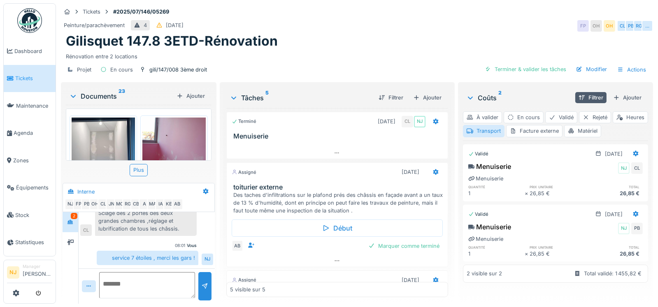
scroll to position [6, 0]
click at [601, 125] on div "Matériel" at bounding box center [582, 131] width 37 height 12
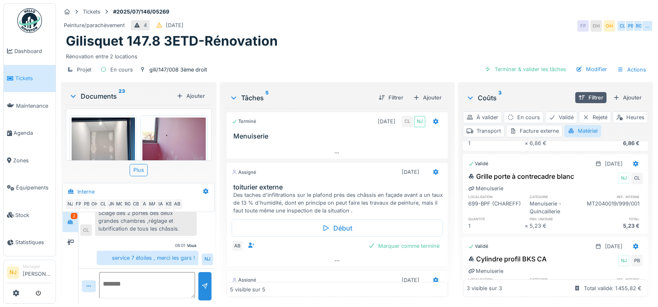
scroll to position [0, 0]
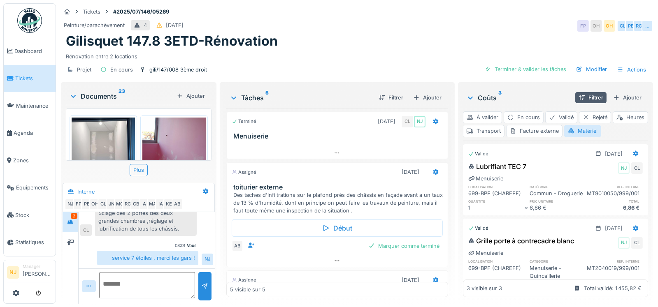
click at [468, 98] on icon at bounding box center [470, 98] width 5 height 3
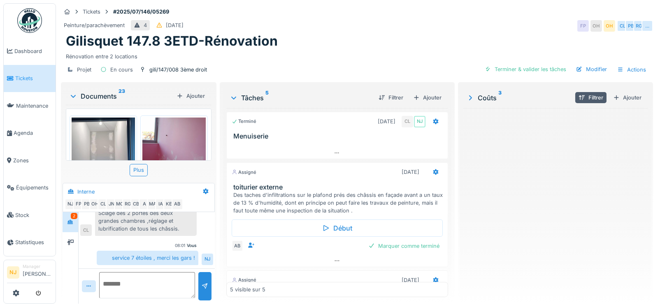
click at [467, 95] on icon at bounding box center [470, 98] width 8 height 7
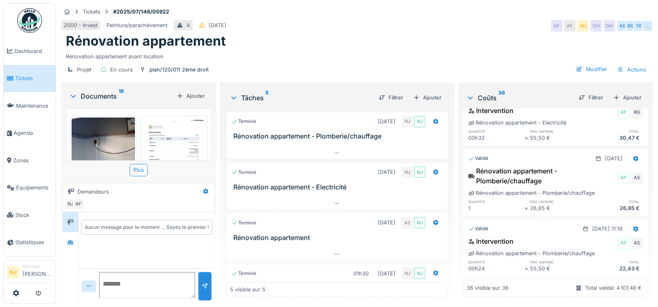
scroll to position [2452, 0]
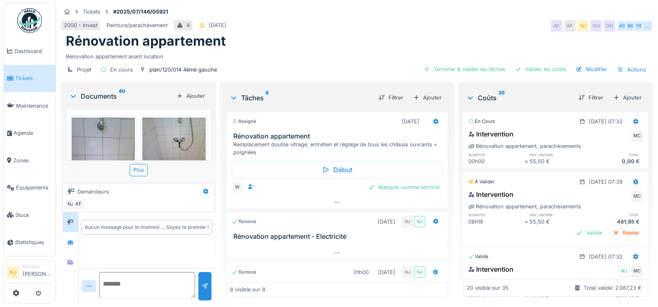
scroll to position [41, 0]
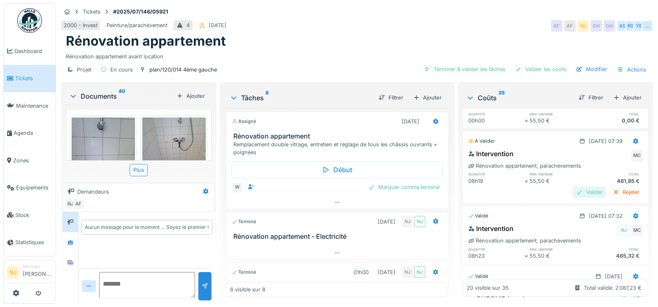
click at [575, 192] on div "Valider" at bounding box center [588, 192] width 33 height 11
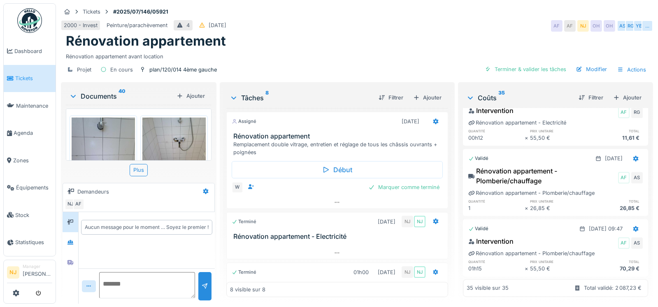
scroll to position [0, 0]
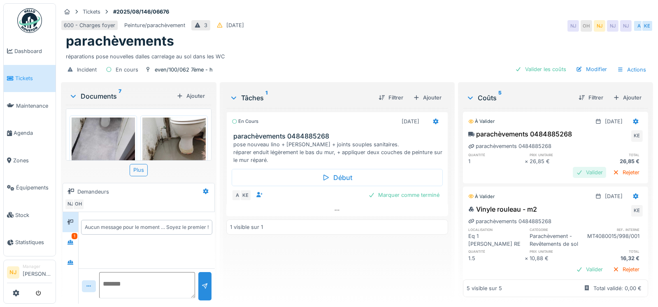
click at [572, 171] on div "Valider" at bounding box center [588, 172] width 33 height 11
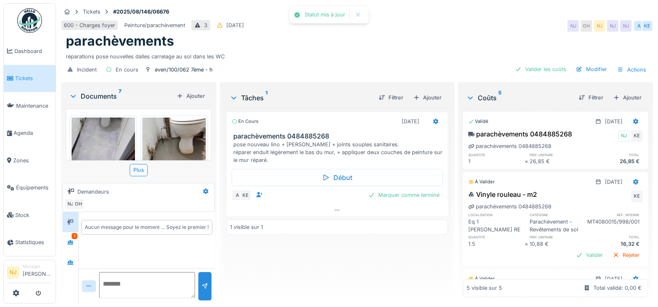
scroll to position [41, 0]
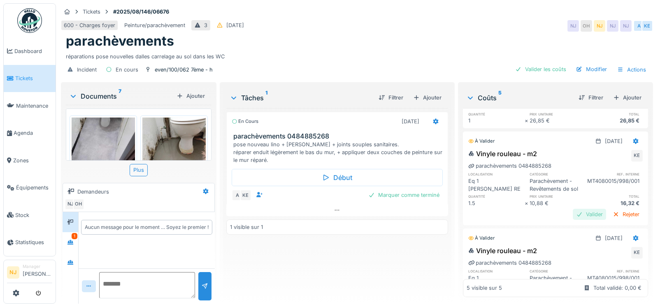
click at [572, 220] on div "Valider" at bounding box center [588, 214] width 33 height 11
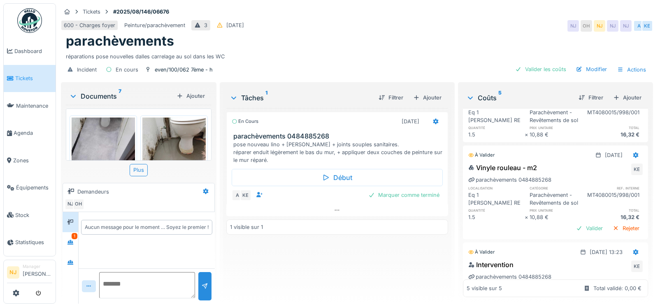
scroll to position [123, 0]
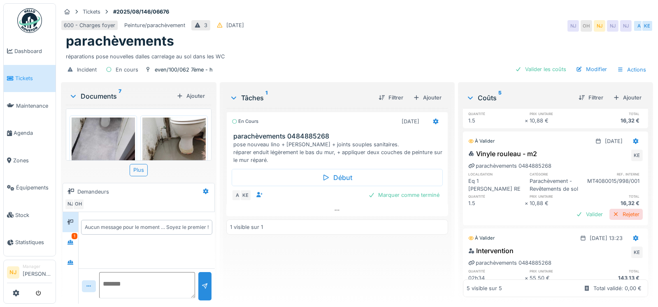
click at [610, 220] on div "Rejeter" at bounding box center [625, 214] width 33 height 11
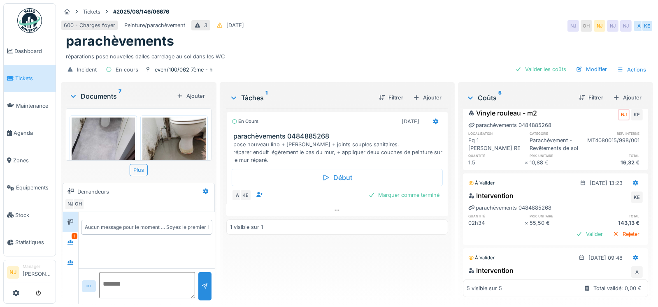
scroll to position [205, 0]
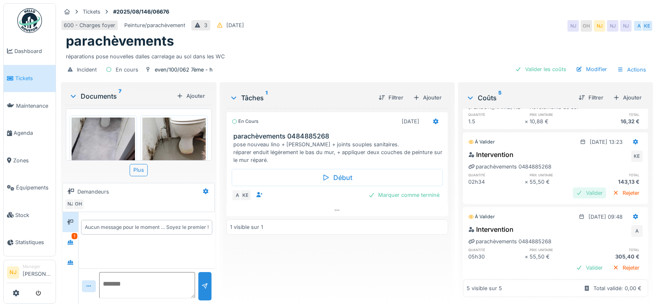
click at [574, 199] on div "Valider" at bounding box center [588, 193] width 33 height 11
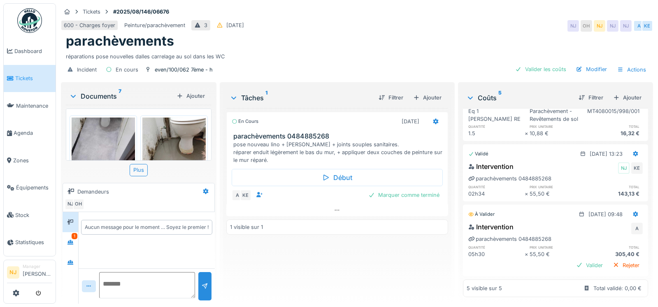
scroll to position [6, 0]
click at [573, 260] on div "Valider" at bounding box center [588, 265] width 33 height 11
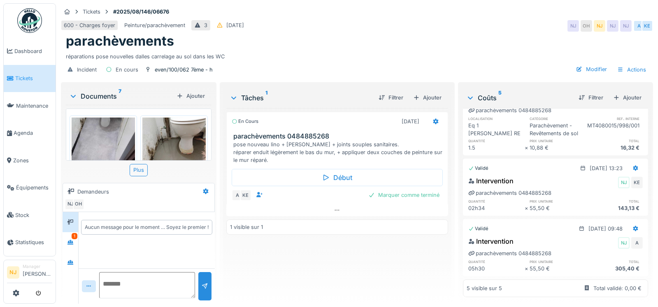
scroll to position [206, 0]
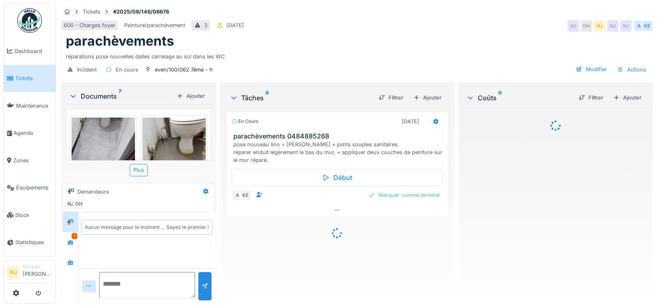
scroll to position [6, 0]
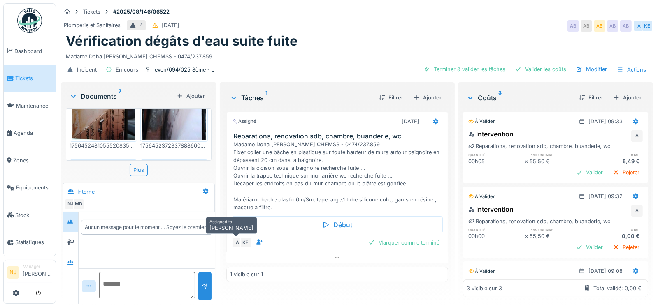
click at [235, 242] on div "A" at bounding box center [238, 243] width 12 height 12
click at [335, 258] on icon at bounding box center [336, 257] width 7 height 5
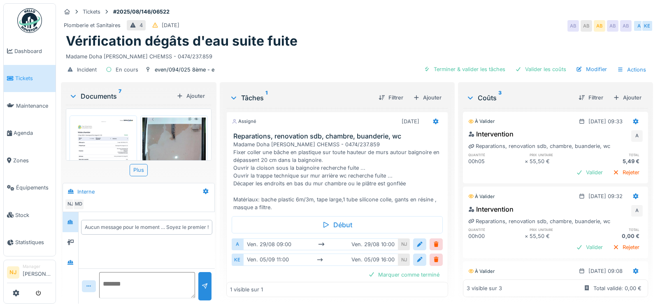
click at [109, 279] on textarea at bounding box center [147, 285] width 96 height 26
type textarea "*"
type textarea "**********"
click at [204, 286] on div at bounding box center [204, 286] width 7 height 8
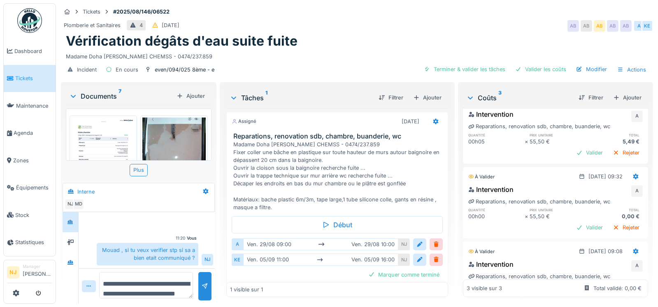
scroll to position [0, 0]
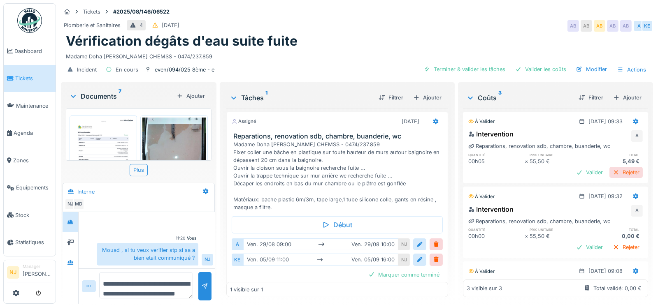
click at [609, 170] on div "Rejeter" at bounding box center [625, 172] width 33 height 11
click at [609, 171] on div "Rejeter" at bounding box center [625, 172] width 33 height 11
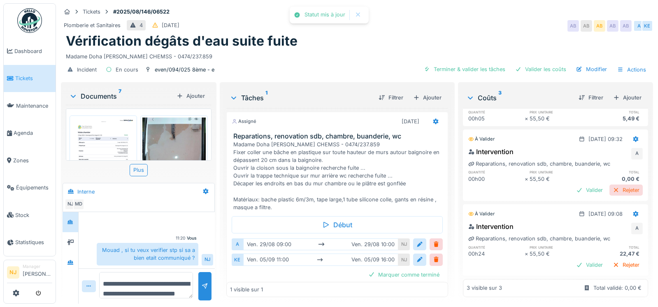
click at [609, 185] on div "Rejeter" at bounding box center [625, 190] width 33 height 11
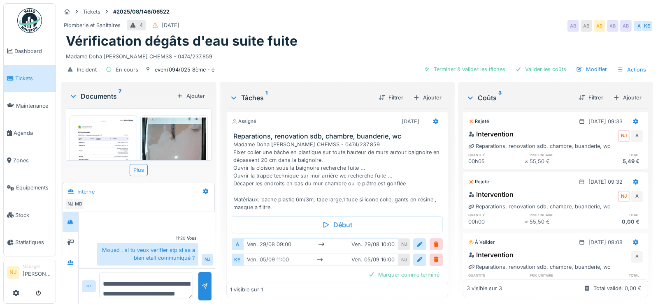
scroll to position [40, 0]
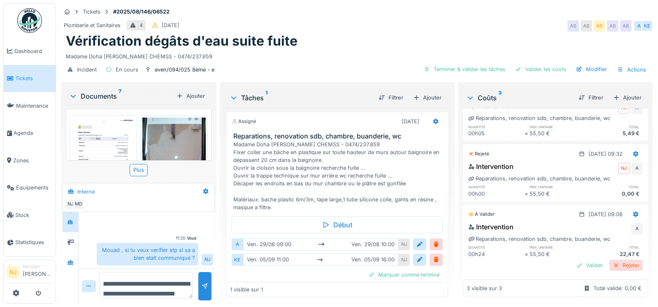
click at [612, 260] on div "Rejeter" at bounding box center [625, 265] width 33 height 11
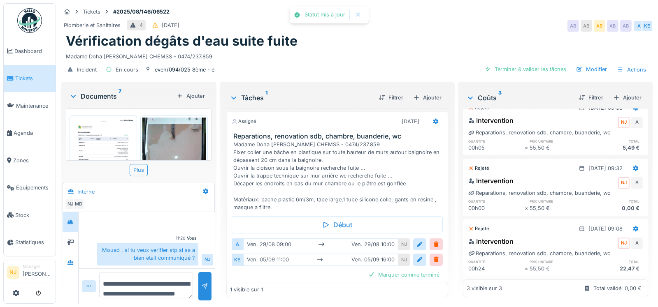
scroll to position [0, 0]
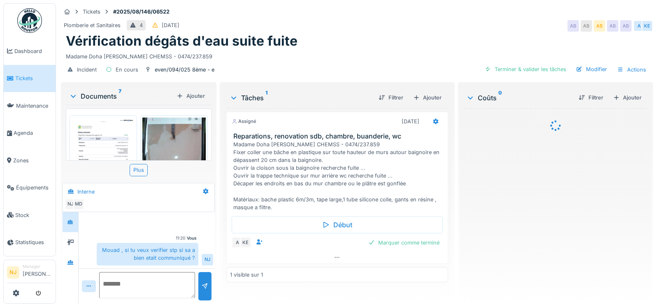
scroll to position [6, 0]
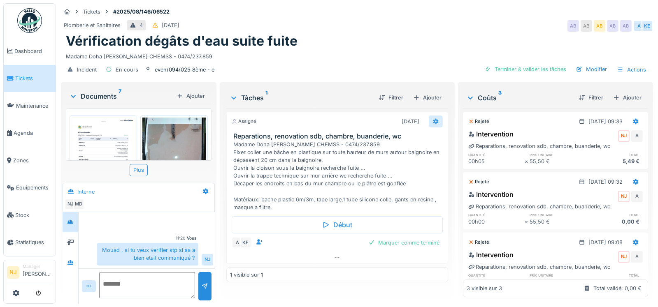
click at [432, 119] on icon at bounding box center [435, 121] width 7 height 5
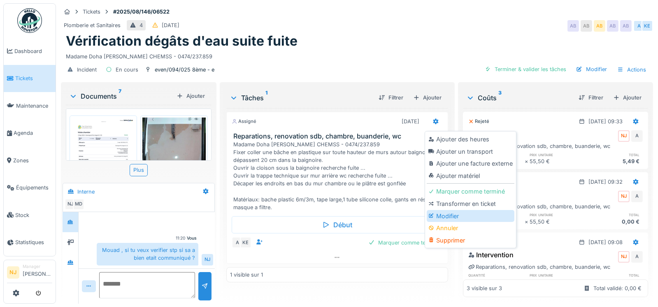
click at [451, 210] on div "Modifier" at bounding box center [470, 216] width 88 height 12
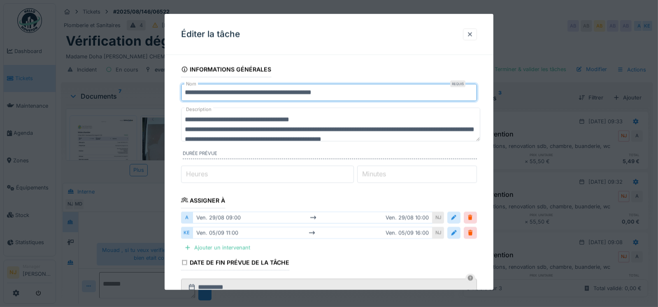
click at [351, 94] on input "**********" at bounding box center [329, 92] width 296 height 17
type input "*"
click at [226, 91] on input "**********" at bounding box center [329, 92] width 296 height 17
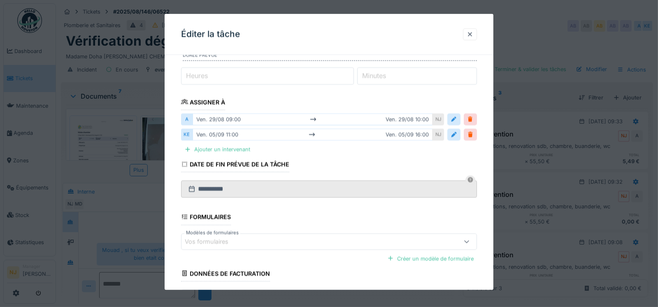
scroll to position [160, 0]
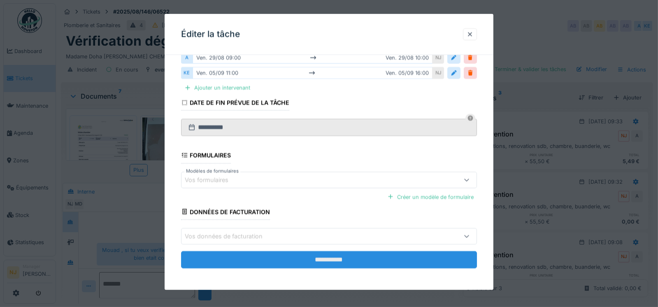
type input "**********"
click at [332, 259] on input "**********" at bounding box center [329, 259] width 296 height 17
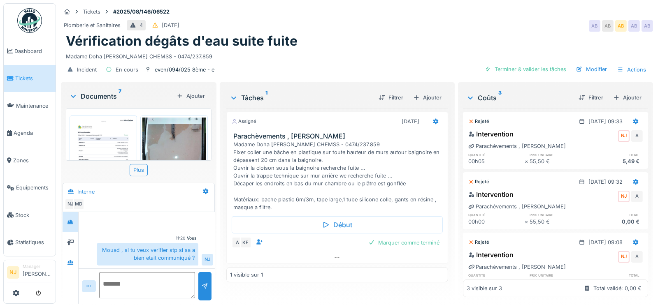
scroll to position [0, 0]
click at [387, 174] on div "Madame Doha [PERSON_NAME] CHEMSS - 0474/237.859 Fixer coller une bâche en plast…" at bounding box center [338, 176] width 211 height 71
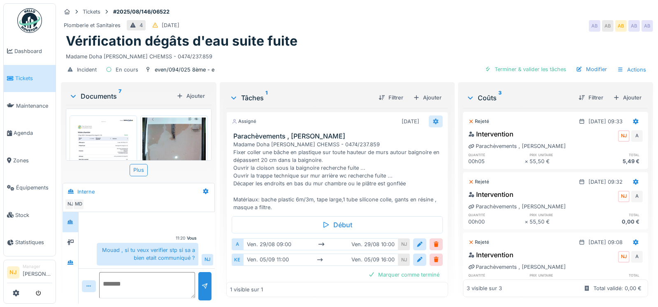
click at [432, 119] on icon at bounding box center [435, 121] width 7 height 5
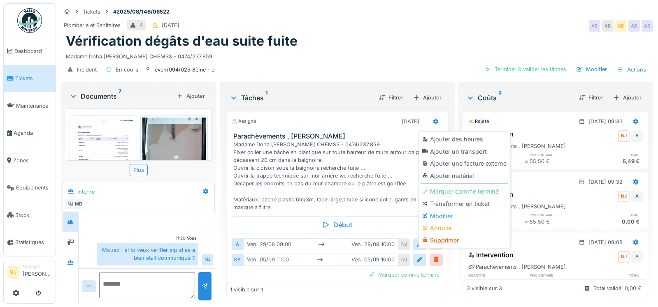
click at [437, 210] on div "Modifier" at bounding box center [464, 216] width 88 height 12
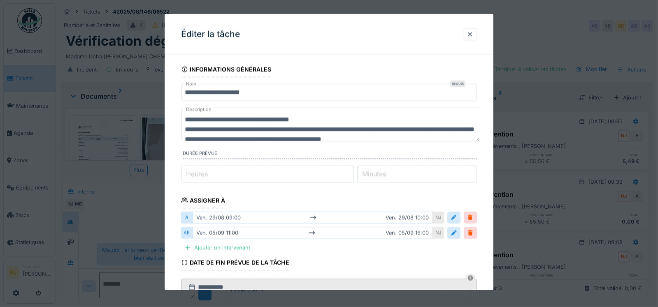
drag, startPoint x: 472, startPoint y: 140, endPoint x: 473, endPoint y: 183, distance: 42.8
click at [473, 183] on fieldset "**********" at bounding box center [329, 248] width 296 height 373
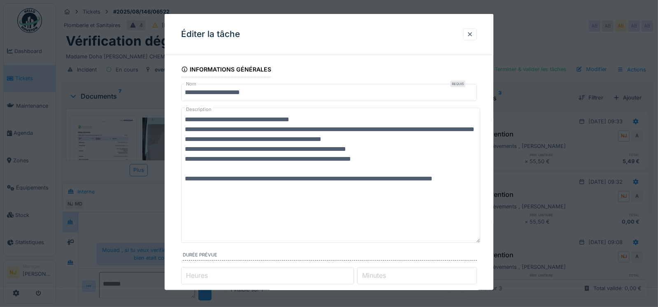
drag, startPoint x: 478, startPoint y: 139, endPoint x: 477, endPoint y: 242, distance: 102.4
click at [477, 242] on textarea "**********" at bounding box center [330, 175] width 299 height 135
click at [286, 201] on textarea "**********" at bounding box center [330, 176] width 299 height 136
click at [264, 140] on textarea "**********" at bounding box center [330, 176] width 299 height 136
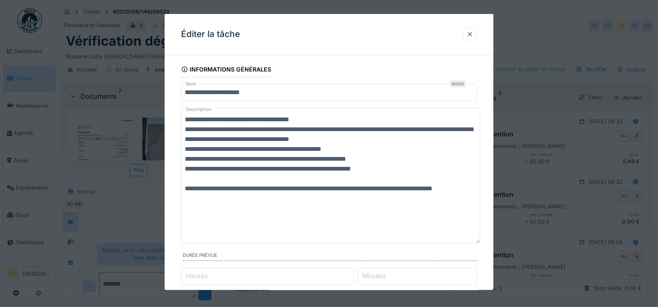
click at [184, 158] on textarea "**********" at bounding box center [330, 176] width 299 height 136
click at [184, 170] on textarea "**********" at bounding box center [330, 176] width 299 height 136
click at [184, 178] on textarea "**********" at bounding box center [330, 176] width 299 height 136
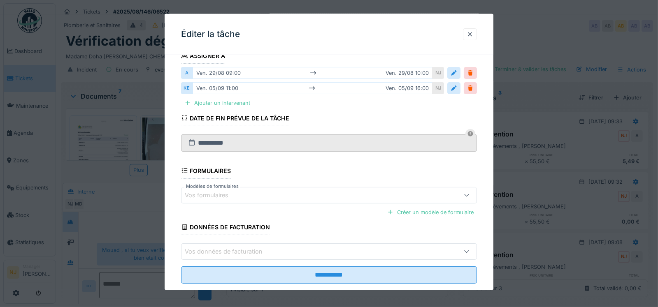
scroll to position [262, 0]
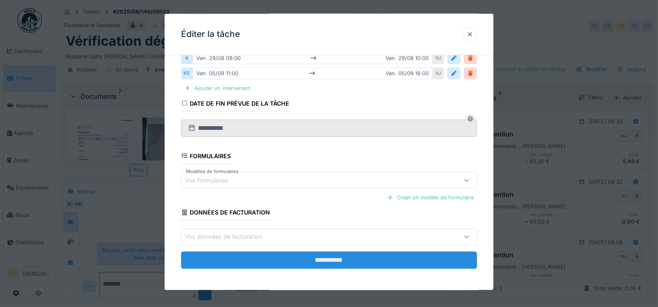
type textarea "**********"
click at [334, 257] on input "**********" at bounding box center [329, 260] width 296 height 17
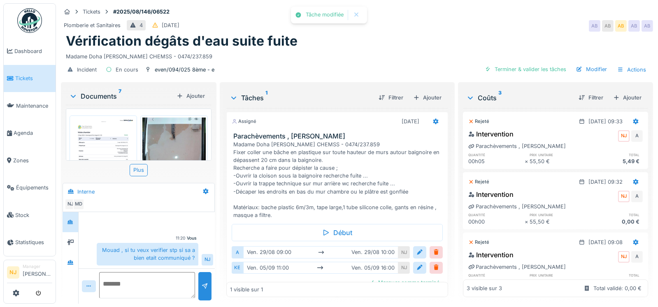
scroll to position [39, 0]
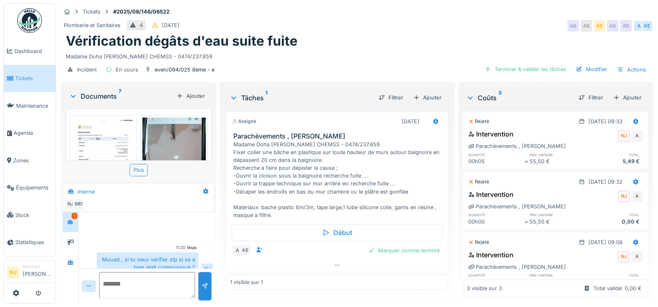
scroll to position [39, 0]
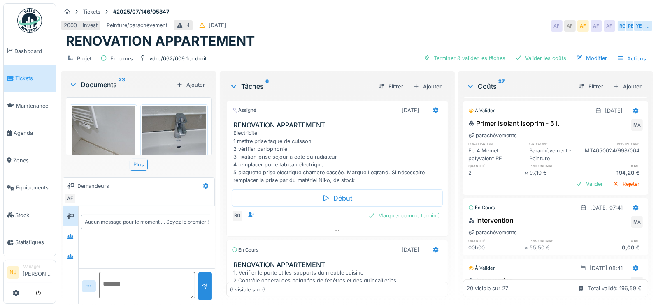
scroll to position [41, 0]
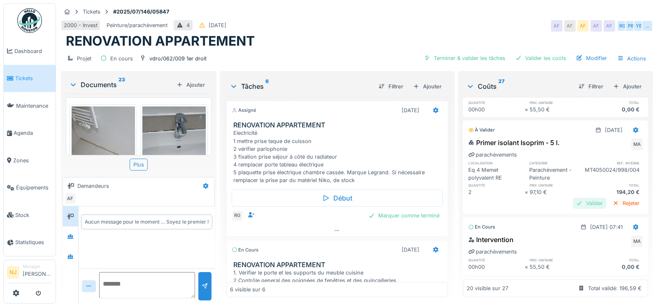
click at [576, 202] on div "Valider" at bounding box center [588, 203] width 33 height 11
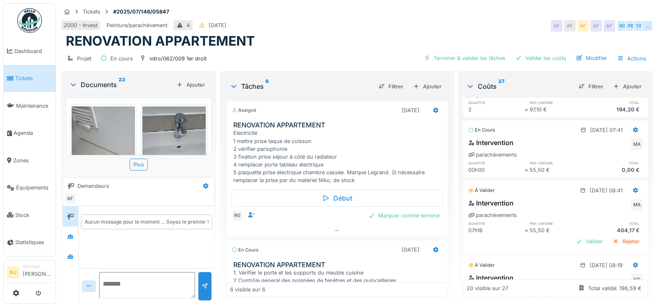
scroll to position [164, 0]
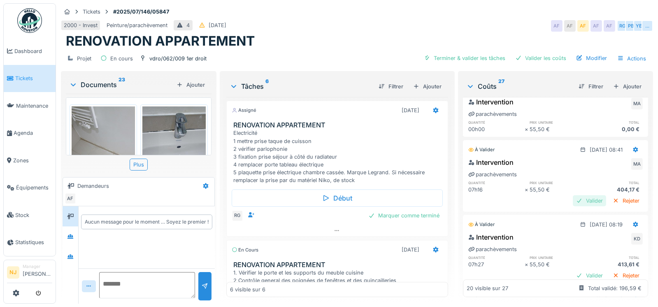
click at [574, 200] on div "Valider" at bounding box center [588, 200] width 33 height 11
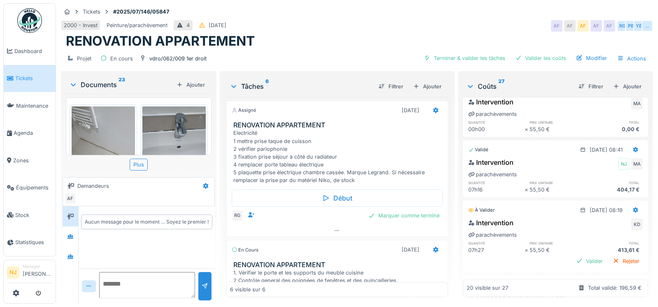
scroll to position [205, 0]
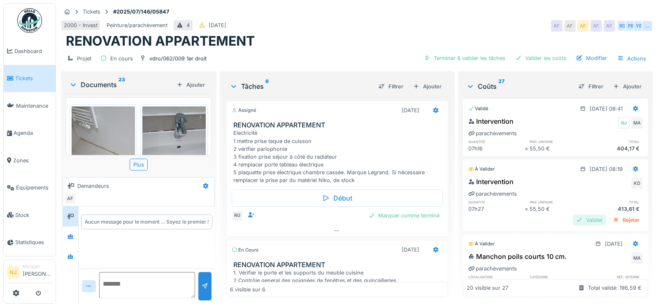
click at [572, 218] on div "Valider" at bounding box center [588, 220] width 33 height 11
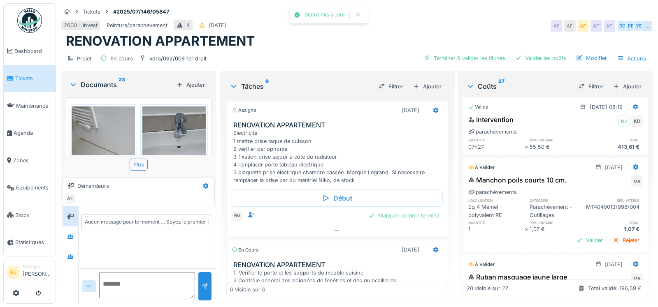
scroll to position [287, 0]
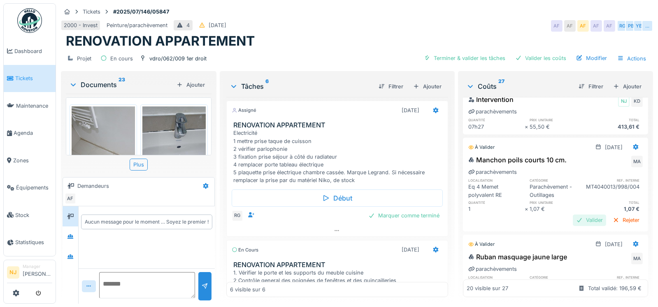
click at [573, 219] on div "Valider" at bounding box center [588, 220] width 33 height 11
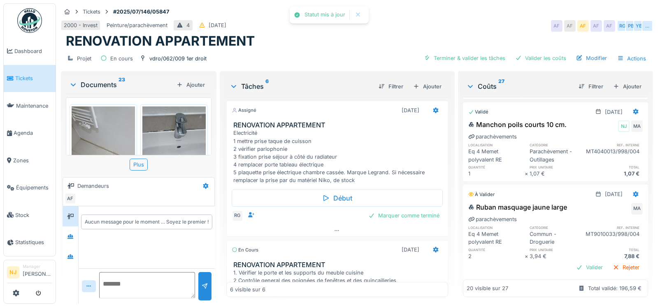
scroll to position [370, 0]
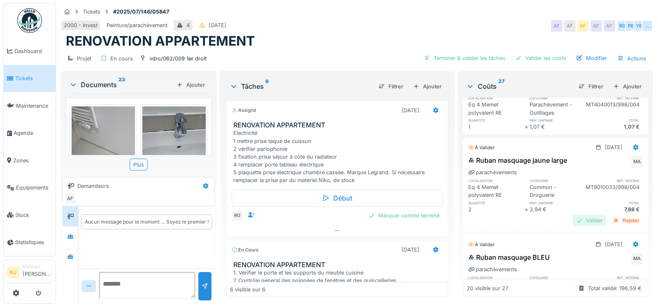
click at [575, 221] on div "Valider" at bounding box center [588, 220] width 33 height 11
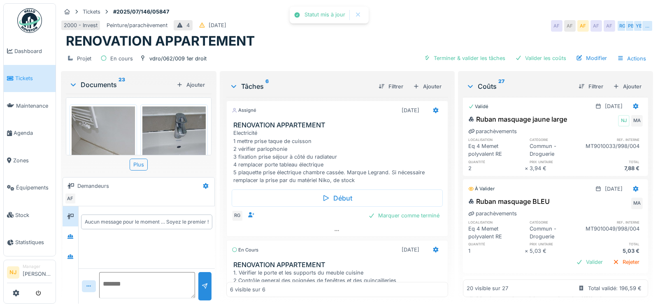
scroll to position [452, 0]
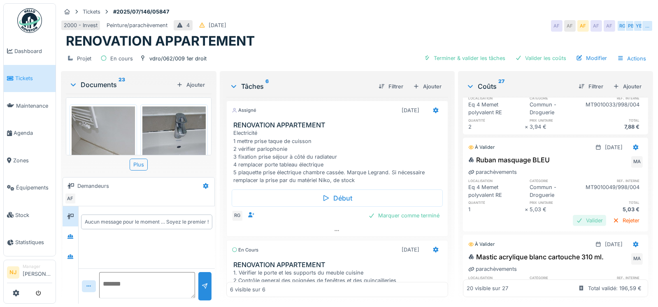
click at [579, 221] on div "Valider" at bounding box center [588, 220] width 33 height 11
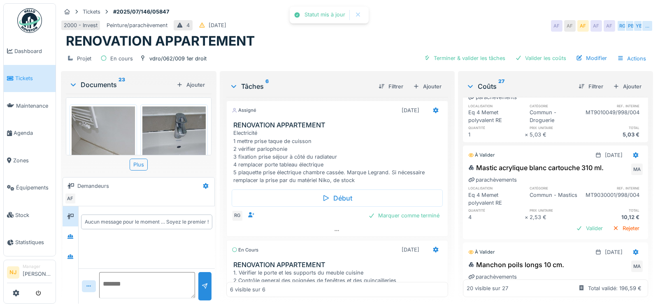
scroll to position [534, 0]
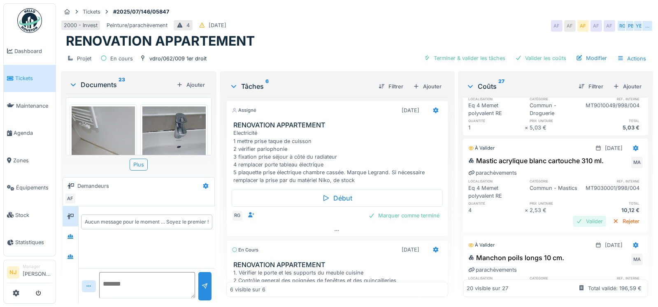
click at [572, 220] on div "Valider" at bounding box center [588, 221] width 33 height 11
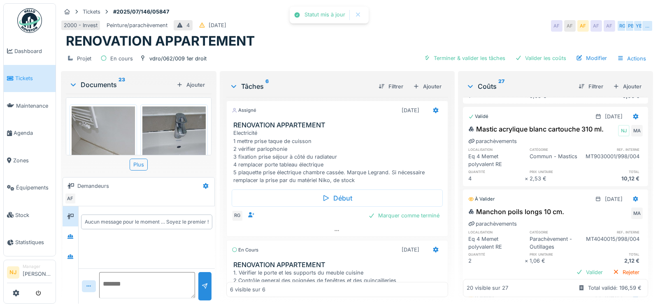
scroll to position [616, 0]
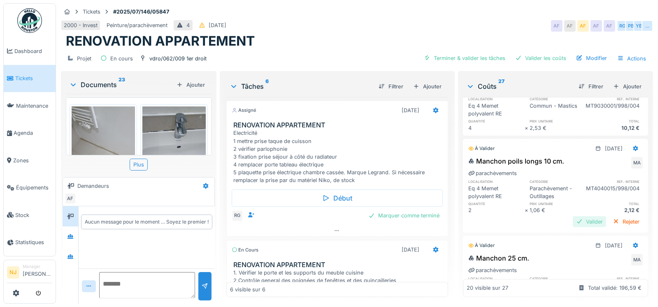
click at [574, 227] on div "Valider" at bounding box center [588, 221] width 33 height 11
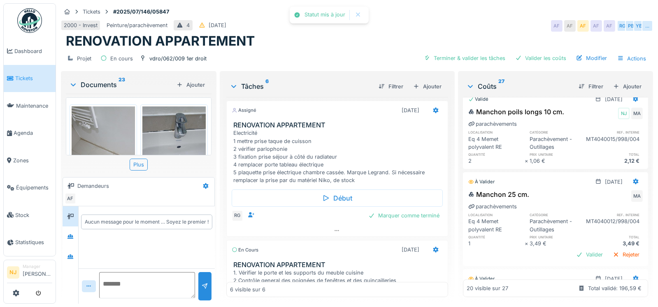
scroll to position [699, 0]
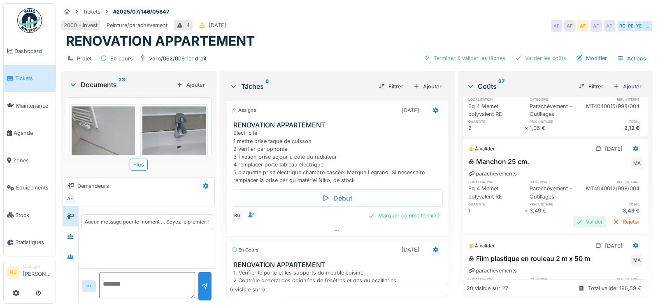
click at [572, 227] on div "Valider" at bounding box center [588, 221] width 33 height 11
click at [572, 228] on div "Valider" at bounding box center [588, 222] width 33 height 11
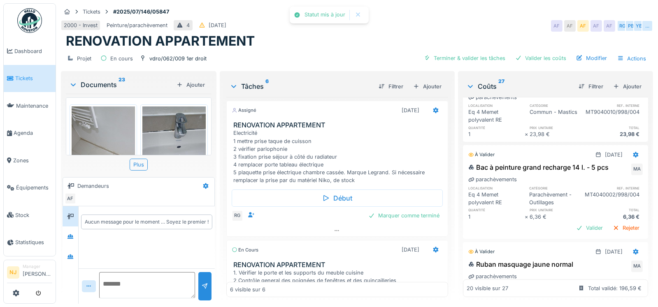
scroll to position [864, 0]
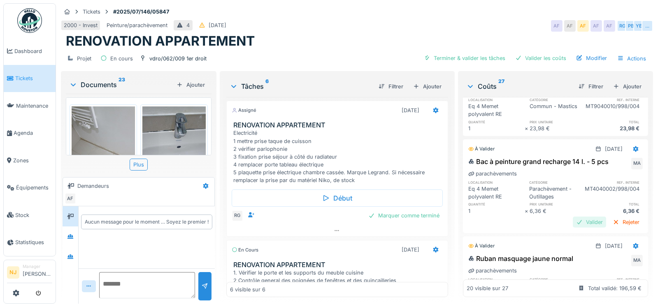
click at [573, 228] on div "Valider" at bounding box center [588, 222] width 33 height 11
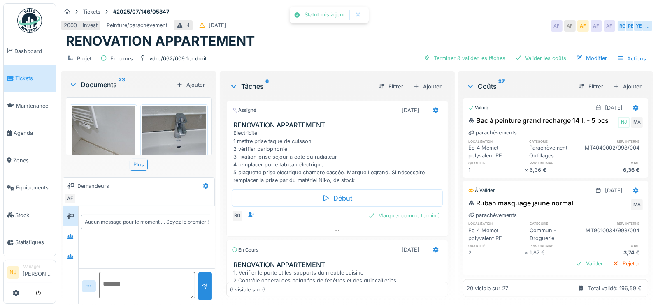
scroll to position [946, 0]
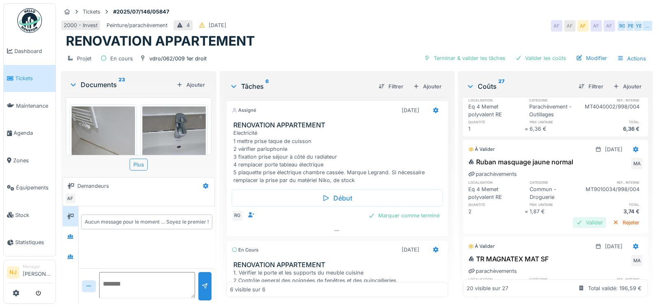
click at [572, 228] on div "Valider" at bounding box center [588, 222] width 33 height 11
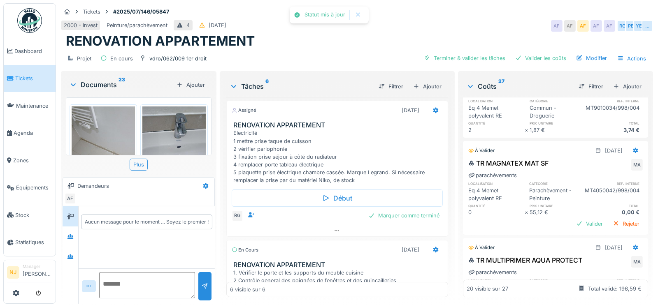
scroll to position [1028, 0]
click at [581, 85] on div "Filtrer" at bounding box center [590, 86] width 31 height 11
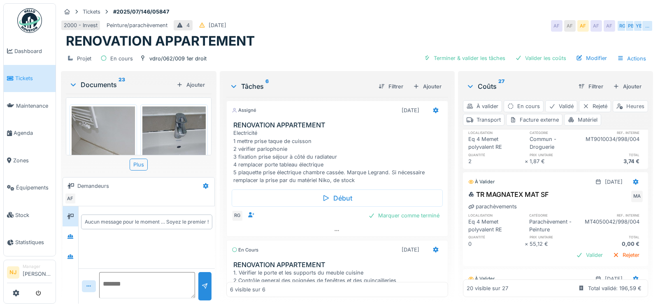
click at [612, 112] on div "Heures" at bounding box center [629, 106] width 35 height 12
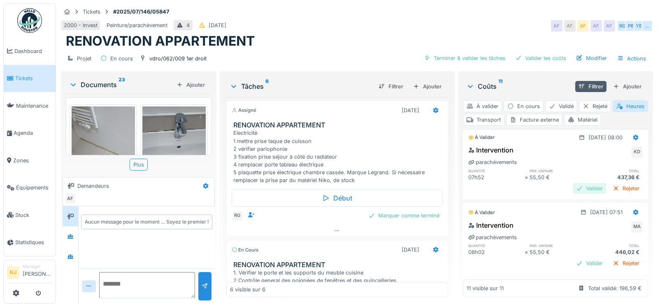
scroll to position [205, 0]
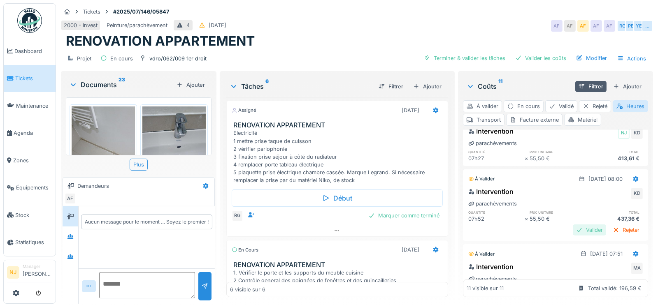
click at [574, 230] on div "Valider" at bounding box center [588, 230] width 33 height 11
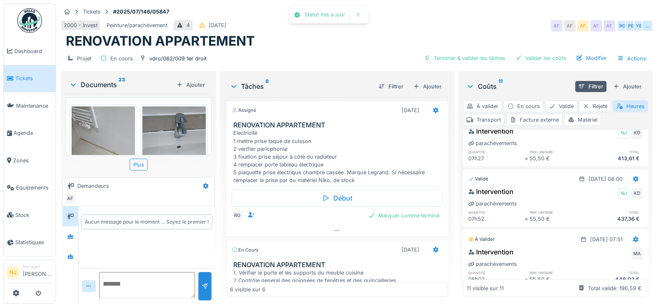
scroll to position [247, 0]
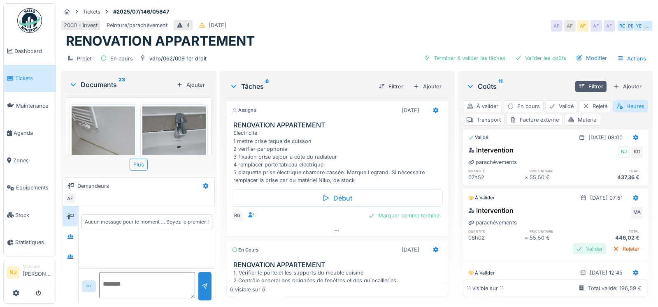
click at [572, 248] on div "Valider" at bounding box center [588, 248] width 33 height 11
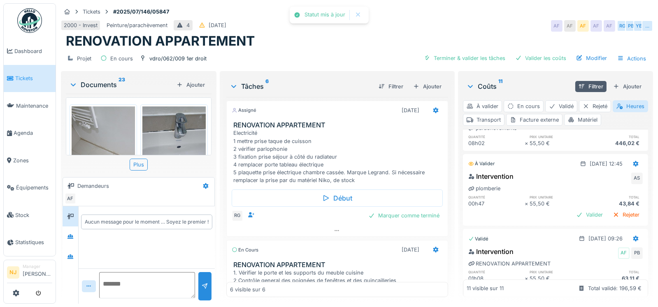
scroll to position [370, 0]
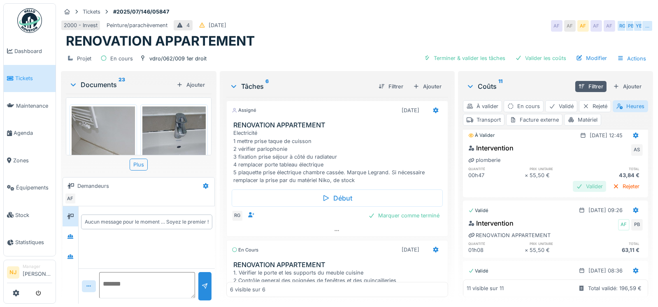
click at [573, 185] on div "Valider" at bounding box center [588, 186] width 33 height 11
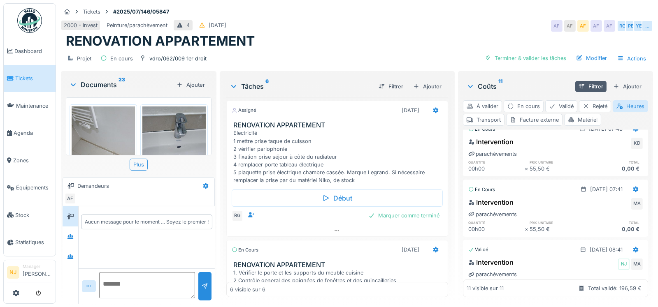
scroll to position [0, 0]
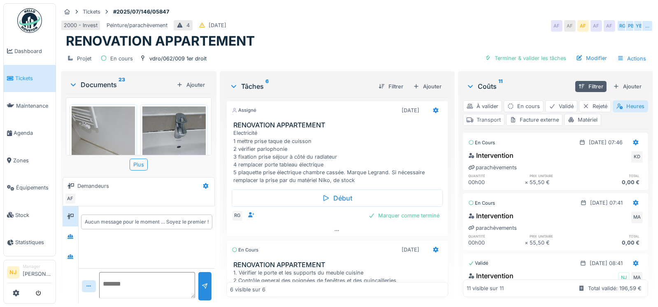
click at [504, 114] on div "Transport" at bounding box center [484, 120] width 42 height 12
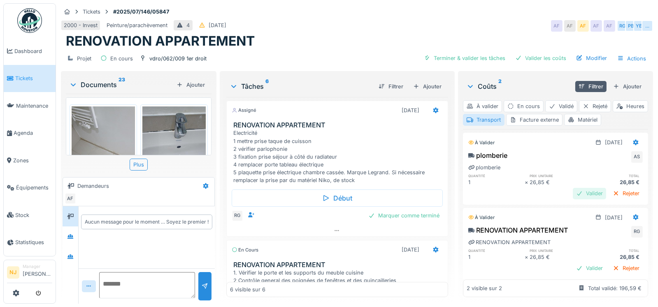
click at [572, 188] on div "Valider" at bounding box center [588, 193] width 33 height 11
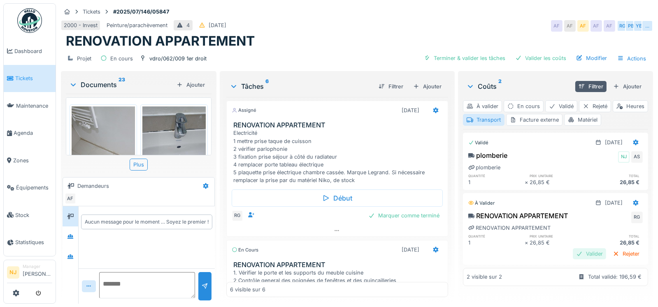
click at [573, 248] on div "Valider" at bounding box center [588, 253] width 33 height 11
click at [601, 114] on div "Matériel" at bounding box center [582, 120] width 37 height 12
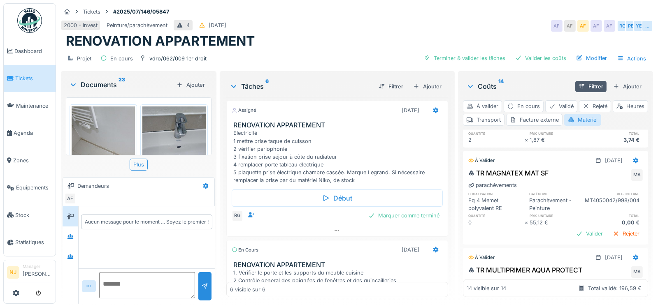
scroll to position [822, 0]
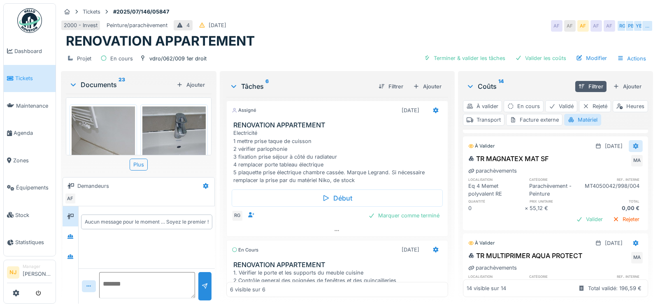
click at [633, 149] on icon at bounding box center [635, 147] width 5 height 6
click at [590, 184] on div "Modifier" at bounding box center [595, 183] width 40 height 12
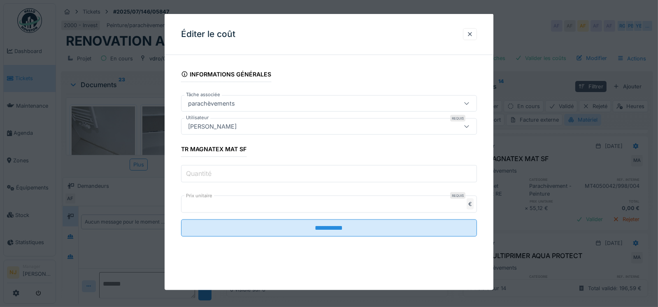
click at [196, 174] on label "Quantité" at bounding box center [198, 174] width 29 height 10
click at [196, 174] on input "*" at bounding box center [329, 173] width 296 height 17
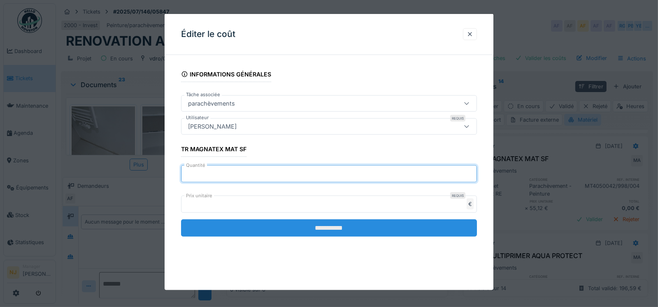
type input "**"
click at [324, 227] on input "**********" at bounding box center [329, 228] width 296 height 17
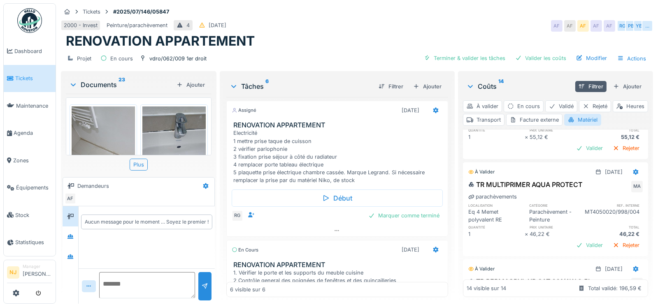
scroll to position [905, 0]
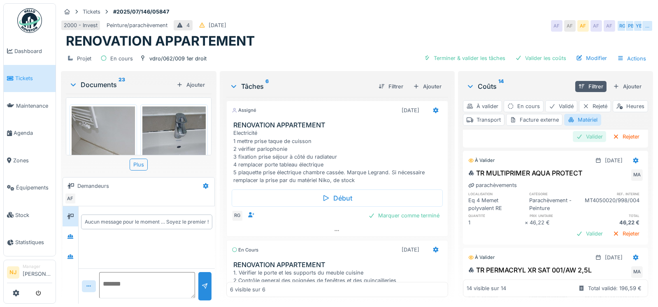
click at [578, 142] on div "Valider" at bounding box center [588, 136] width 33 height 11
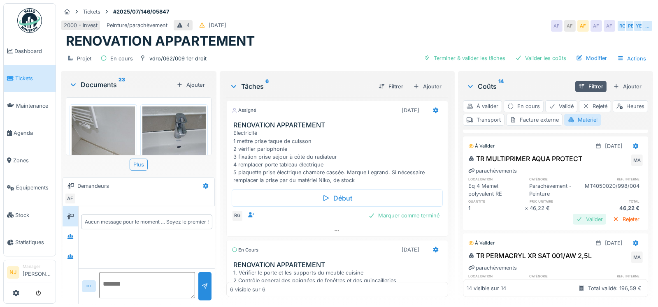
click at [572, 225] on div "Valider" at bounding box center [588, 219] width 33 height 11
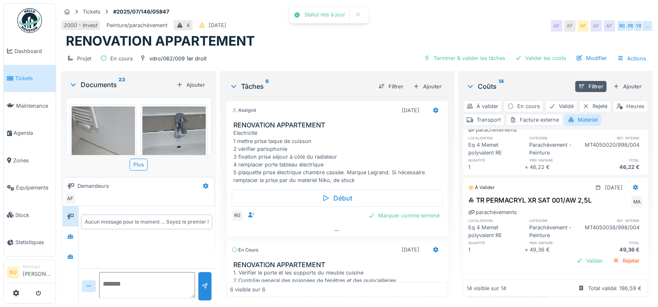
scroll to position [987, 0]
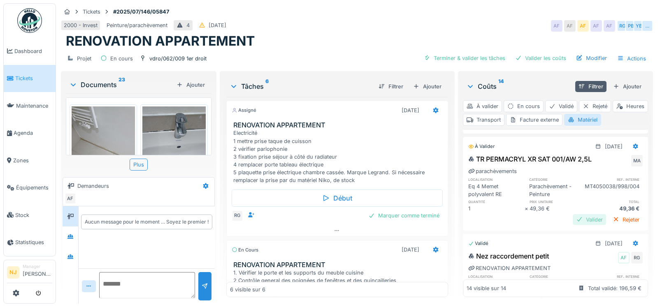
click at [572, 225] on div "Valider" at bounding box center [588, 219] width 33 height 11
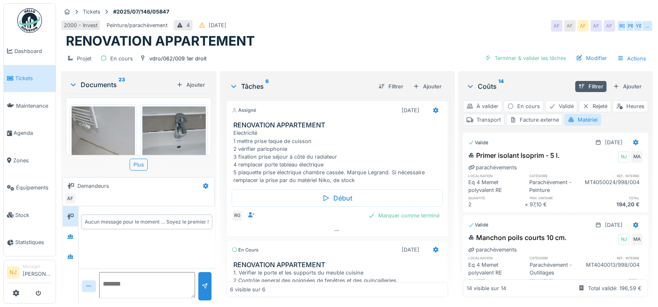
scroll to position [0, 0]
click at [433, 110] on icon at bounding box center [435, 110] width 5 height 6
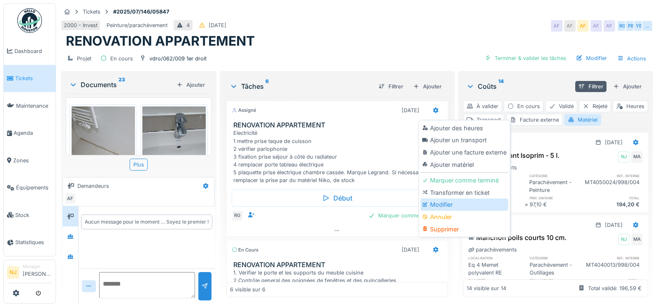
click at [442, 202] on div "Modifier" at bounding box center [464, 205] width 88 height 12
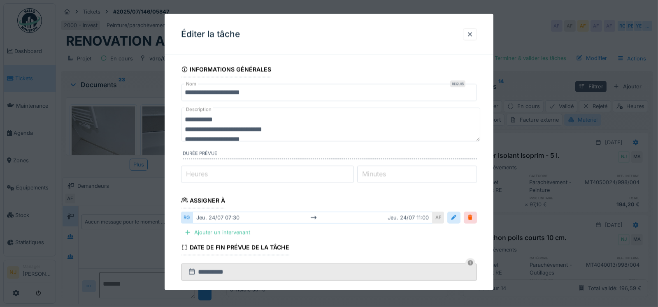
click at [286, 91] on input "**********" at bounding box center [329, 92] width 296 height 17
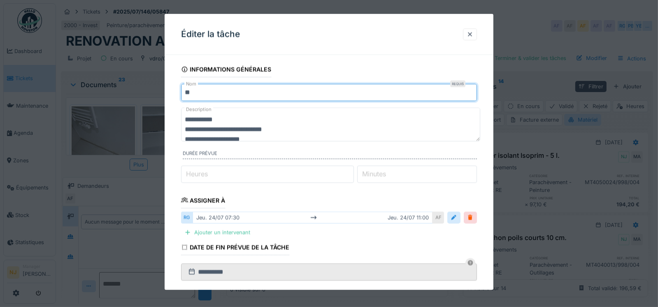
type input "*"
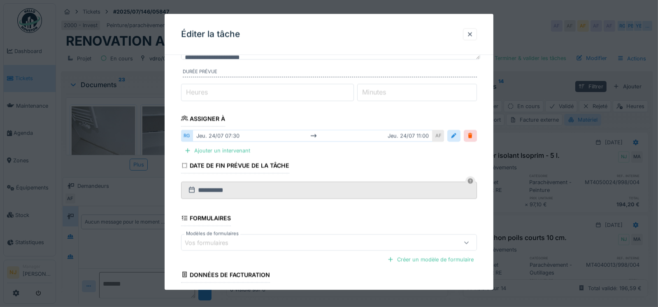
scroll to position [145, 0]
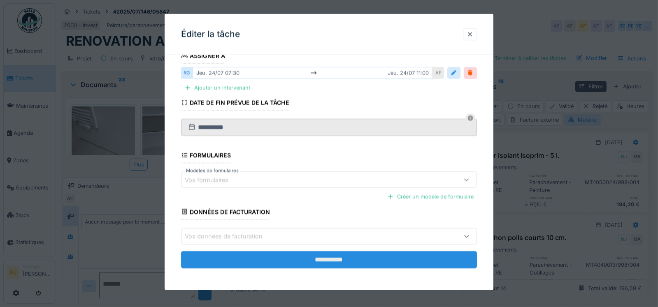
type input "**********"
click at [337, 257] on input "**********" at bounding box center [329, 259] width 296 height 17
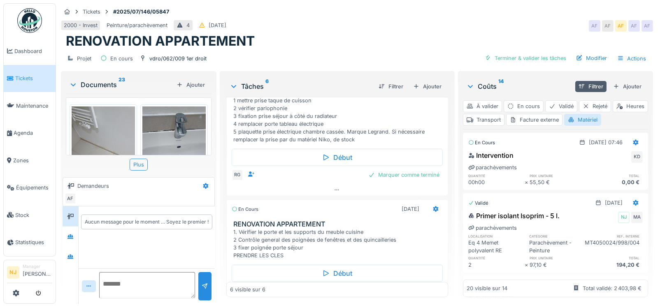
scroll to position [82, 0]
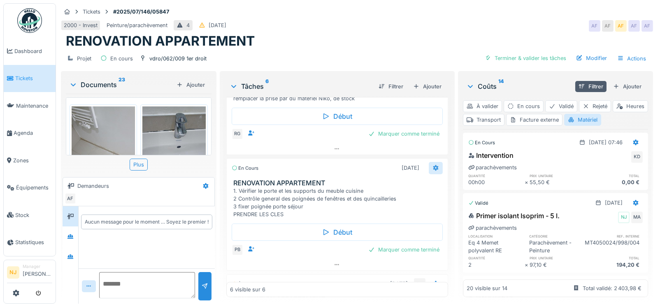
click at [433, 166] on icon at bounding box center [435, 168] width 5 height 6
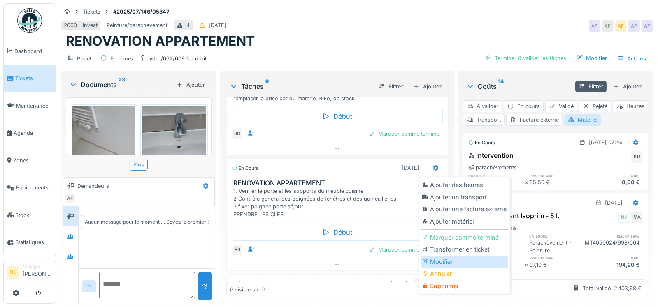
click at [439, 262] on div "Modifier" at bounding box center [464, 262] width 88 height 12
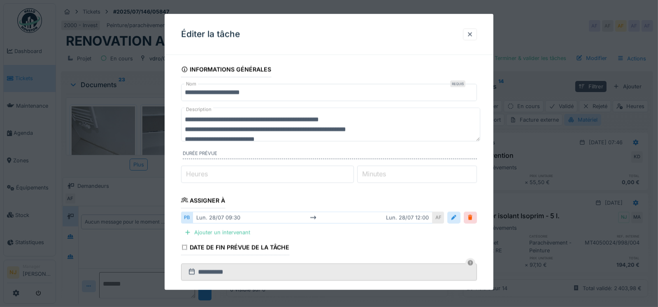
click at [280, 93] on input "**********" at bounding box center [329, 92] width 296 height 17
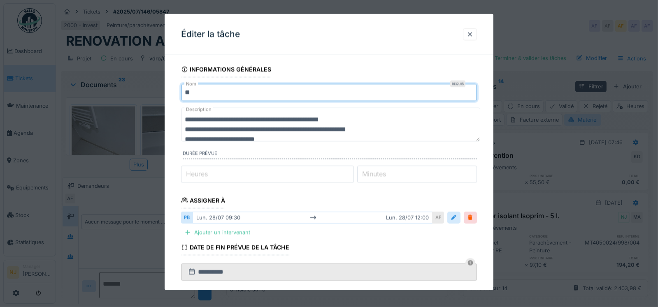
type input "*"
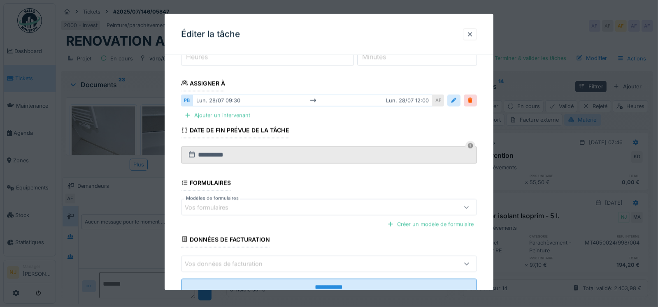
scroll to position [145, 0]
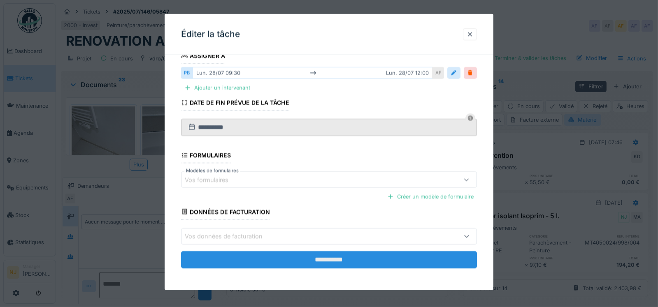
type input "*********"
click at [329, 258] on input "**********" at bounding box center [329, 259] width 296 height 17
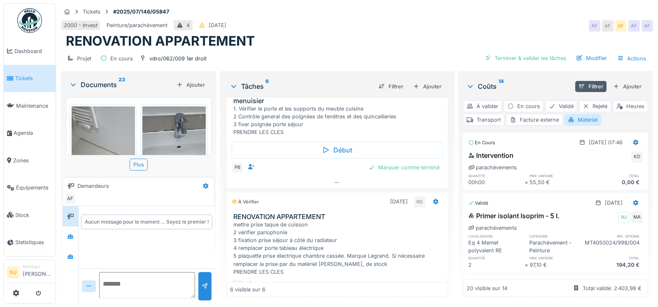
scroll to position [205, 0]
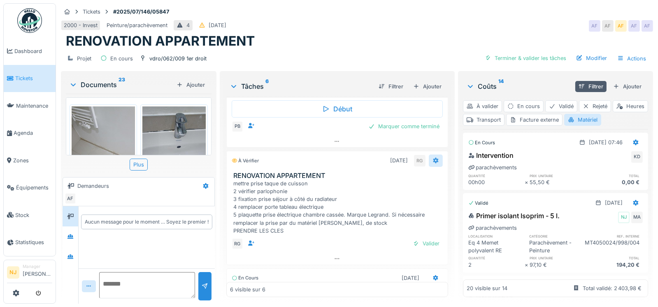
click at [433, 158] on icon at bounding box center [435, 161] width 5 height 6
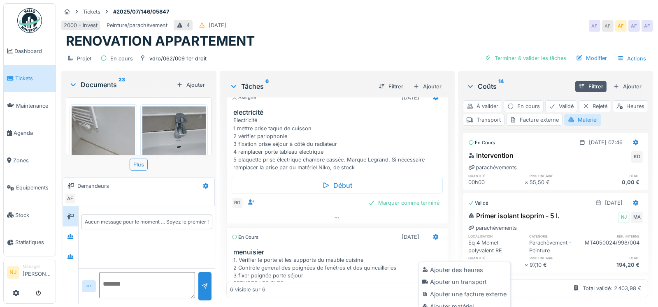
scroll to position [0, 0]
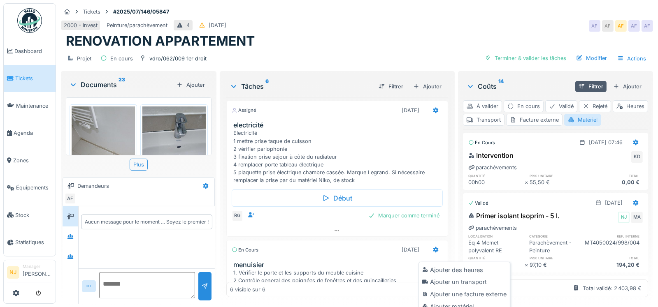
click at [220, 245] on div "Tâches 6 Filtrer Ajouter Assigné 24/07/2025 electricité Electricité 1 mettre pr…" at bounding box center [337, 188] width 235 height 234
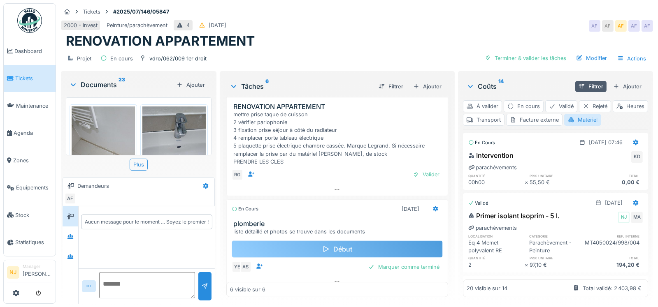
scroll to position [315, 0]
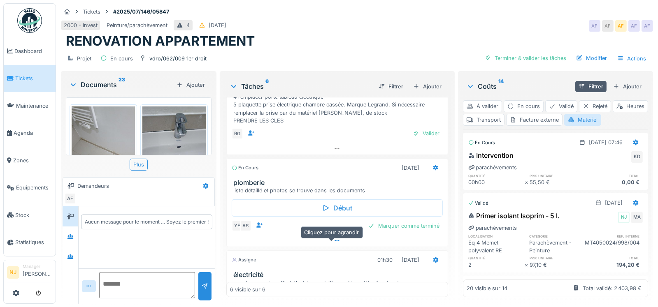
click at [333, 239] on icon at bounding box center [336, 240] width 7 height 5
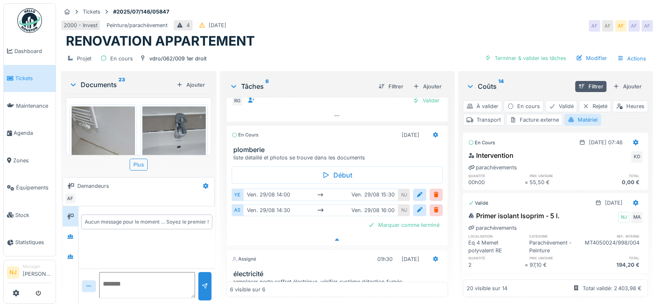
scroll to position [375, 0]
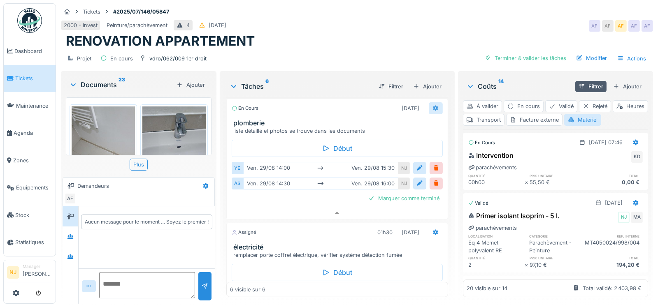
click at [432, 106] on icon at bounding box center [435, 108] width 7 height 5
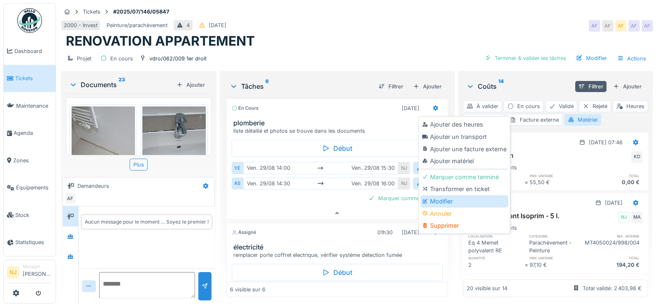
click at [436, 195] on div "Modifier" at bounding box center [464, 201] width 88 height 12
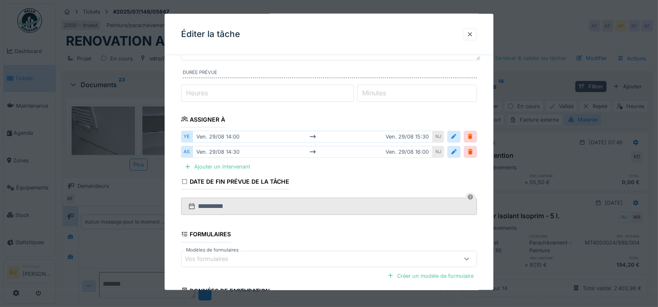
scroll to position [82, 0]
click at [226, 164] on div "Ajouter un intervenant" at bounding box center [217, 165] width 72 height 11
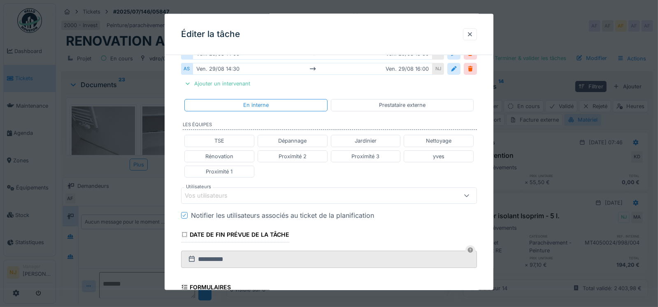
click at [211, 192] on div "Vos utilisateurs" at bounding box center [212, 195] width 54 height 9
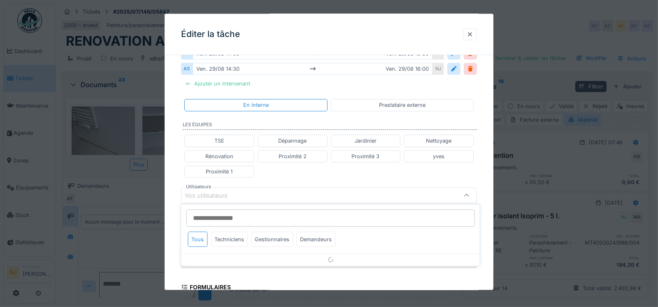
scroll to position [206, 0]
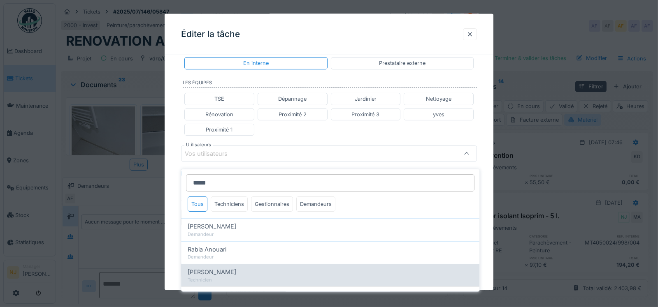
type input "*****"
click at [200, 268] on span "[PERSON_NAME]" at bounding box center [212, 272] width 49 height 9
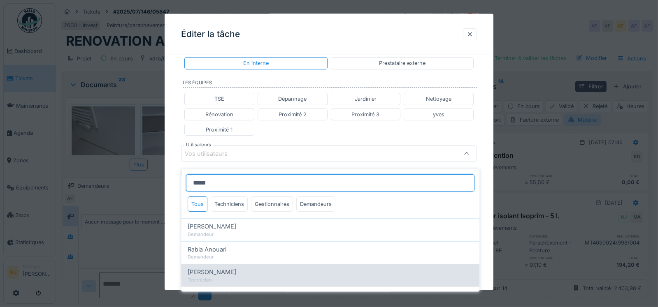
type input "*****"
type input "***"
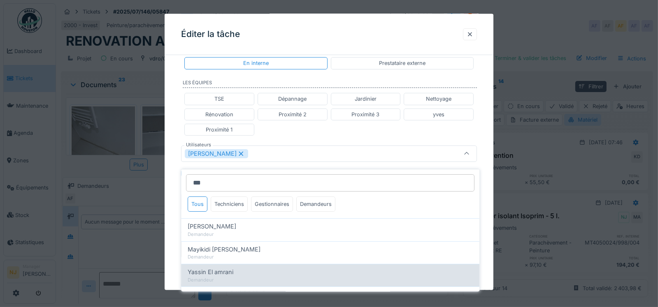
click at [194, 268] on span "Yassin El amrani" at bounding box center [211, 272] width 46 height 9
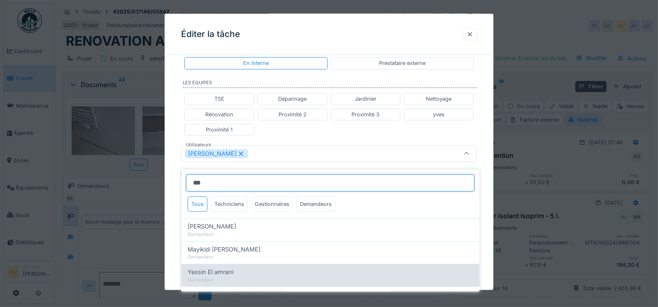
type input "**********"
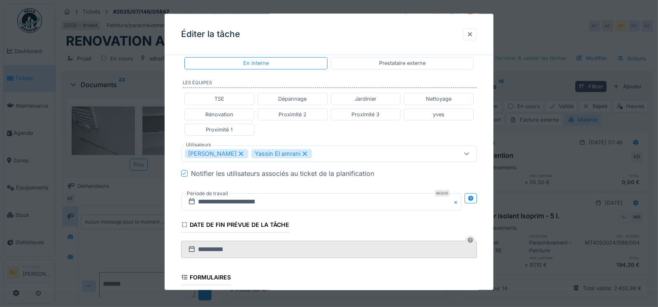
click at [175, 188] on div "**********" at bounding box center [328, 135] width 329 height 558
click at [474, 197] on icon at bounding box center [470, 197] width 7 height 5
click at [223, 200] on input "**********" at bounding box center [248, 201] width 134 height 17
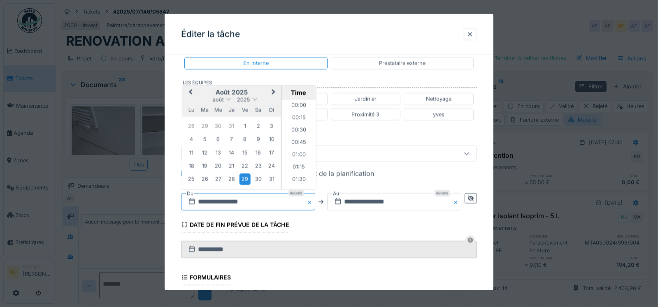
scroll to position [651, 0]
click at [273, 87] on span "Next Month" at bounding box center [273, 92] width 0 height 10
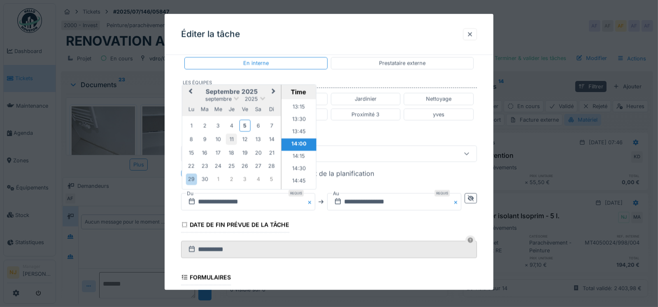
click at [229, 138] on div "11" at bounding box center [231, 139] width 11 height 11
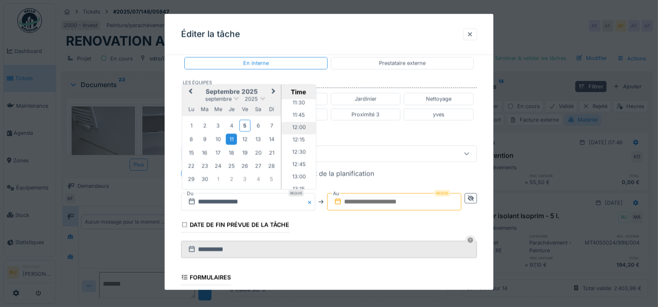
scroll to position [528, 0]
click at [293, 141] on li "11:30" at bounding box center [298, 145] width 35 height 12
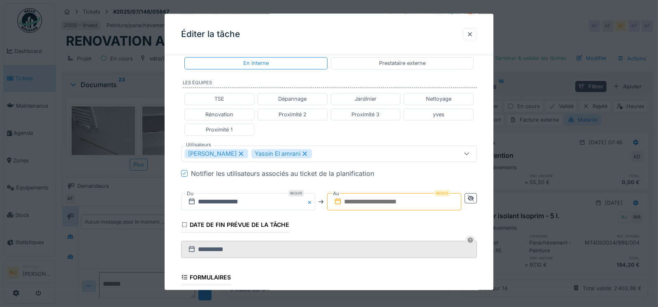
click at [361, 199] on input "text" at bounding box center [394, 201] width 134 height 17
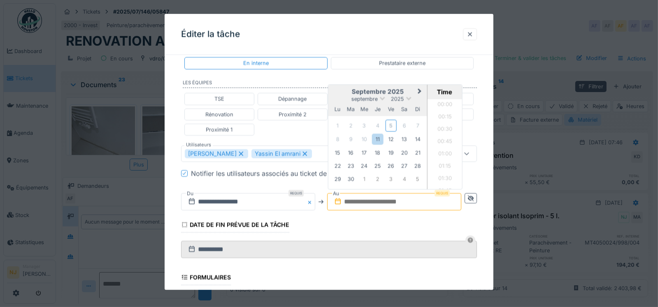
scroll to position [528, 0]
click at [377, 139] on div "11" at bounding box center [377, 139] width 11 height 11
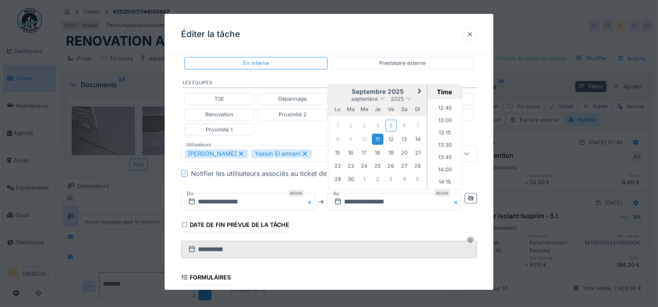
scroll to position [652, 0]
click at [441, 141] on li "14:00" at bounding box center [444, 144] width 35 height 12
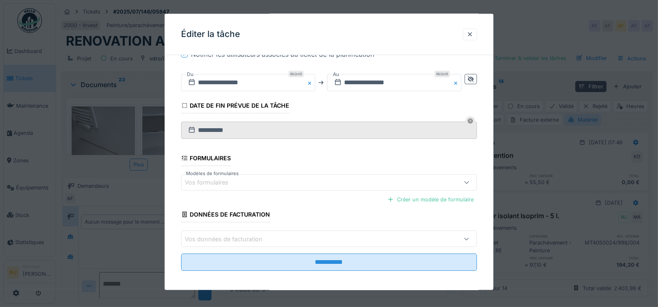
scroll to position [327, 0]
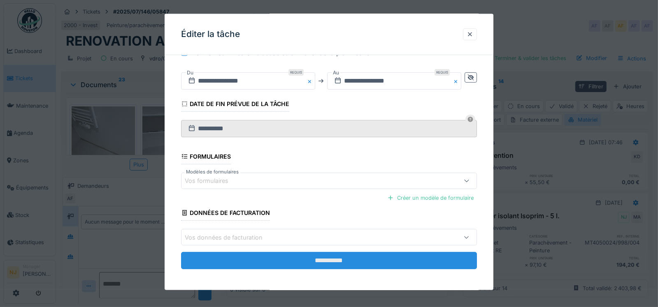
click at [324, 257] on input "**********" at bounding box center [329, 260] width 296 height 17
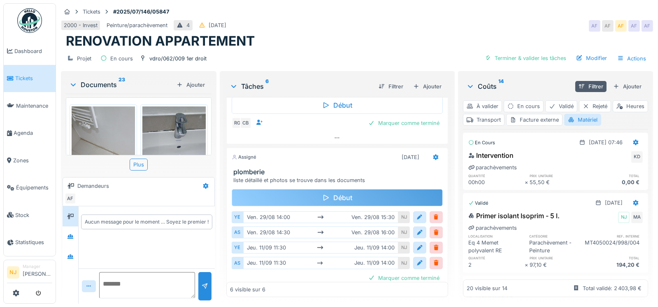
scroll to position [377, 0]
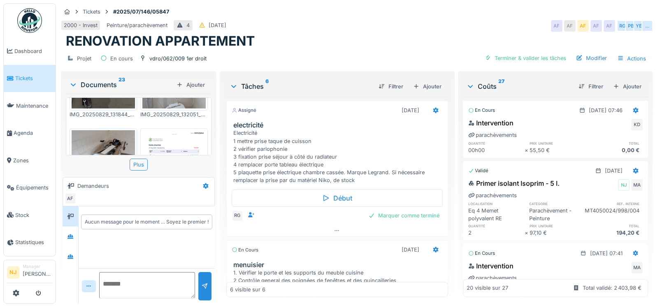
scroll to position [493, 0]
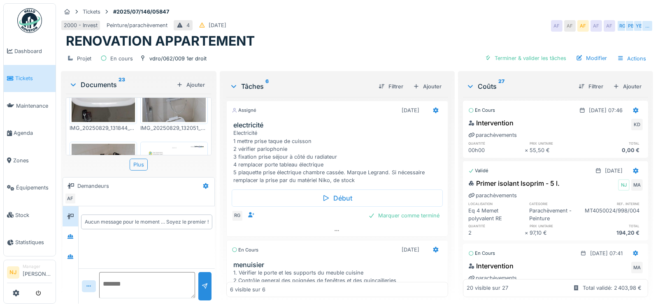
click at [116, 144] on img at bounding box center [103, 167] width 63 height 47
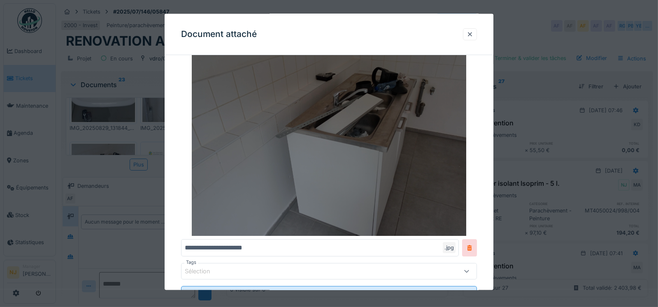
scroll to position [41, 0]
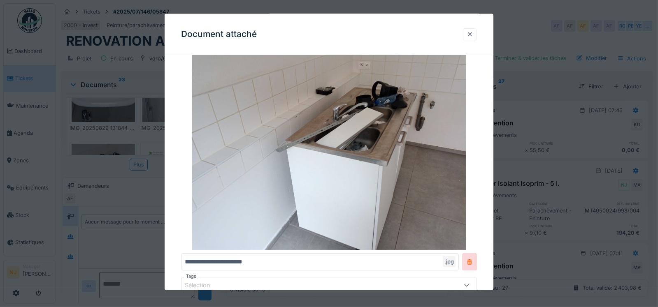
click at [471, 33] on div at bounding box center [469, 34] width 7 height 8
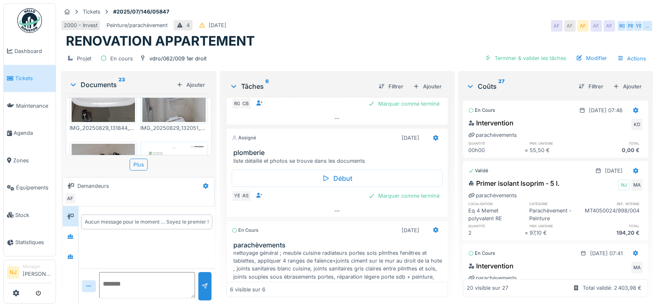
scroll to position [452, 0]
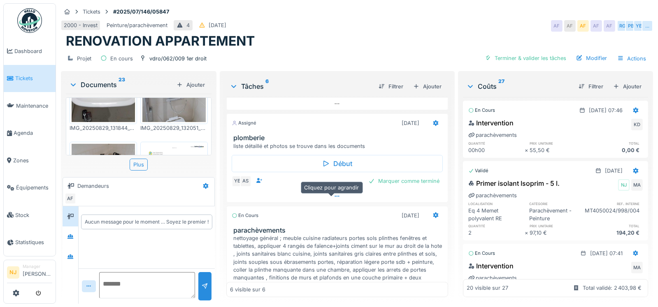
click at [334, 199] on icon at bounding box center [336, 196] width 7 height 5
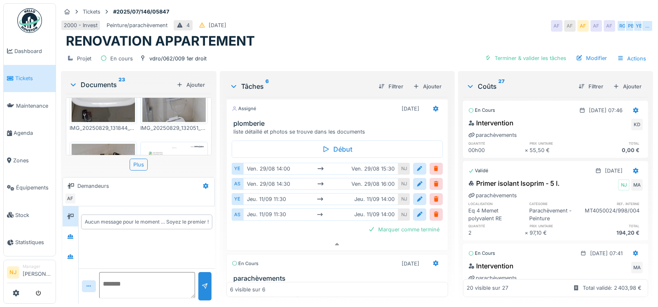
scroll to position [426, 0]
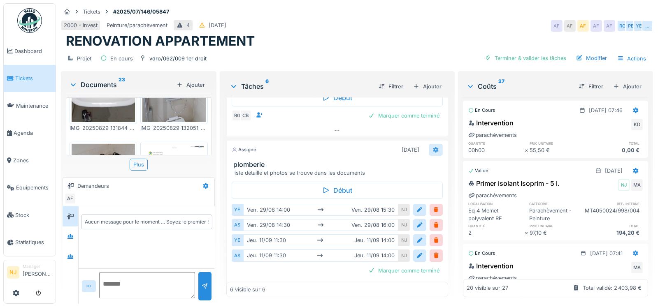
click at [433, 147] on icon at bounding box center [435, 150] width 5 height 6
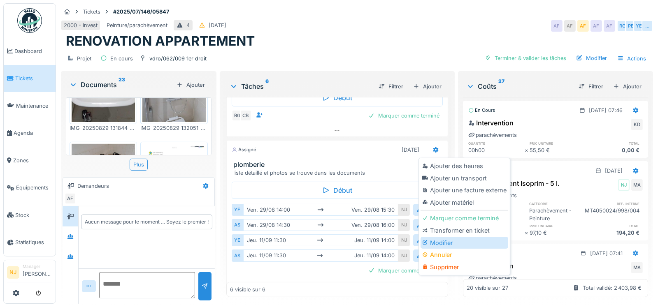
click at [437, 237] on div "Modifier" at bounding box center [464, 243] width 88 height 12
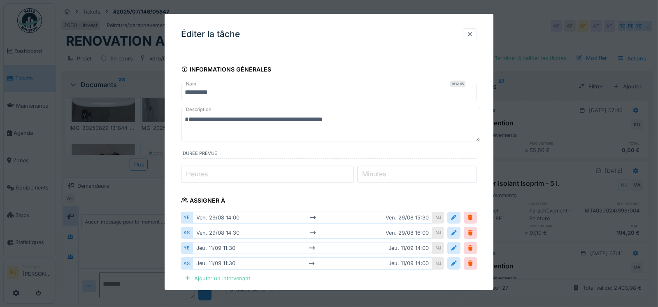
click at [353, 130] on textarea "**********" at bounding box center [330, 125] width 299 height 34
type textarea "*"
type textarea "**********"
click at [352, 118] on textarea "**********" at bounding box center [330, 125] width 299 height 34
click at [350, 121] on textarea "**********" at bounding box center [330, 125] width 299 height 34
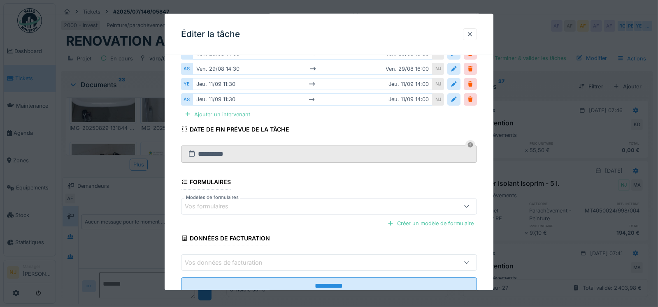
scroll to position [190, 0]
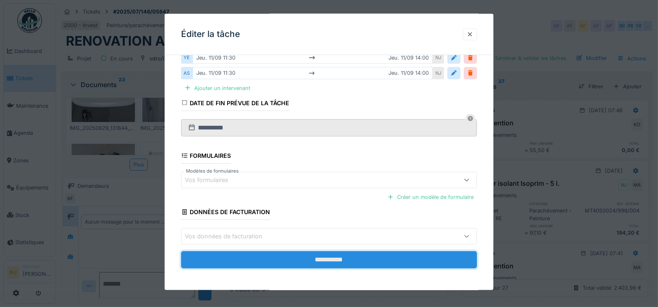
click at [336, 259] on input "**********" at bounding box center [329, 259] width 296 height 17
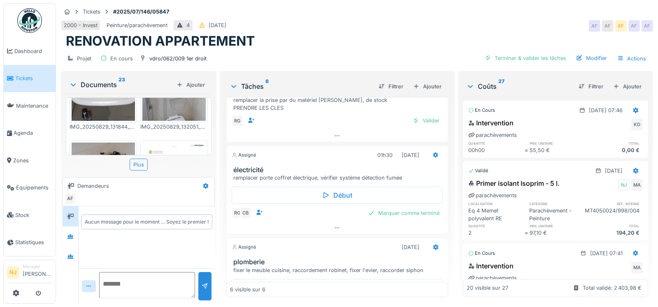
scroll to position [493, 0]
click at [159, 144] on img at bounding box center [173, 188] width 63 height 89
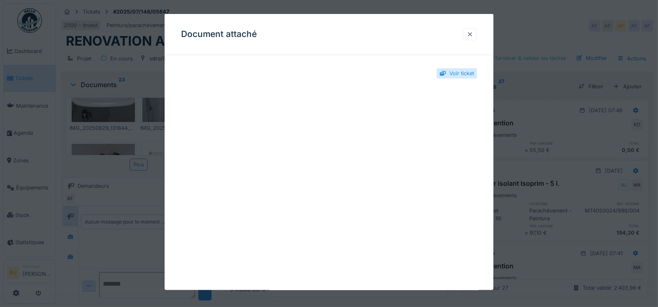
click at [471, 32] on div at bounding box center [469, 34] width 7 height 8
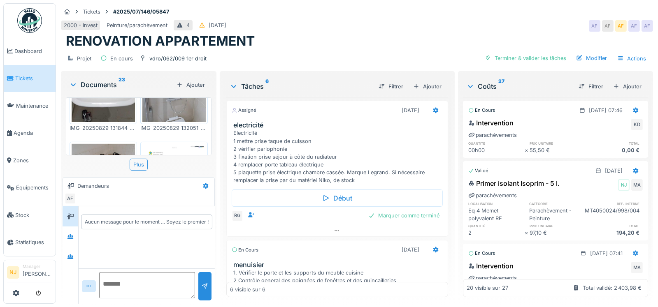
scroll to position [41, 0]
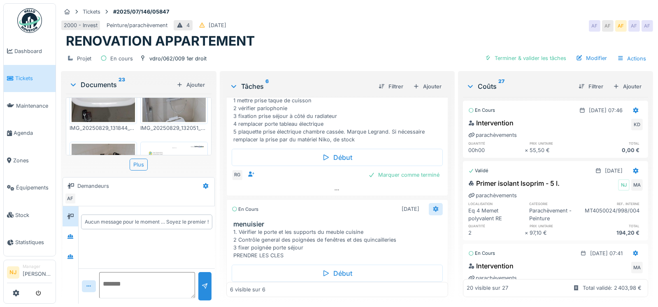
click at [432, 206] on icon at bounding box center [435, 208] width 7 height 5
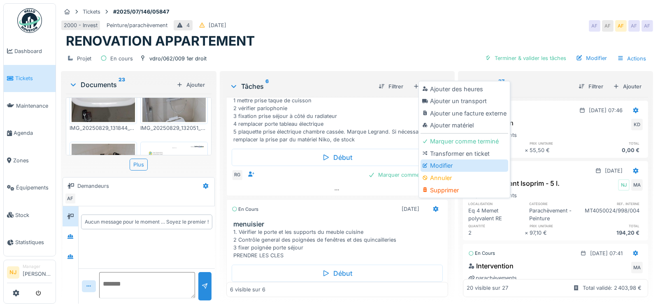
click at [437, 160] on div "Modifier" at bounding box center [464, 166] width 88 height 12
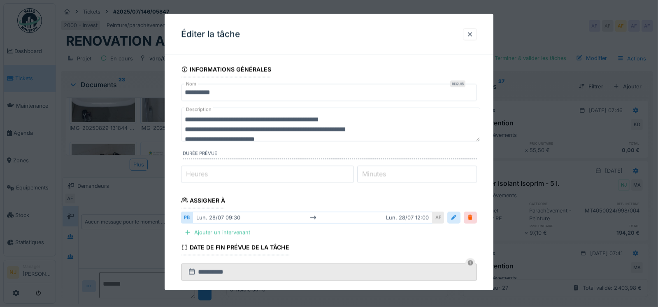
scroll to position [19, 0]
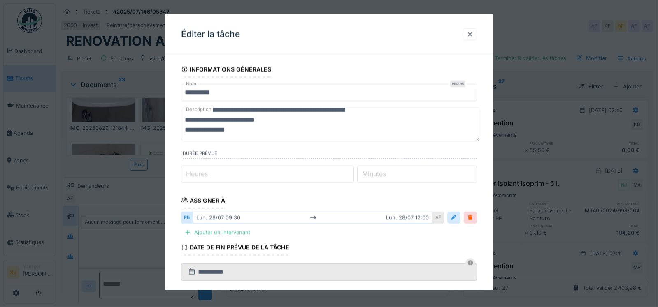
click at [256, 130] on textarea "**********" at bounding box center [330, 125] width 299 height 34
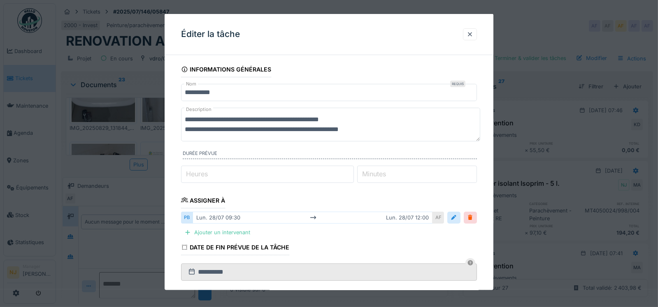
scroll to position [0, 0]
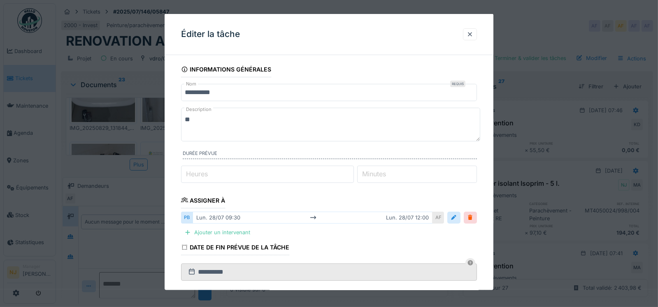
type textarea "*"
click at [266, 118] on textarea "**********" at bounding box center [330, 125] width 299 height 34
click at [290, 117] on textarea "**********" at bounding box center [330, 125] width 299 height 34
type textarea "**********"
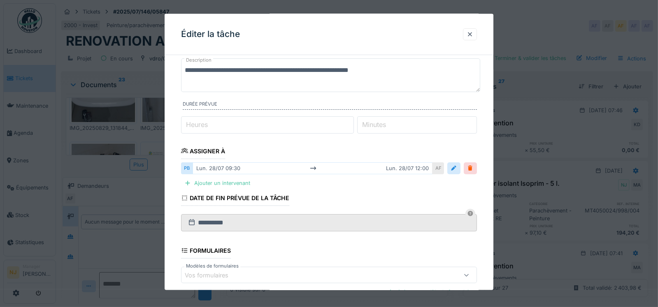
scroll to position [82, 0]
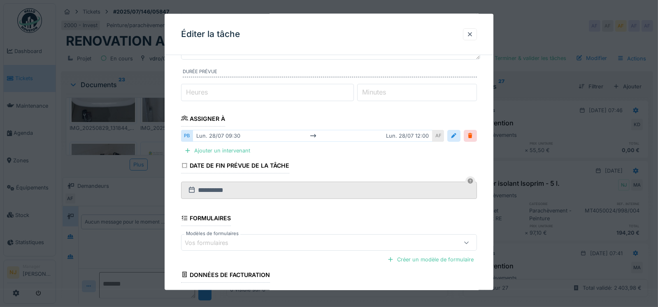
click at [315, 134] on icon at bounding box center [313, 135] width 7 height 5
click at [314, 135] on icon at bounding box center [313, 135] width 6 height 3
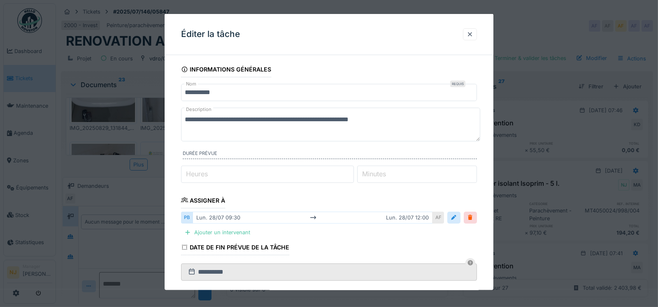
scroll to position [0, 0]
click at [229, 230] on div "Ajouter un intervenant" at bounding box center [217, 232] width 72 height 11
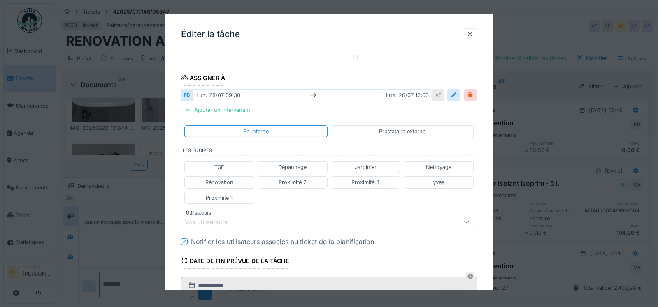
scroll to position [123, 0]
click at [204, 219] on div "Vos utilisateurs" at bounding box center [212, 221] width 54 height 9
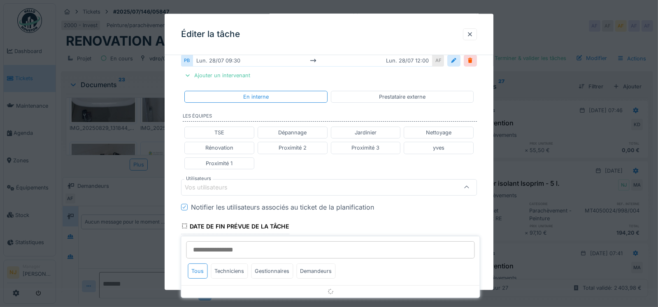
scroll to position [191, 0]
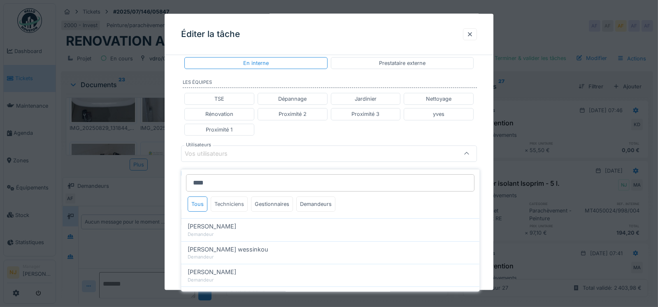
type input "****"
click at [233, 197] on div "Techniciens" at bounding box center [229, 204] width 37 height 15
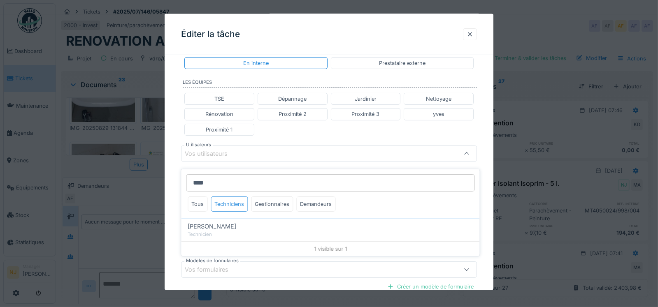
click at [232, 197] on div "Techniciens" at bounding box center [229, 204] width 37 height 15
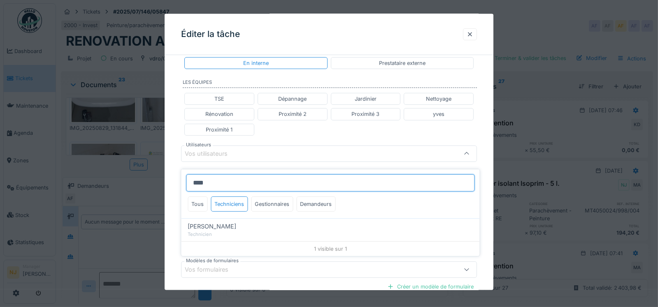
click at [214, 177] on input "****" at bounding box center [330, 182] width 288 height 17
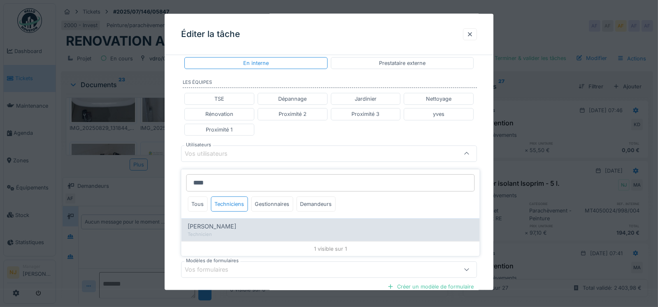
click at [209, 222] on span "[PERSON_NAME]" at bounding box center [212, 226] width 49 height 9
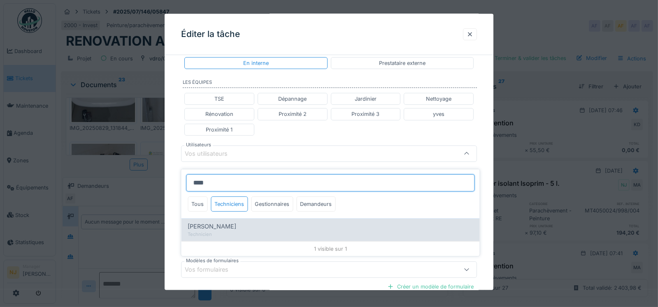
type input "****"
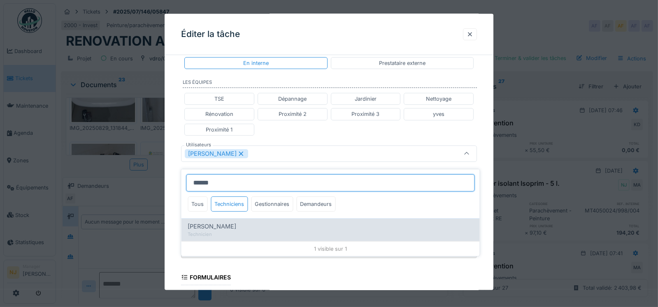
type input "******"
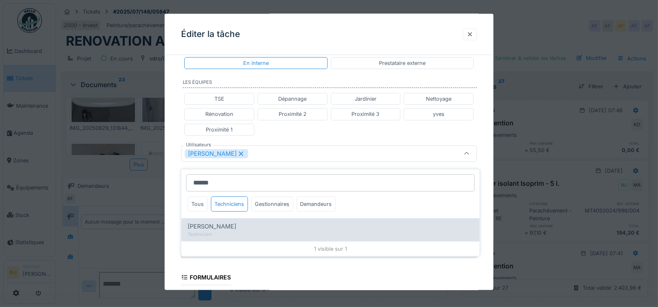
click at [220, 222] on span "Charef Lahmar" at bounding box center [212, 226] width 49 height 9
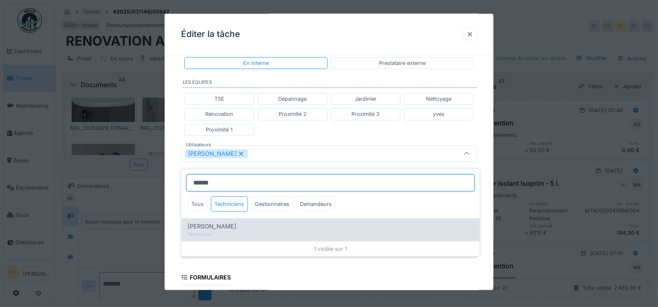
type input "*********"
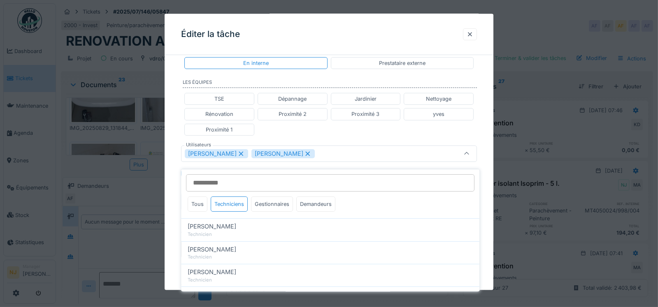
click at [171, 204] on div "**********" at bounding box center [328, 142] width 329 height 542
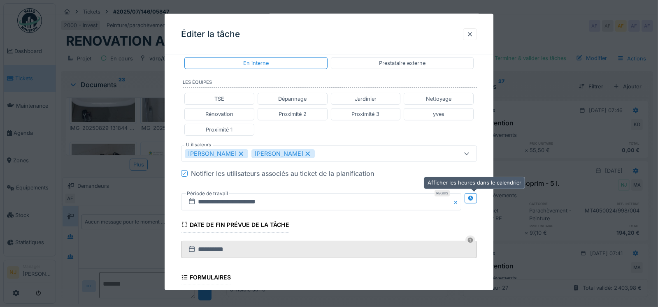
click at [473, 195] on icon at bounding box center [470, 197] width 5 height 5
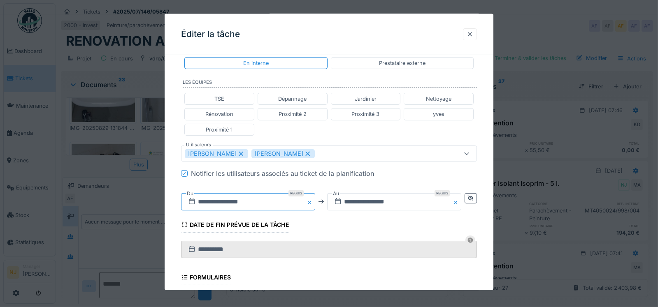
click at [263, 200] on input "**********" at bounding box center [248, 201] width 134 height 17
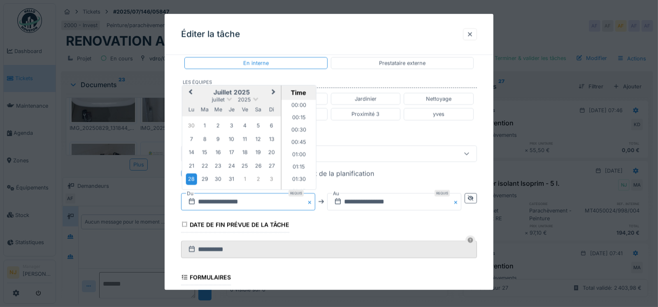
scroll to position [430, 0]
click at [273, 90] on span "Next Month" at bounding box center [273, 92] width 0 height 10
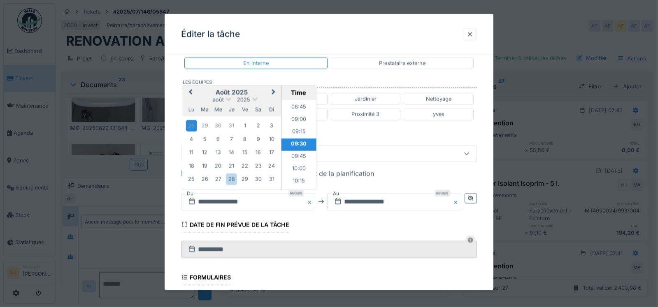
click at [273, 89] on span "Next Month" at bounding box center [273, 92] width 0 height 10
click at [191, 139] on div "8" at bounding box center [190, 139] width 11 height 11
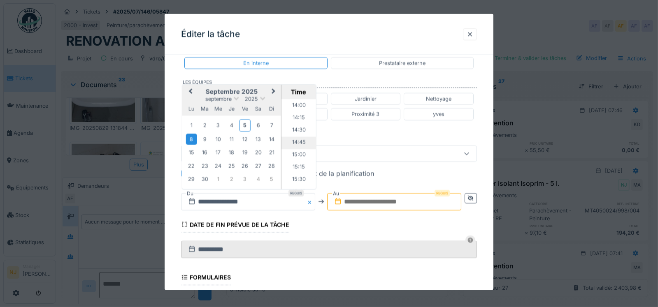
scroll to position [677, 0]
click at [294, 117] on li "14:00" at bounding box center [298, 119] width 35 height 12
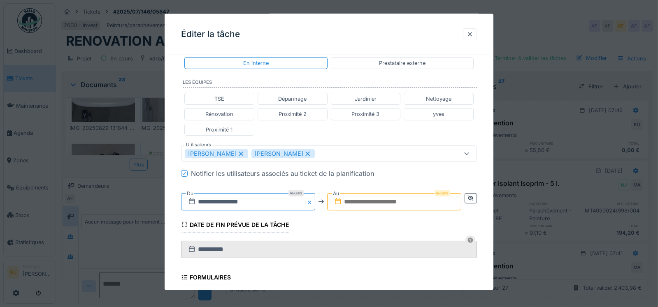
click at [266, 200] on input "**********" at bounding box center [248, 201] width 134 height 17
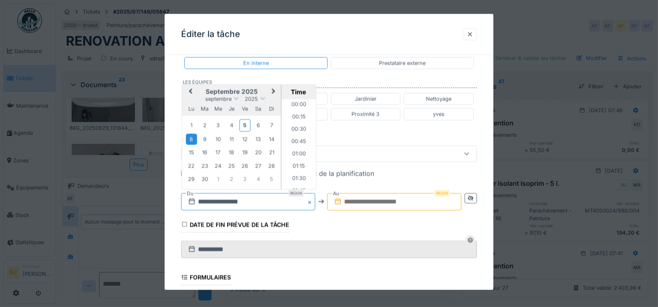
scroll to position [651, 0]
click at [296, 165] on li "14:30" at bounding box center [298, 169] width 35 height 12
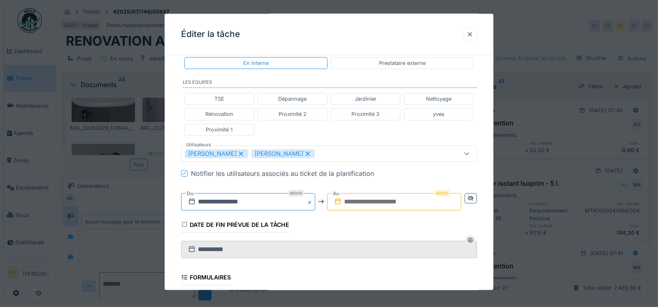
click at [240, 199] on input "**********" at bounding box center [248, 201] width 134 height 17
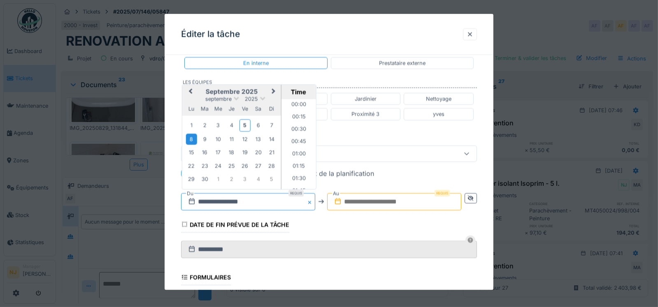
scroll to position [676, 0]
click at [294, 164] on li "15:00" at bounding box center [298, 169] width 35 height 12
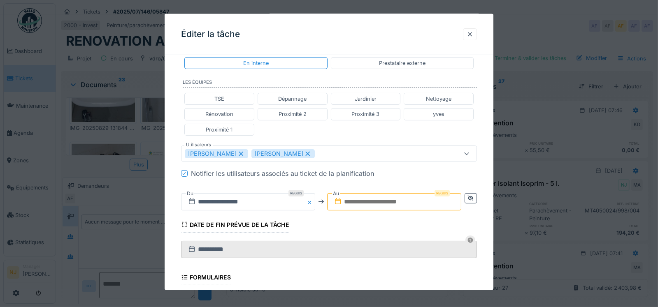
click at [368, 197] on input "text" at bounding box center [394, 201] width 134 height 17
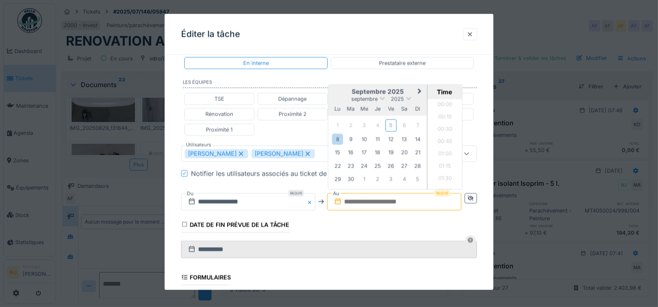
scroll to position [541, 0]
click at [338, 137] on div "8" at bounding box center [337, 139] width 11 height 11
click at [339, 136] on div "8" at bounding box center [337, 139] width 11 height 11
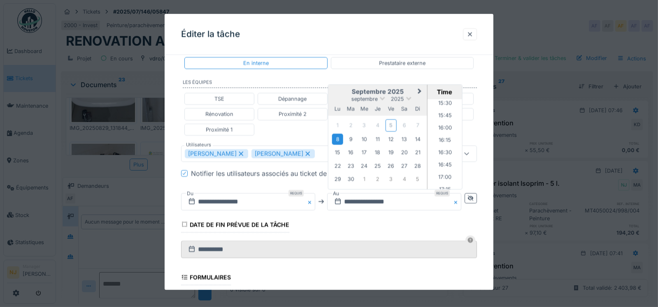
scroll to position [787, 0]
click at [440, 102] on li "16:00" at bounding box center [444, 107] width 35 height 12
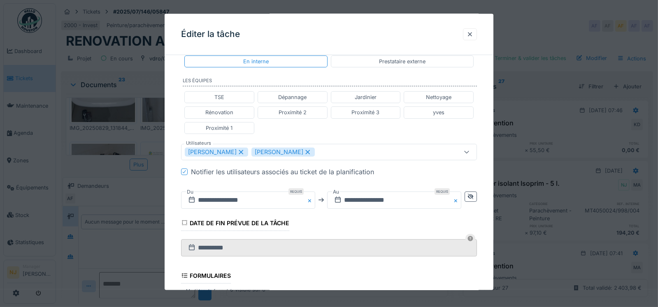
scroll to position [312, 0]
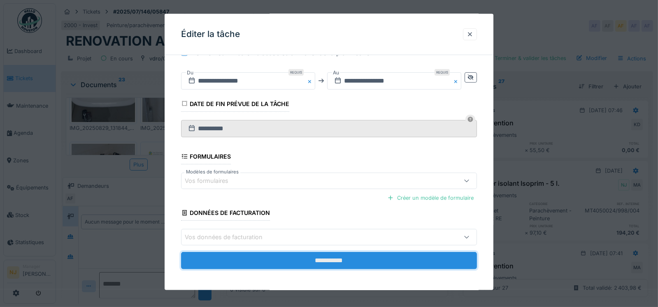
click at [333, 258] on input "**********" at bounding box center [329, 260] width 296 height 17
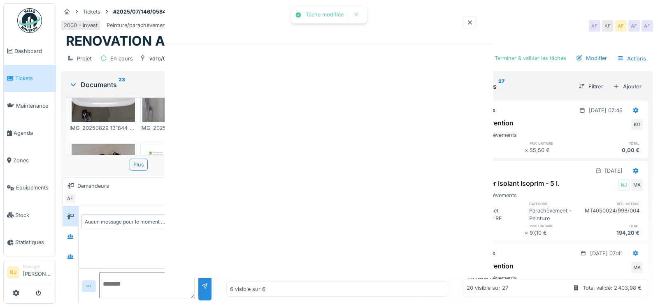
scroll to position [0, 0]
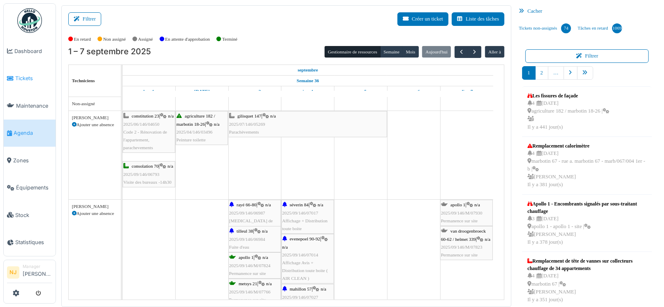
click at [26, 77] on span "Tickets" at bounding box center [33, 78] width 37 height 8
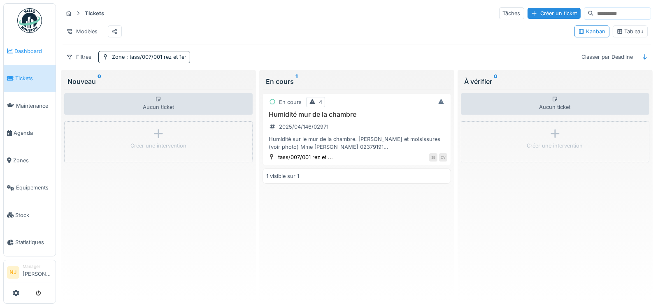
click at [34, 50] on span "Dashboard" at bounding box center [33, 51] width 38 height 8
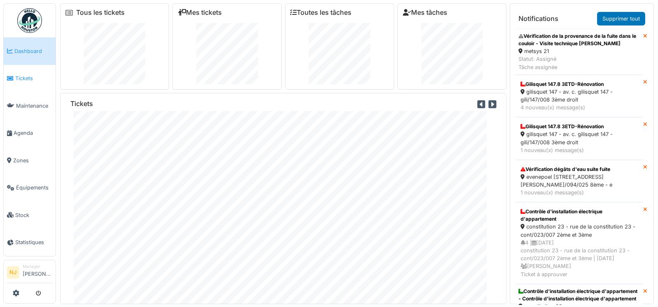
click at [21, 77] on span "Tickets" at bounding box center [33, 78] width 37 height 8
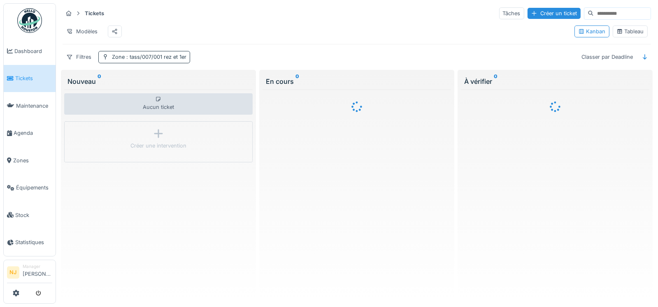
click at [178, 60] on span ": tass/007/001 rez et 1er" at bounding box center [156, 57] width 62 height 6
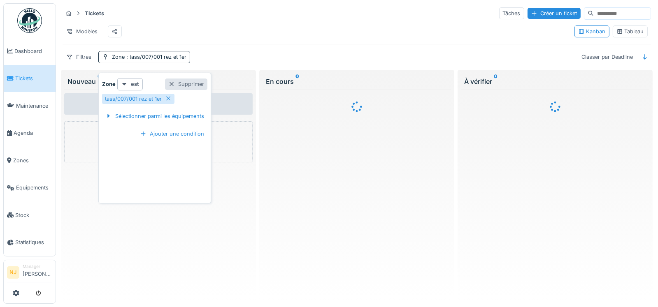
click at [184, 82] on div "Supprimer" at bounding box center [186, 84] width 42 height 11
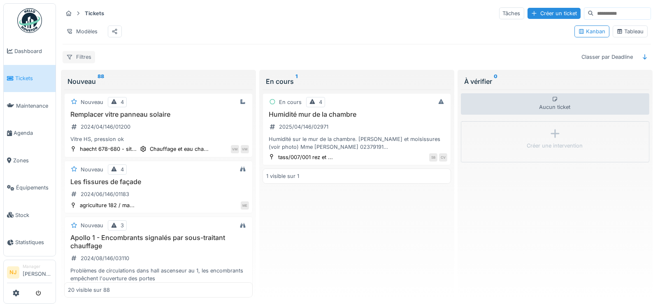
click at [76, 62] on div "Filtres" at bounding box center [79, 57] width 32 height 12
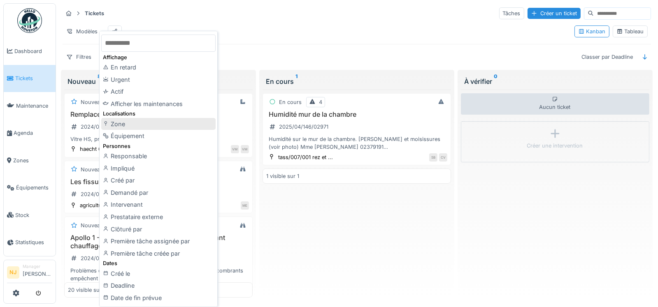
click at [121, 123] on div "Zone" at bounding box center [158, 124] width 114 height 12
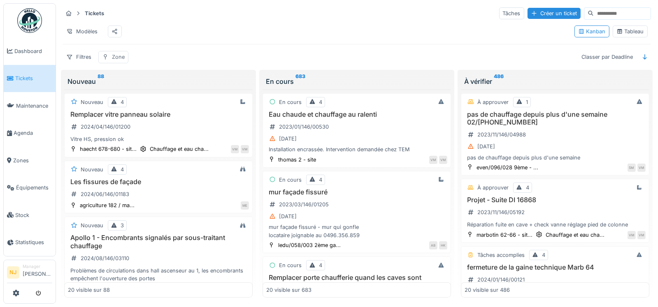
click at [120, 60] on div "Zone" at bounding box center [118, 57] width 13 height 8
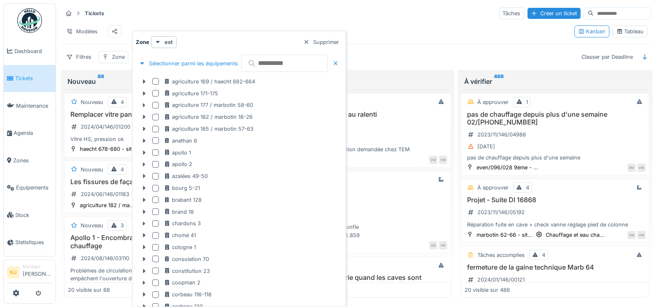
click at [279, 65] on input "text" at bounding box center [284, 63] width 86 height 17
paste input "**********"
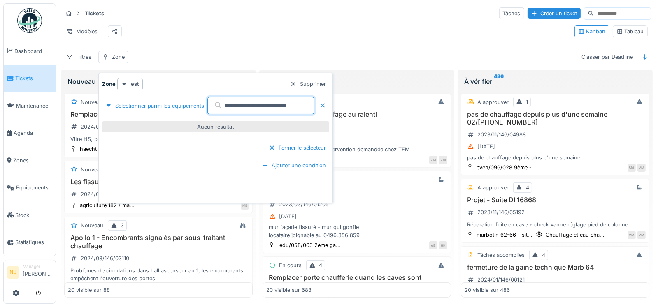
click at [275, 104] on input "**********" at bounding box center [260, 105] width 107 height 17
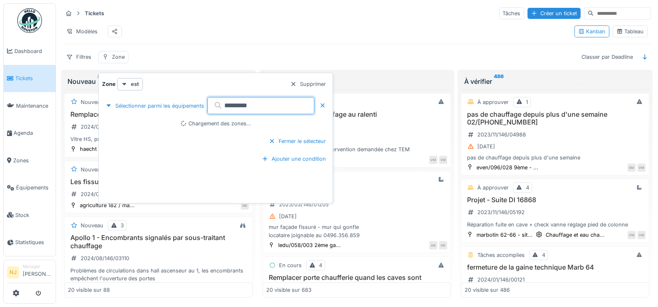
click at [266, 104] on input "*********" at bounding box center [260, 105] width 107 height 17
type input "*********"
click at [109, 123] on icon at bounding box center [110, 124] width 2 height 4
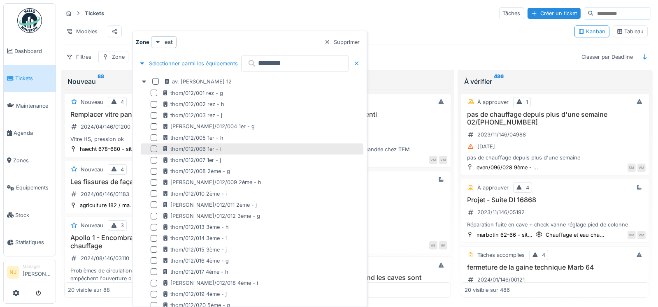
click at [154, 148] on div at bounding box center [154, 149] width 7 height 7
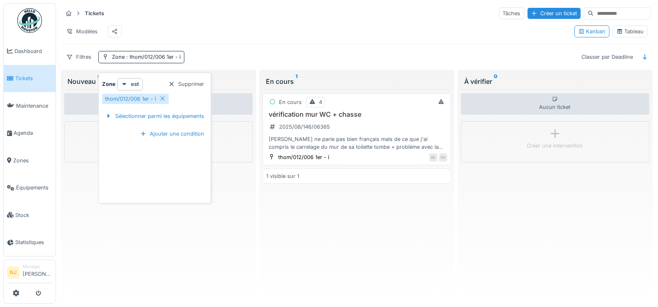
click at [307, 118] on h3 "vérification mur WC + chasse" at bounding box center [356, 115] width 181 height 8
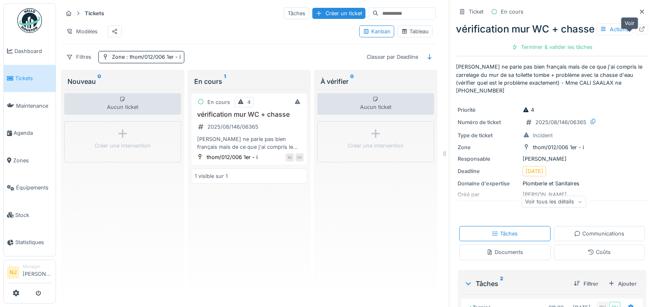
click at [638, 32] on icon at bounding box center [641, 28] width 7 height 5
click at [126, 60] on span ": [PERSON_NAME]/012/006 1er - i" at bounding box center [153, 57] width 56 height 6
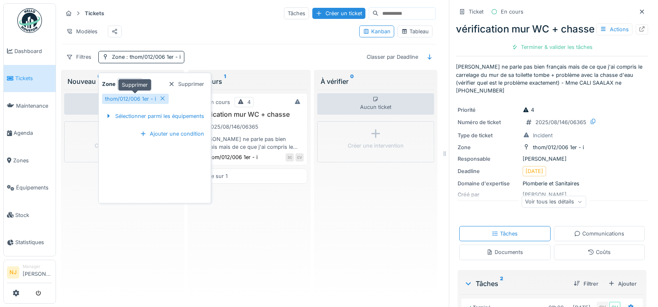
click at [162, 98] on icon at bounding box center [162, 99] width 4 height 4
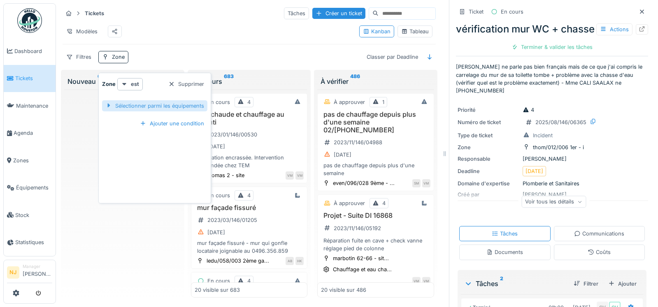
click at [160, 104] on div "Sélectionner parmi les équipements" at bounding box center [154, 105] width 105 height 11
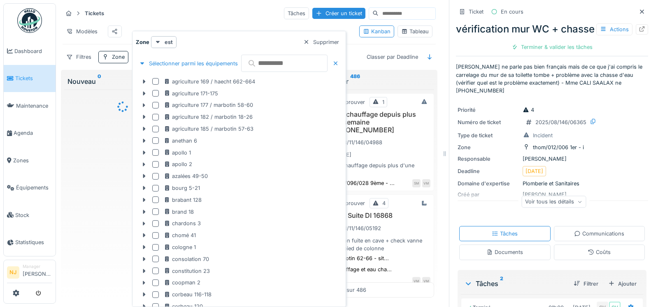
click at [287, 61] on input "text" at bounding box center [284, 63] width 86 height 17
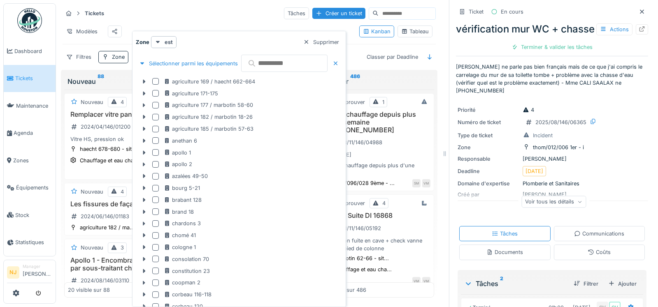
paste input "**********"
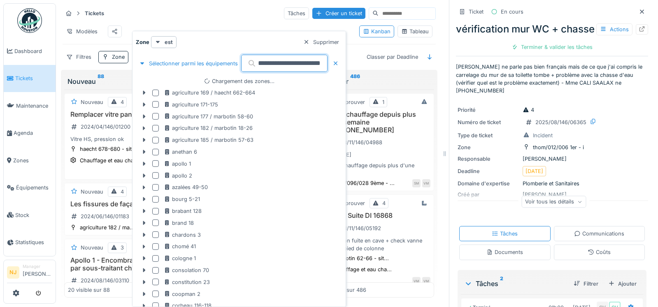
click at [226, 36] on div "Zone est Supprimer" at bounding box center [239, 42] width 206 height 12
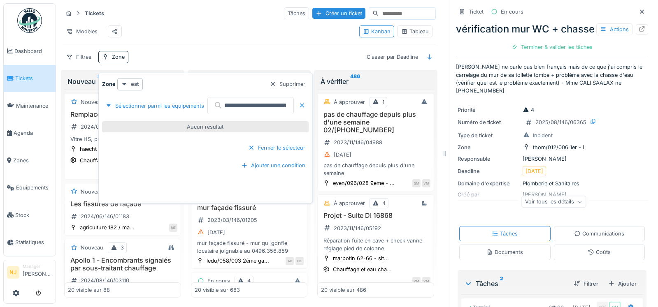
click at [238, 106] on input "**********" at bounding box center [250, 105] width 86 height 17
click at [249, 107] on input "**********" at bounding box center [250, 105] width 86 height 17
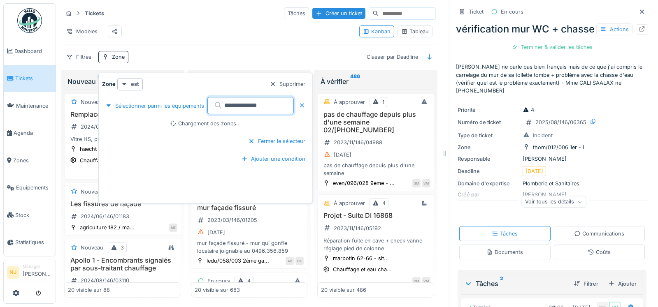
click at [234, 84] on div "Zone est Supprimer" at bounding box center [205, 84] width 206 height 12
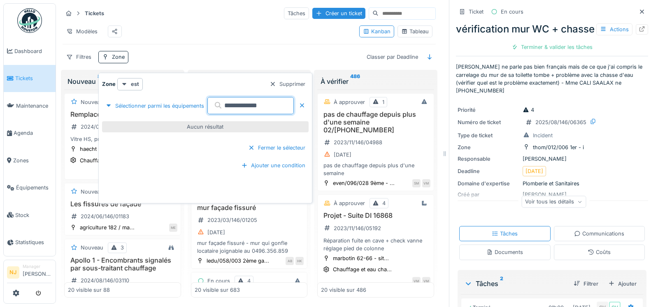
click at [268, 106] on input "**********" at bounding box center [250, 105] width 86 height 17
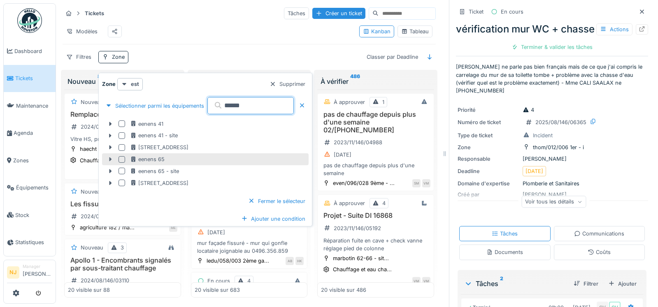
type input "******"
click at [111, 158] on icon at bounding box center [110, 159] width 2 height 4
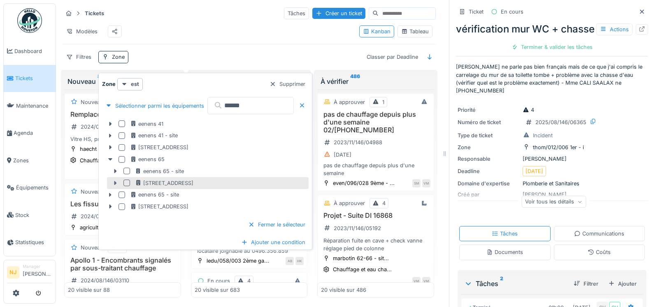
click at [115, 182] on icon at bounding box center [115, 183] width 2 height 4
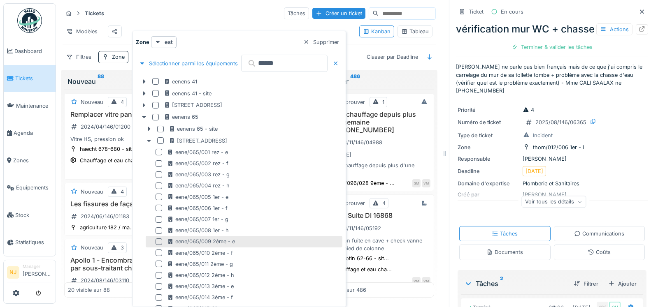
click at [160, 242] on div at bounding box center [158, 241] width 7 height 7
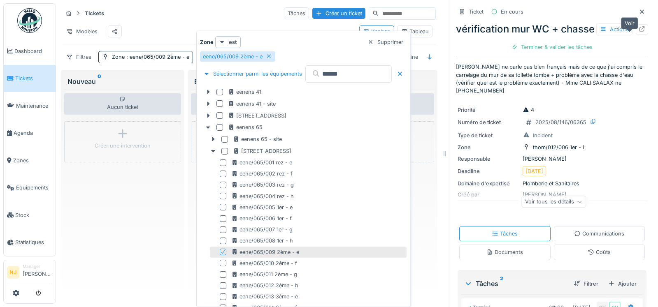
click at [639, 32] on icon at bounding box center [641, 28] width 5 height 5
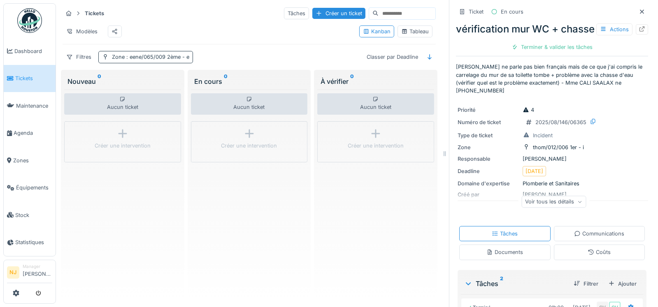
click at [123, 61] on div "Zone : eene/065/009 2ème - e" at bounding box center [150, 57] width 77 height 8
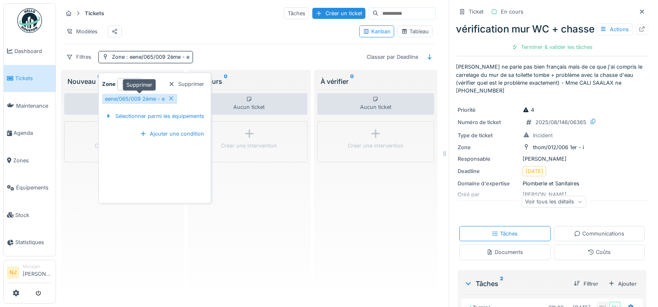
click at [130, 95] on div "eene/065/009 2ème - e" at bounding box center [135, 99] width 60 height 8
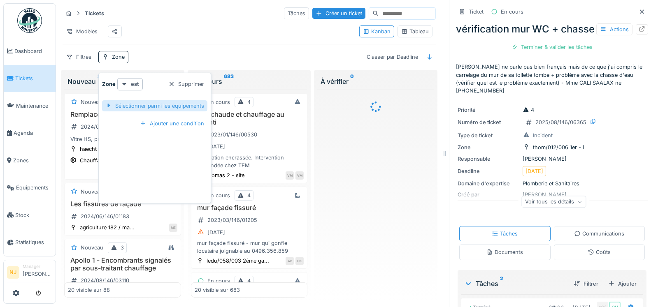
click at [176, 104] on div "Sélectionner parmi les équipements" at bounding box center [154, 105] width 105 height 11
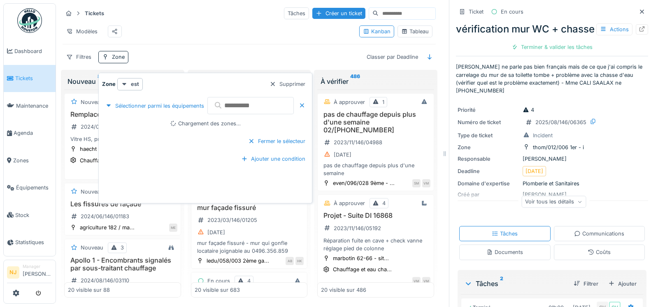
click at [277, 102] on input "text" at bounding box center [250, 105] width 86 height 17
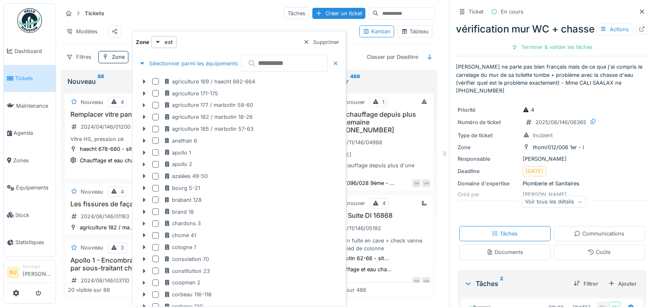
paste input "**********"
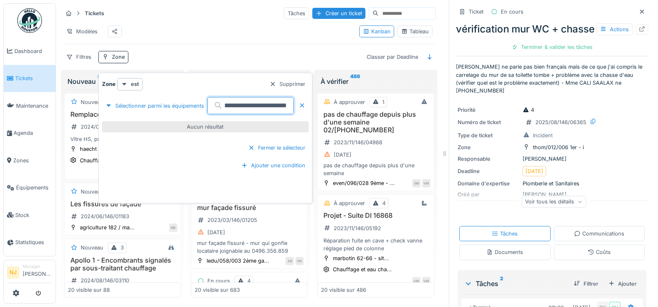
click at [263, 104] on input "**********" at bounding box center [250, 105] width 86 height 17
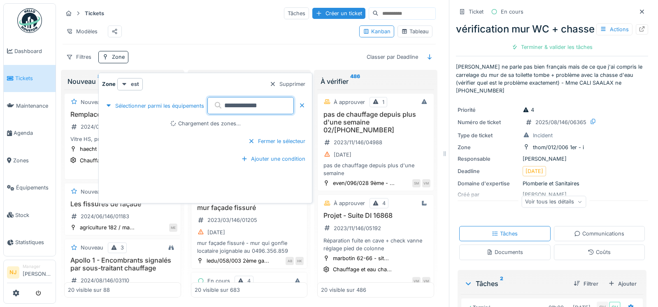
click at [266, 106] on input "**********" at bounding box center [250, 105] width 86 height 17
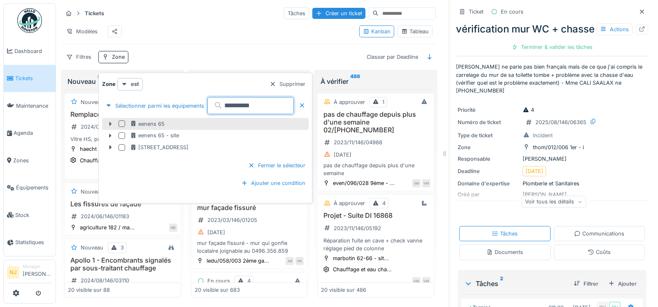
type input "*********"
click at [110, 123] on icon at bounding box center [110, 124] width 2 height 4
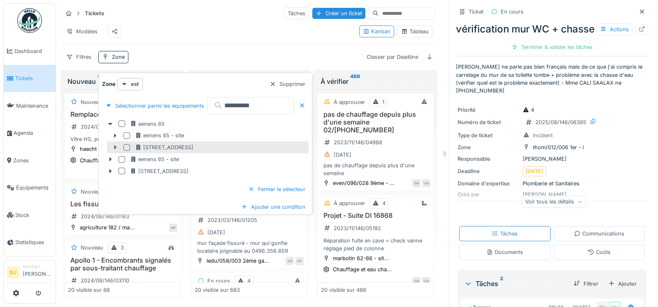
click at [114, 147] on icon at bounding box center [115, 148] width 2 height 4
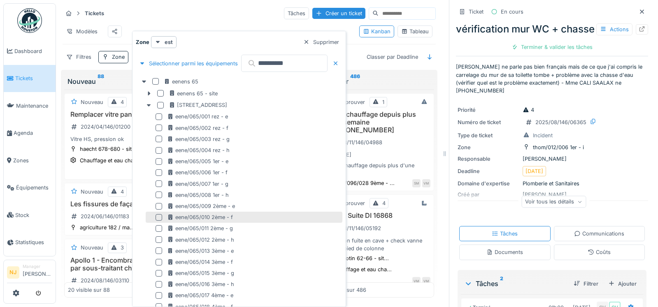
click at [159, 217] on div at bounding box center [158, 217] width 7 height 7
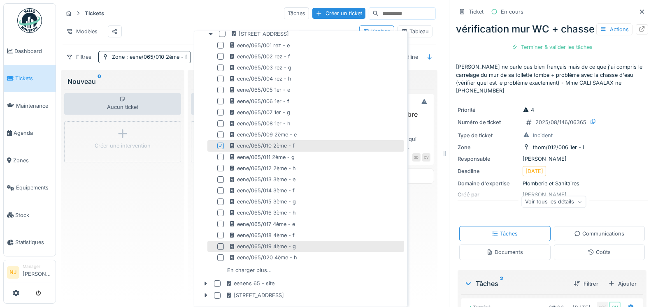
scroll to position [113, 0]
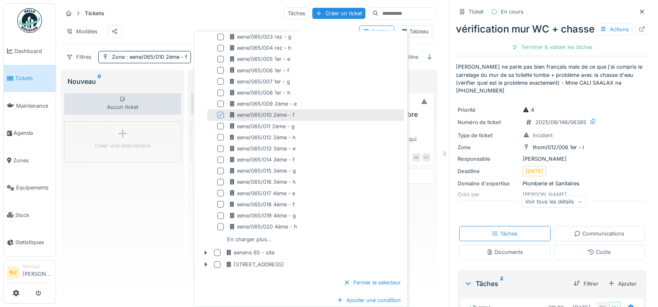
click at [218, 113] on icon at bounding box center [220, 115] width 5 height 4
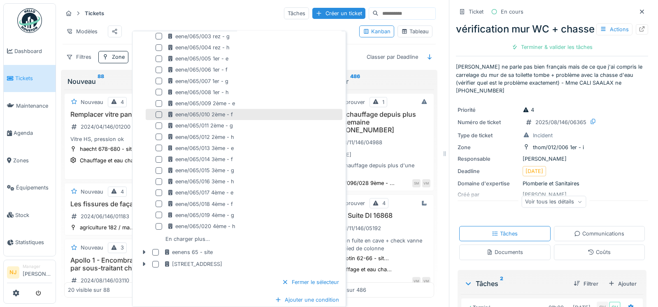
click at [160, 114] on div at bounding box center [158, 114] width 7 height 7
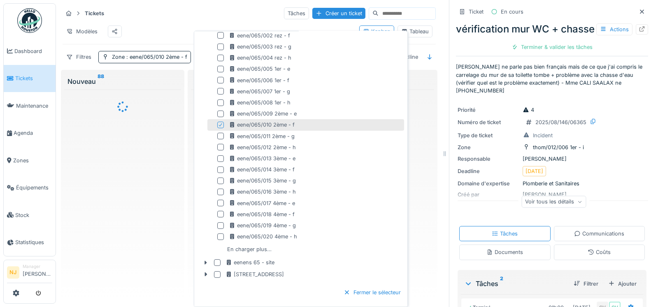
click at [160, 114] on body "Dashboard Tickets Maintenance [GEOGRAPHIC_DATA] Zones Équipements Stock Statist…" at bounding box center [329, 153] width 658 height 307
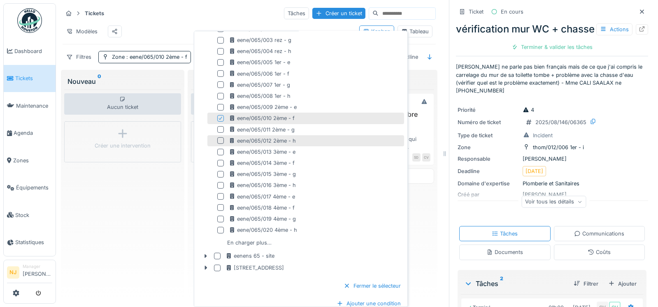
scroll to position [113, 0]
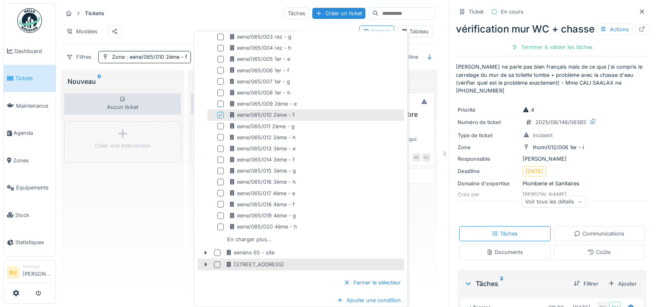
click at [205, 263] on icon at bounding box center [206, 265] width 2 height 4
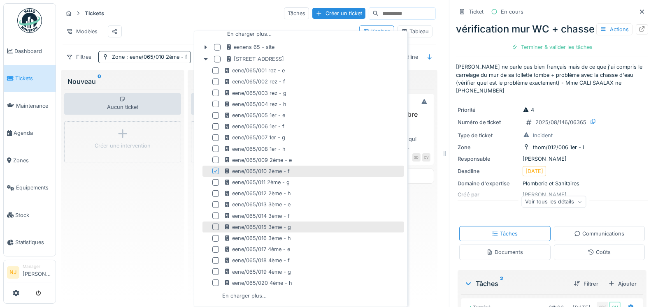
scroll to position [351, 0]
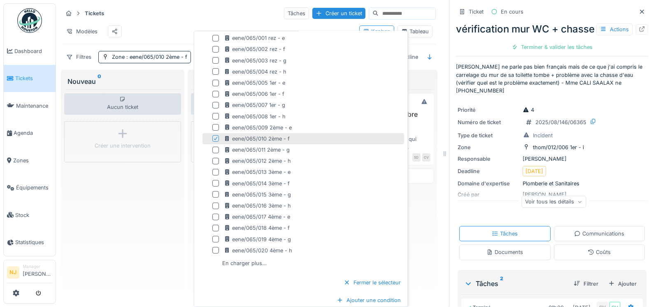
click at [215, 138] on icon at bounding box center [215, 138] width 3 height 3
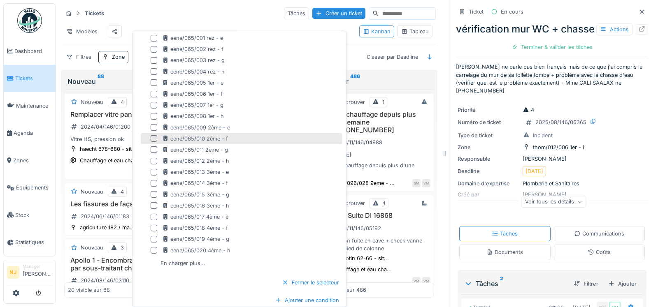
click at [154, 138] on div at bounding box center [154, 138] width 7 height 7
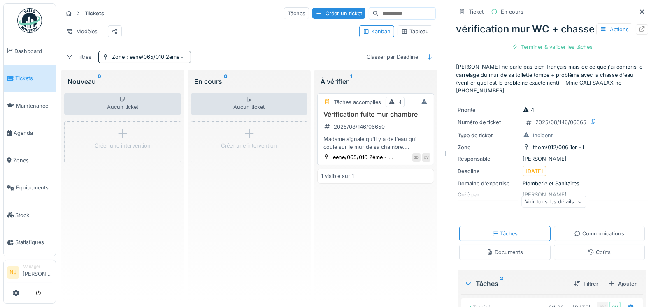
click at [382, 118] on h3 "Vérification fuite mur chambre" at bounding box center [375, 115] width 109 height 8
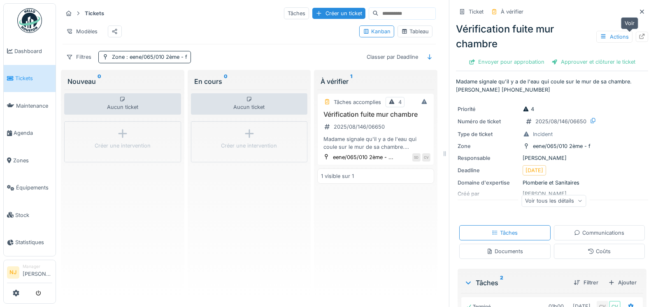
click at [639, 34] on icon at bounding box center [641, 36] width 5 height 5
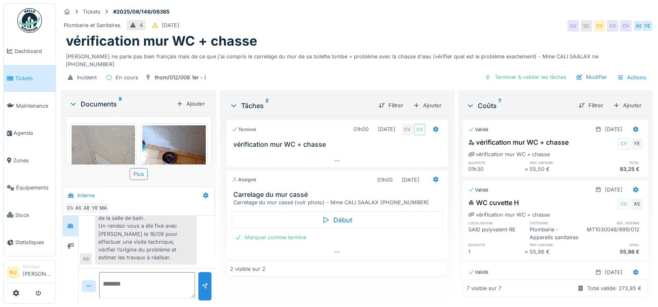
scroll to position [6, 0]
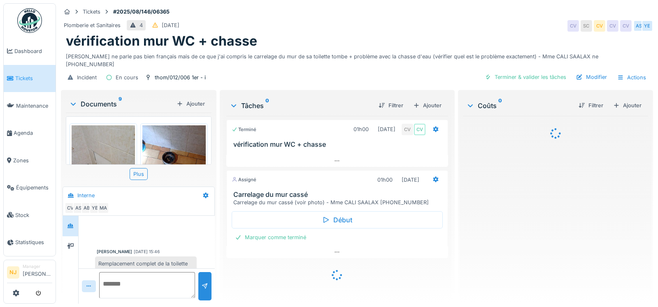
scroll to position [159, 0]
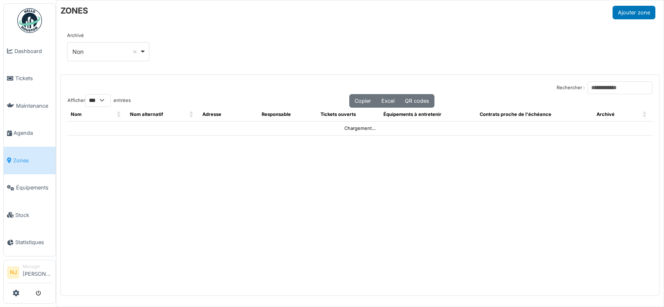
select select "***"
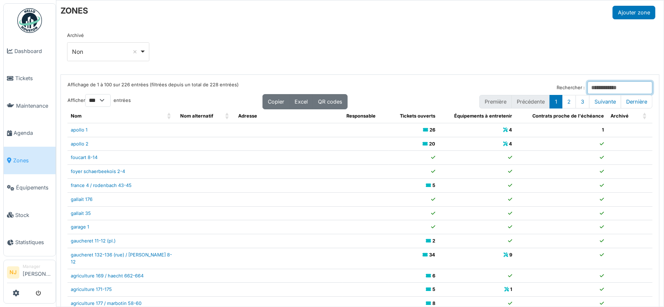
click at [587, 87] on input "Rechercher :" at bounding box center [619, 87] width 65 height 13
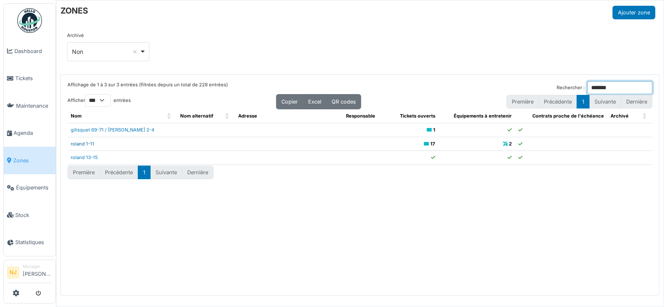
type input "******"
click at [78, 142] on link "roland 1-11" at bounding box center [82, 144] width 23 height 6
click at [25, 130] on span "Agenda" at bounding box center [33, 133] width 39 height 8
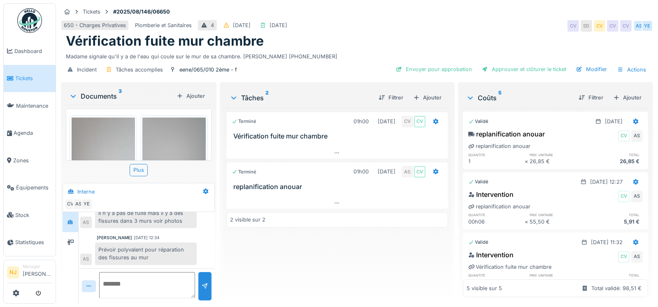
scroll to position [66, 0]
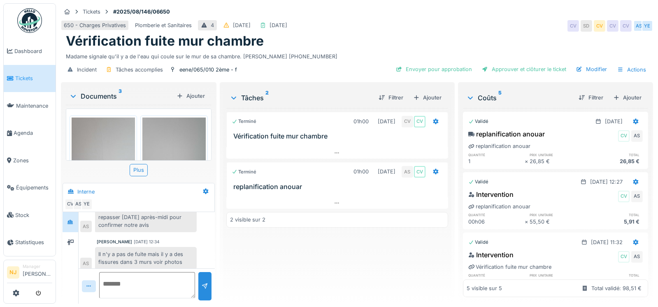
click at [194, 140] on img at bounding box center [173, 160] width 63 height 84
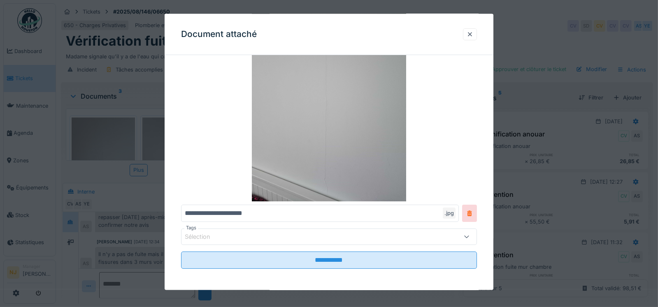
scroll to position [90, 0]
click at [473, 32] on div at bounding box center [469, 34] width 7 height 8
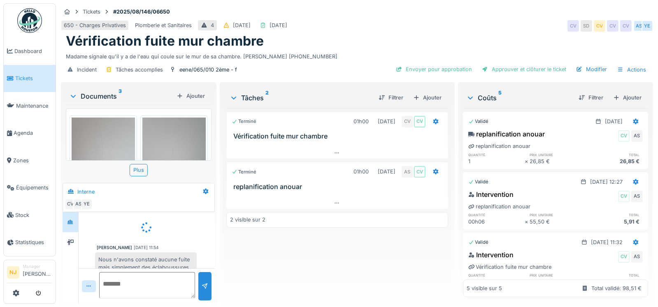
scroll to position [24, 0]
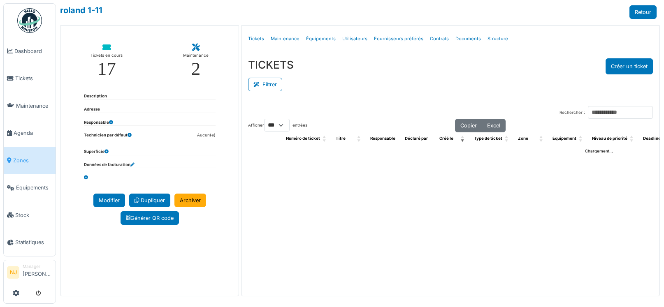
select select "***"
click at [487, 37] on link "Structure" at bounding box center [497, 38] width 27 height 19
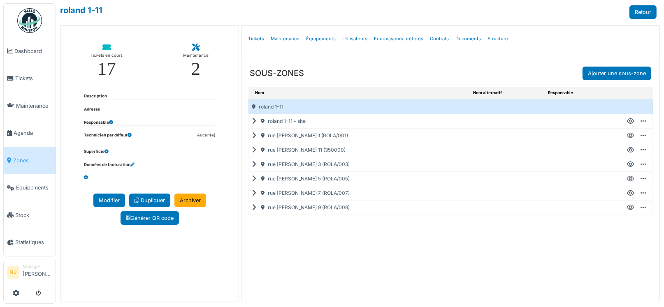
click at [252, 208] on icon at bounding box center [256, 208] width 8 height 0
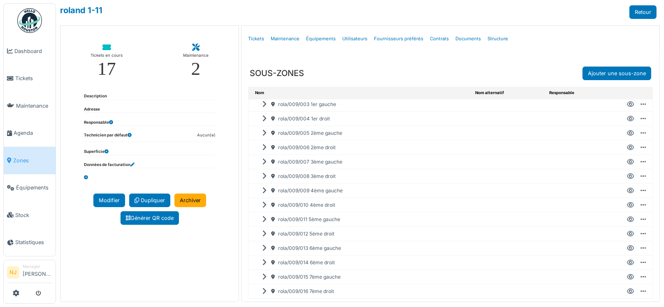
scroll to position [154, 0]
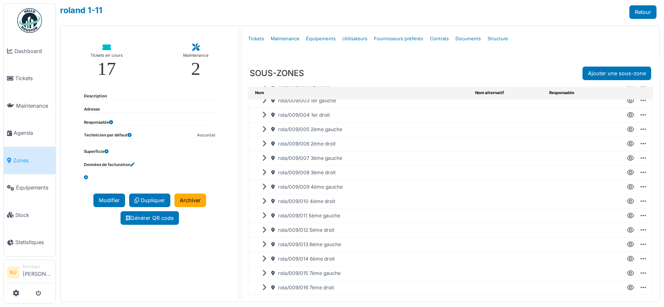
click at [272, 257] on icon at bounding box center [274, 259] width 7 height 5
click at [627, 259] on icon at bounding box center [630, 259] width 7 height 0
select select "***"
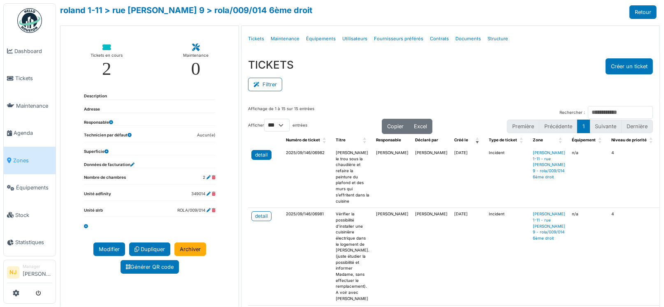
click at [260, 153] on div "detail" at bounding box center [261, 154] width 13 height 7
click at [261, 217] on div "detail" at bounding box center [261, 216] width 13 height 7
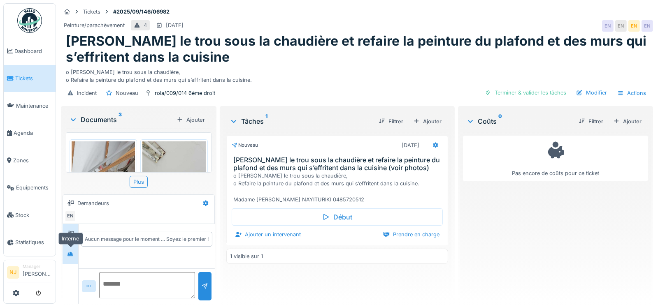
click at [69, 253] on icon at bounding box center [70, 254] width 7 height 5
click at [204, 201] on icon at bounding box center [205, 204] width 5 height 6
click at [222, 233] on div "Créer une conversation" at bounding box center [237, 233] width 77 height 12
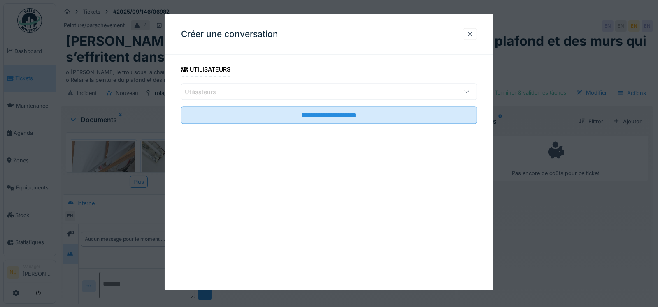
click at [214, 88] on div "Utilisateurs" at bounding box center [206, 92] width 43 height 9
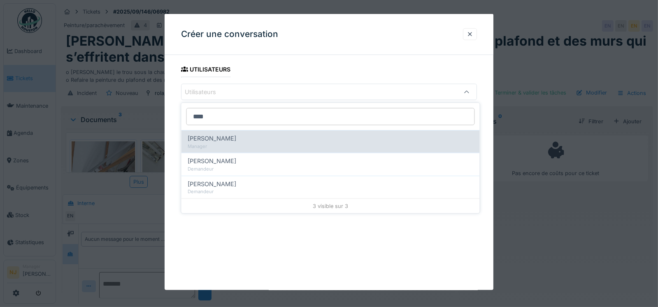
type input "****"
click at [214, 135] on span "[PERSON_NAME]" at bounding box center [212, 138] width 49 height 9
type input "****"
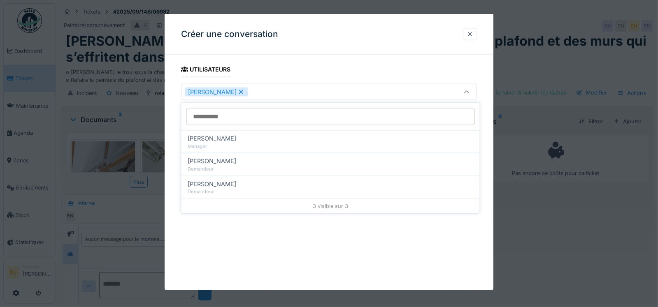
click at [248, 90] on div "[PERSON_NAME]" at bounding box center [311, 92] width 253 height 9
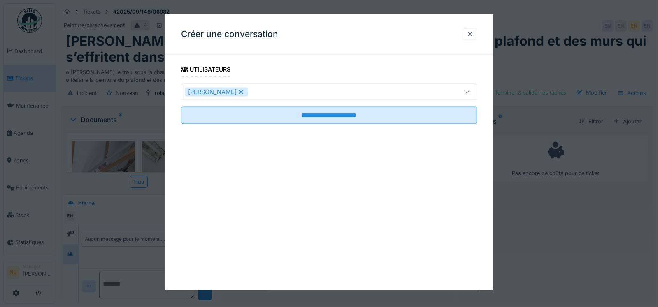
click at [259, 89] on div "[PERSON_NAME]" at bounding box center [311, 92] width 253 height 9
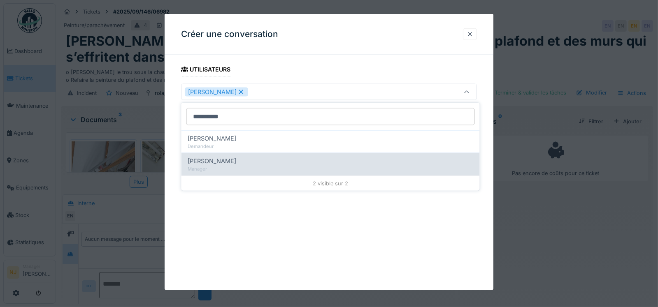
type input "**********"
click at [212, 162] on span "[PERSON_NAME]" at bounding box center [212, 161] width 49 height 9
type input "**********"
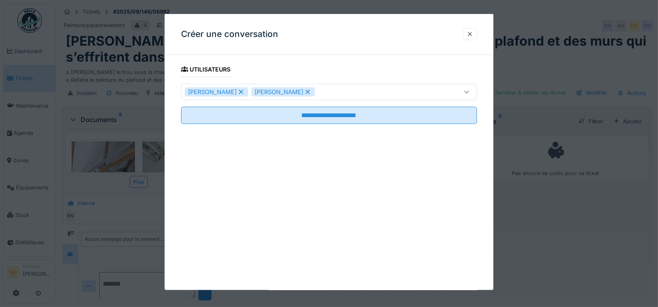
click at [281, 63] on fieldset "**********" at bounding box center [329, 96] width 296 height 69
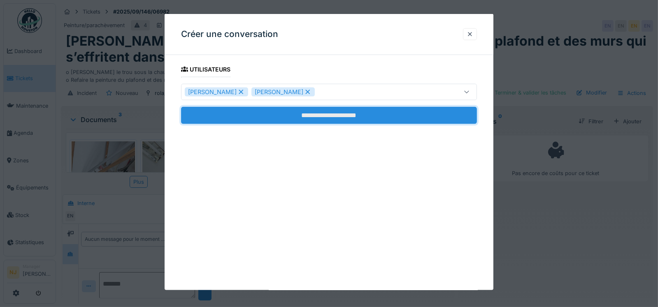
click at [311, 115] on input "**********" at bounding box center [329, 115] width 296 height 17
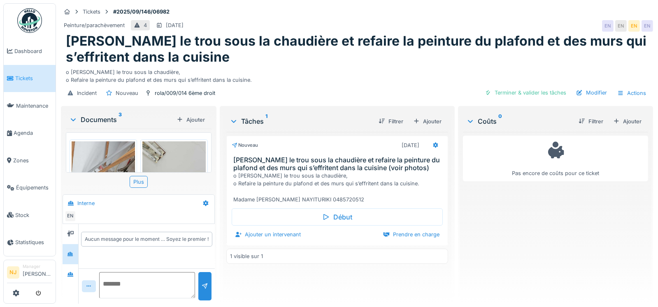
scroll to position [6, 0]
click at [110, 272] on textarea at bounding box center [147, 285] width 96 height 26
type textarea "******"
click at [579, 272] on div "Pas encore de coûts pour ce ticket" at bounding box center [555, 214] width 185 height 165
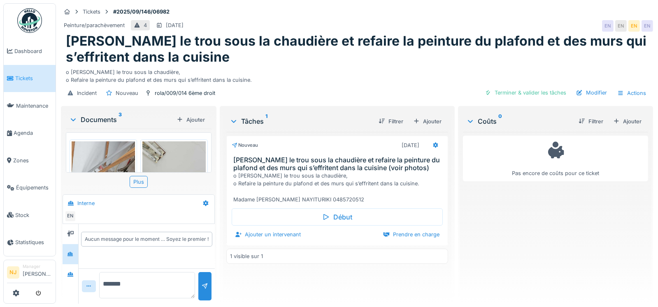
click at [523, 65] on div "o Reboucher le trou sous la chaudière, o Refaire la peinture du plafond et des …" at bounding box center [357, 74] width 582 height 19
click at [173, 144] on img at bounding box center [173, 190] width 63 height 99
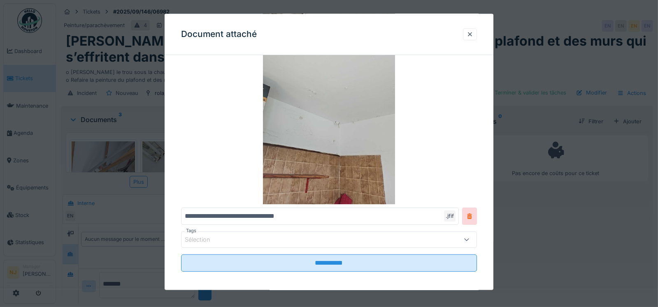
scroll to position [90, 0]
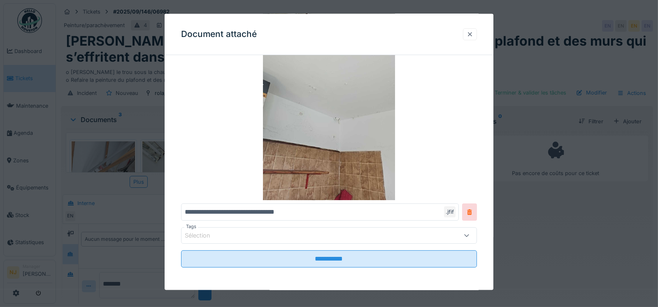
click at [473, 32] on div at bounding box center [469, 34] width 7 height 8
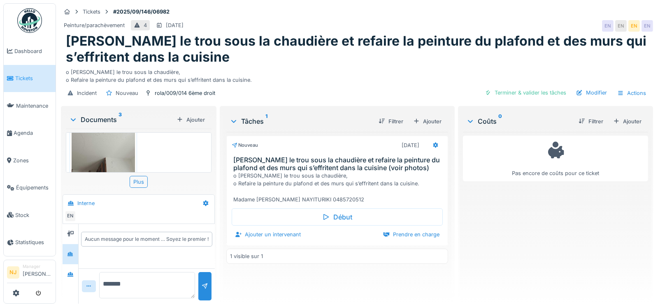
scroll to position [192, 0]
click at [131, 280] on textarea "******" at bounding box center [147, 285] width 96 height 26
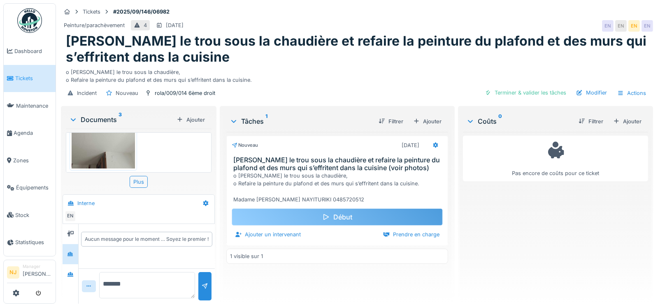
scroll to position [6, 0]
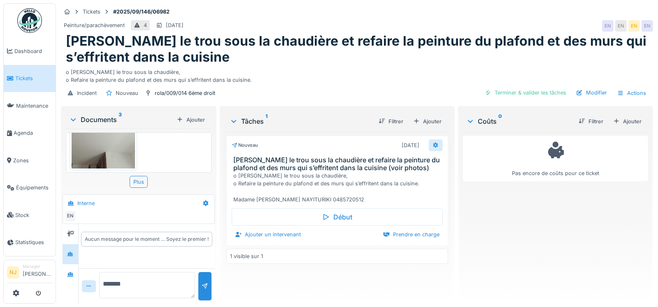
click at [432, 143] on icon at bounding box center [435, 145] width 7 height 5
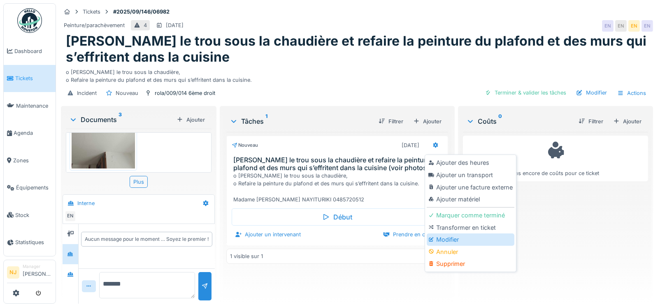
click at [449, 234] on div "Modifier" at bounding box center [470, 240] width 88 height 12
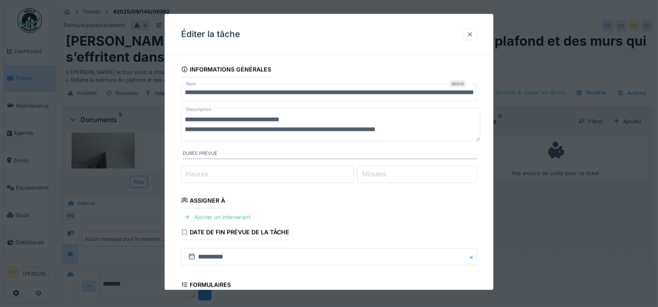
click at [473, 32] on div at bounding box center [469, 34] width 7 height 8
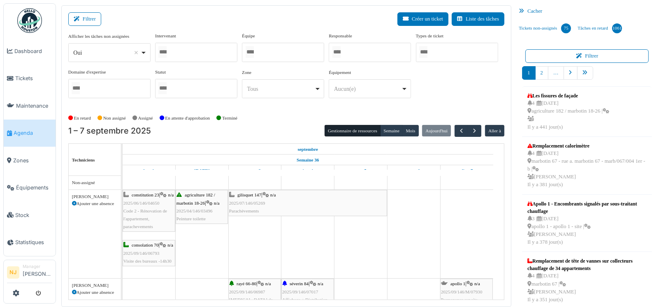
click at [192, 51] on div at bounding box center [196, 52] width 82 height 19
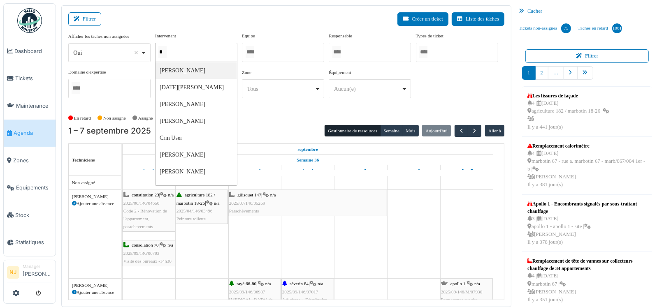
type input "**"
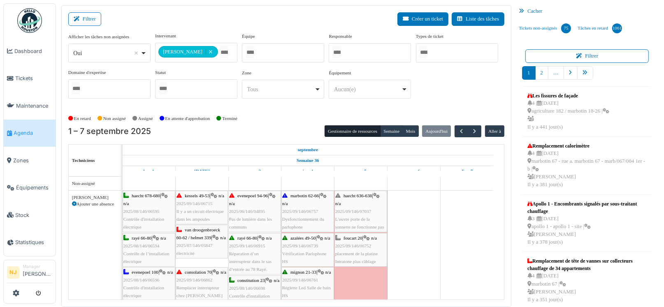
click at [229, 21] on div "Filtrer Créer un ticket Liste des tâches" at bounding box center [286, 22] width 436 height 20
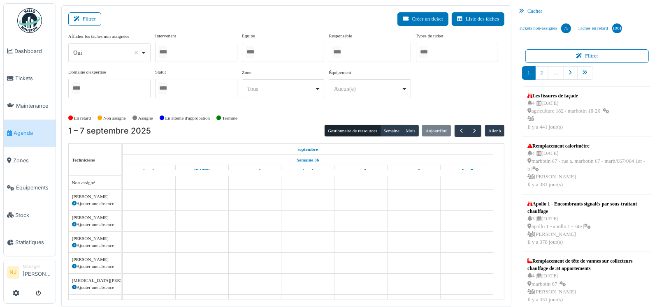
click at [177, 53] on div at bounding box center [196, 52] width 82 height 19
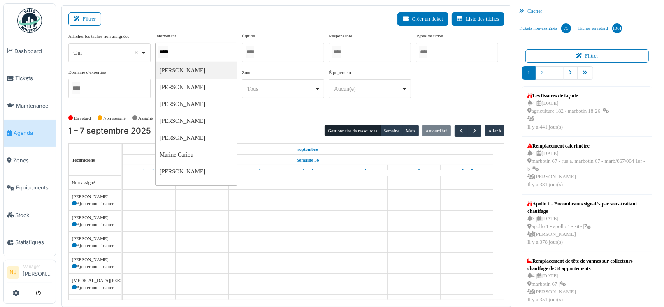
type input "******"
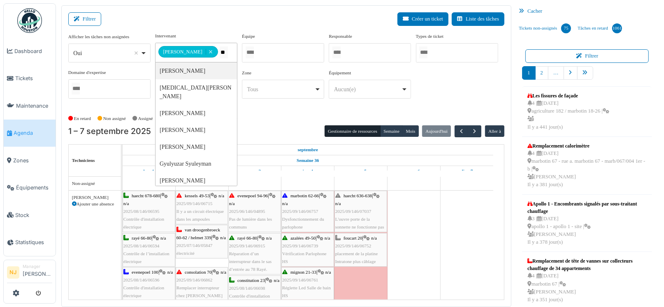
type input "*"
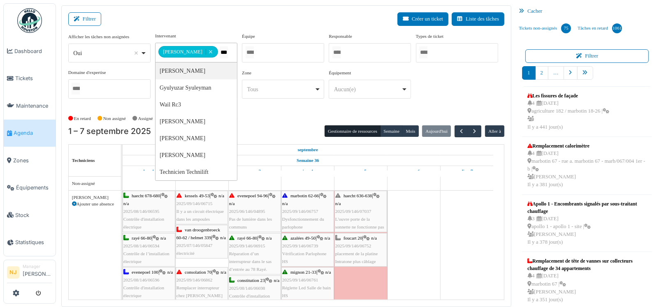
type input "****"
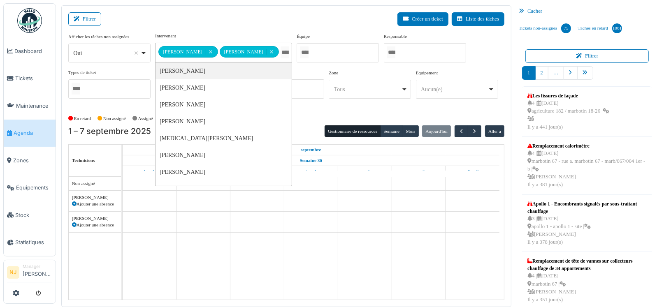
click at [203, 21] on div "Filtrer Créer un ticket Liste des tâches" at bounding box center [286, 22] width 436 height 20
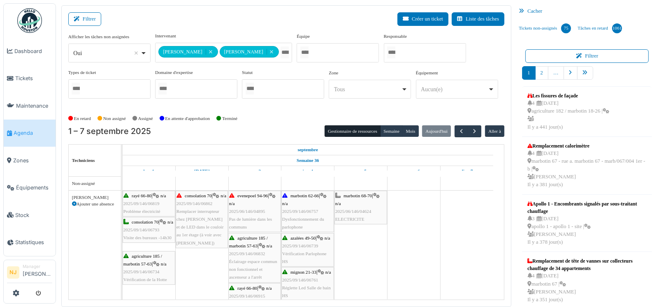
click at [200, 232] on span "Remplacer interrupteur chez [PERSON_NAME] et de LED dans le couloir au 1er étag…" at bounding box center [199, 227] width 47 height 37
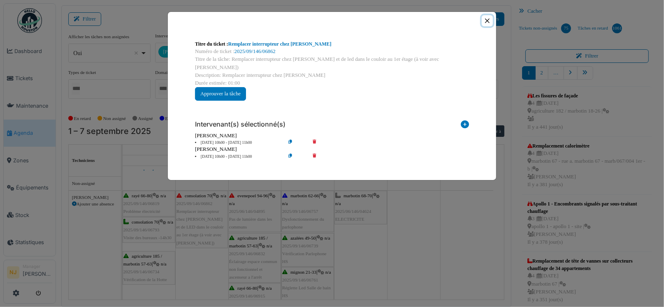
click at [485, 20] on button "Close" at bounding box center [487, 20] width 11 height 11
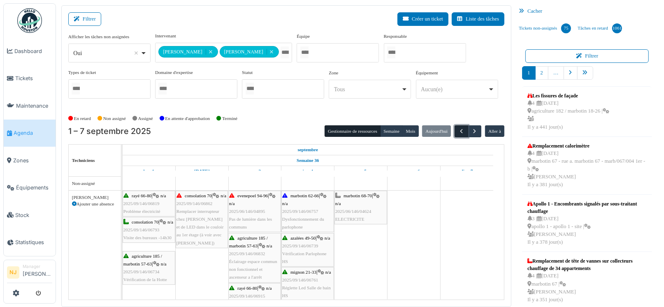
click at [461, 125] on button "button" at bounding box center [461, 131] width 14 height 12
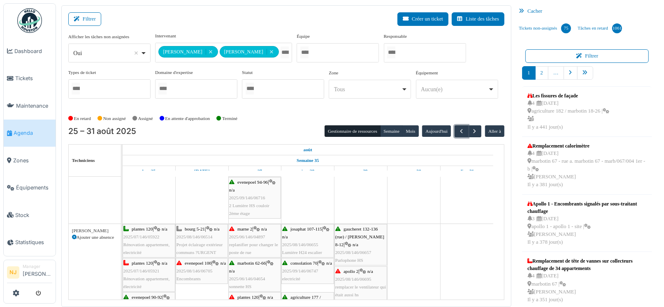
scroll to position [41, 0]
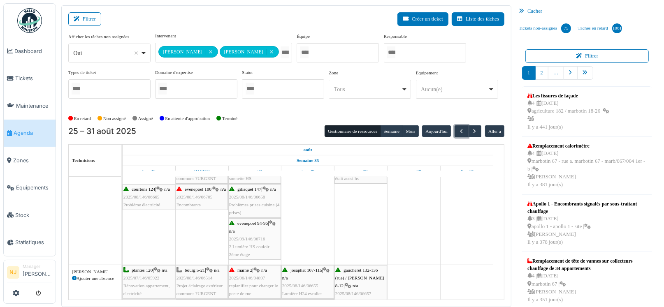
click at [197, 199] on span "2025/08/146/06705" at bounding box center [194, 196] width 36 height 5
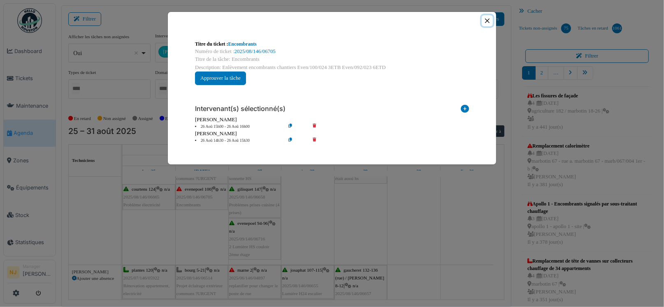
click at [488, 20] on button "Close" at bounding box center [487, 20] width 11 height 11
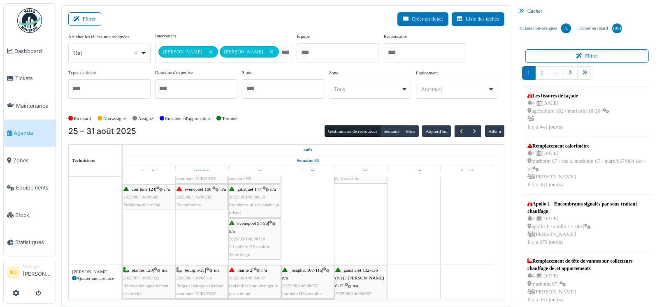
click at [154, 194] on span "2025/08/146/06665" at bounding box center [141, 196] width 36 height 5
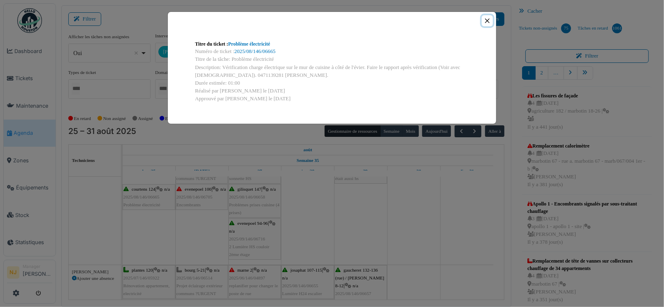
click at [486, 20] on button "Close" at bounding box center [487, 20] width 11 height 11
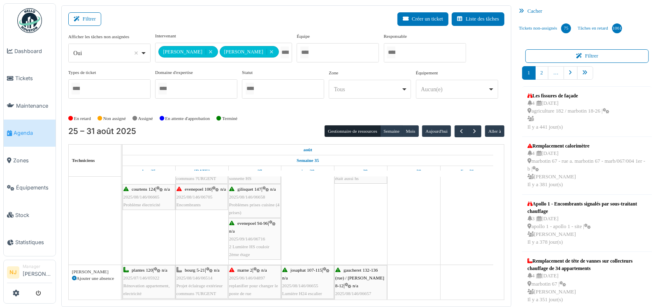
click at [140, 194] on span "2025/08/146/06665" at bounding box center [141, 196] width 36 height 5
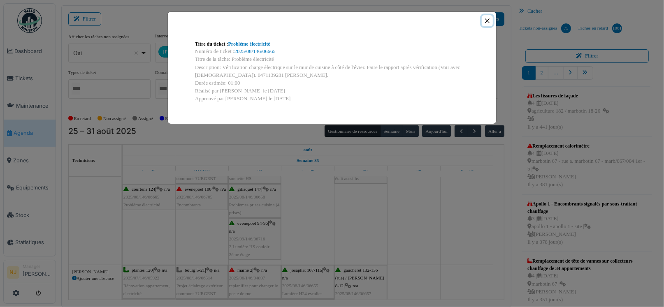
click at [486, 21] on button "Close" at bounding box center [487, 20] width 11 height 11
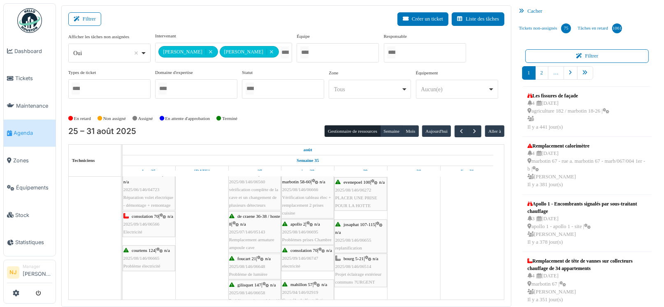
scroll to position [0, 0]
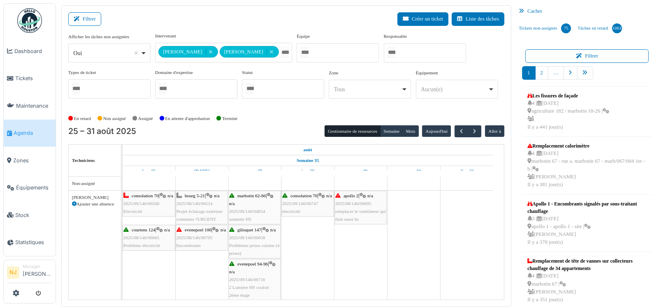
click at [305, 206] on span "2025/09/146/06747" at bounding box center [300, 203] width 36 height 5
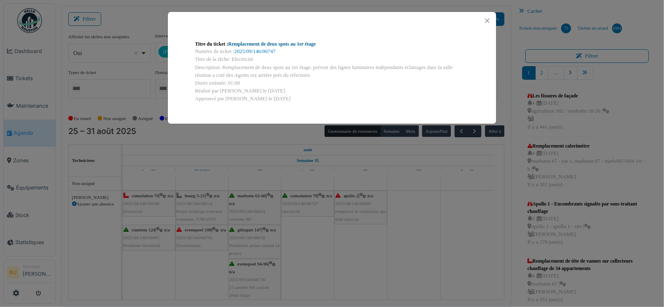
click at [246, 43] on link "Remplacement de deux spots au 1er étage" at bounding box center [272, 44] width 88 height 6
click at [489, 19] on button "Close" at bounding box center [487, 20] width 11 height 11
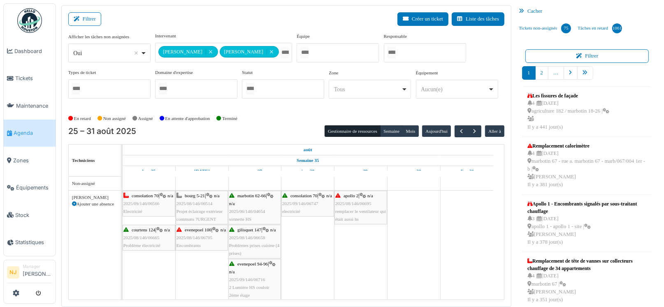
click at [308, 206] on span "2025/09/146/06747" at bounding box center [300, 203] width 36 height 5
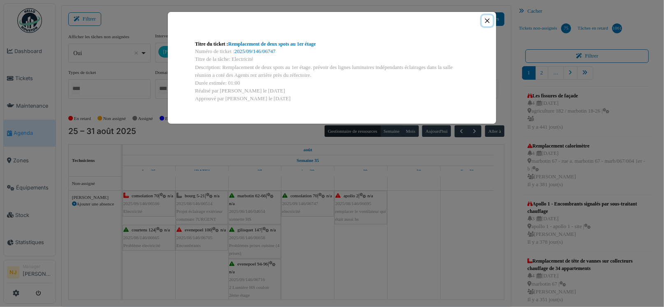
click at [487, 19] on button "Close" at bounding box center [487, 20] width 11 height 11
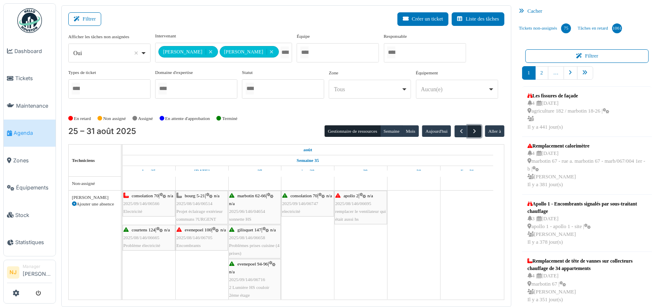
click at [471, 130] on span "button" at bounding box center [474, 131] width 7 height 7
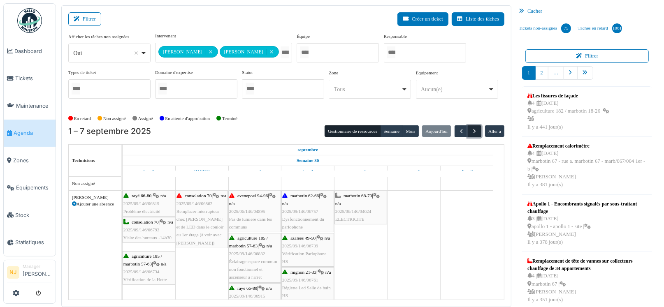
click at [471, 130] on span "button" at bounding box center [474, 131] width 7 height 7
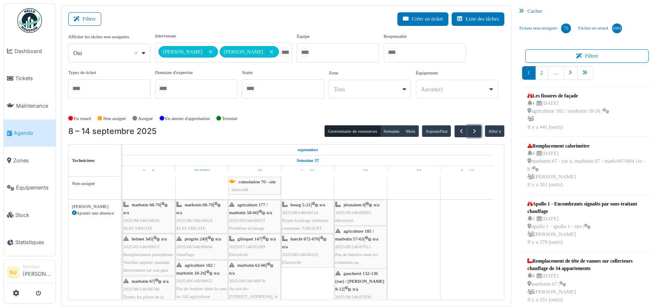
click at [301, 246] on div "haecht 672-676 | n/a 2025/08/146/06222 Electricité" at bounding box center [307, 251] width 51 height 32
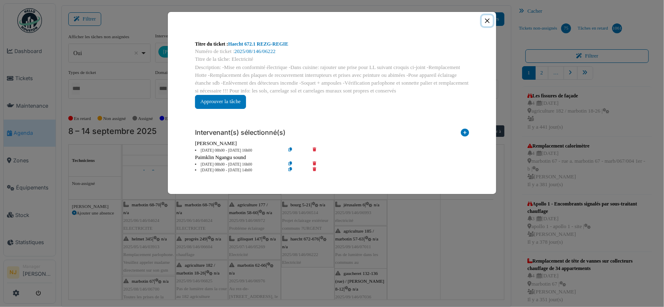
click at [486, 18] on button "Close" at bounding box center [487, 20] width 11 height 11
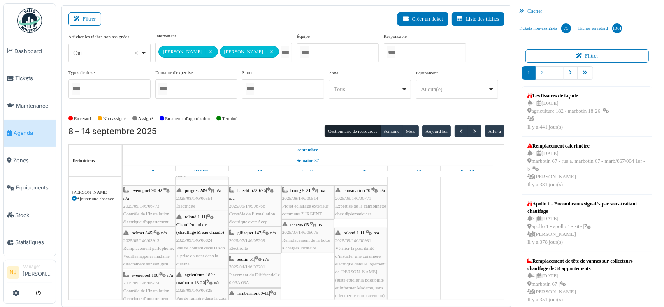
scroll to position [247, 0]
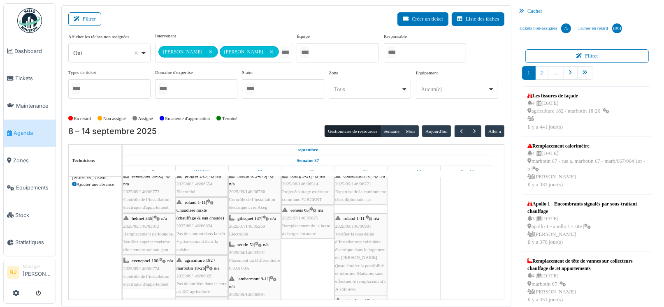
click at [369, 234] on span "Vérifier la possibilité d’installer une cuisinière électrique dans le logement …" at bounding box center [360, 266] width 51 height 68
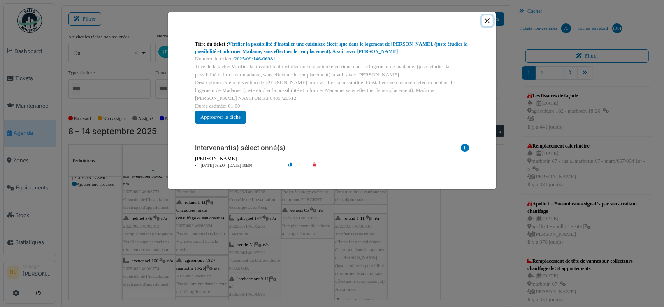
click at [484, 21] on button "Close" at bounding box center [487, 20] width 11 height 11
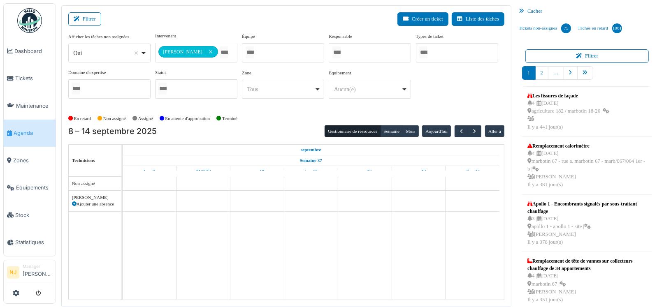
scroll to position [0, 0]
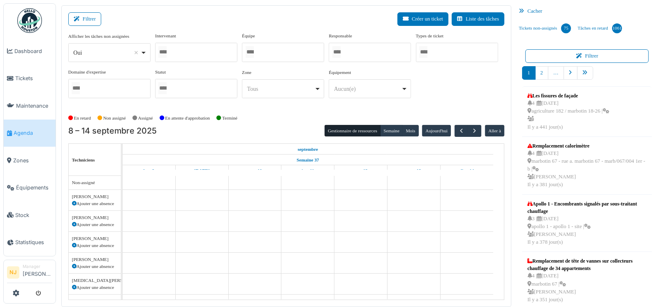
click at [269, 50] on div at bounding box center [283, 52] width 82 height 19
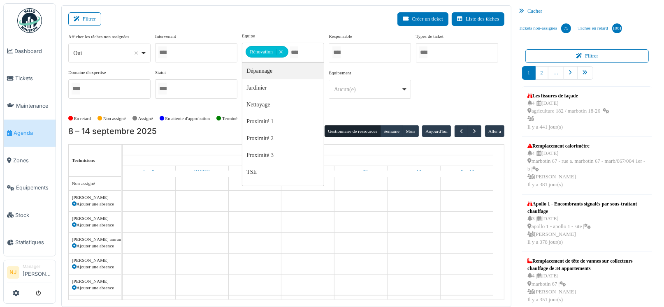
click at [218, 16] on div "Filtrer Créer un ticket Liste des tâches" at bounding box center [286, 22] width 436 height 20
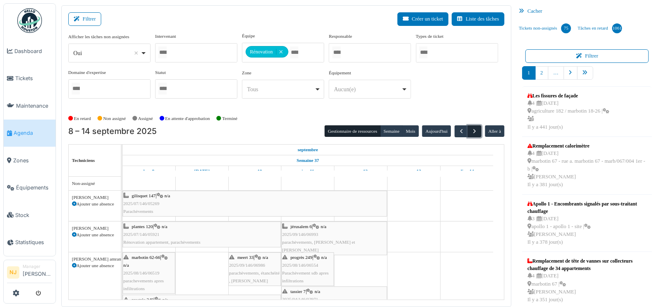
click at [471, 130] on span "button" at bounding box center [474, 131] width 7 height 7
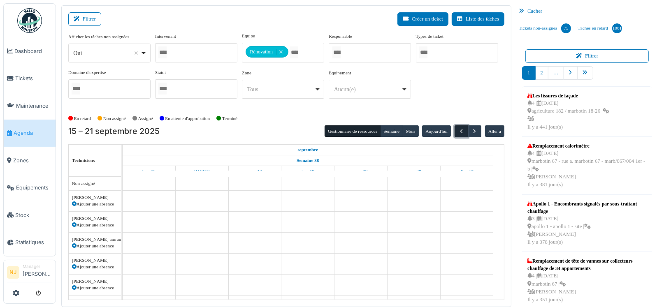
click at [458, 129] on span "button" at bounding box center [461, 131] width 7 height 7
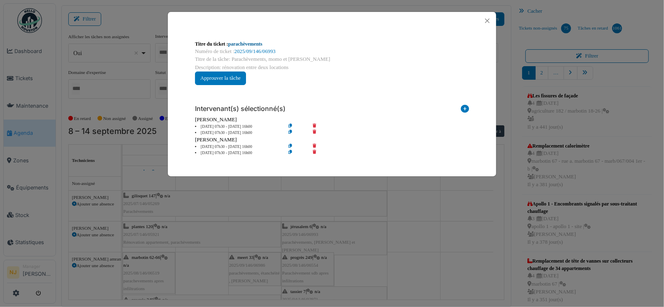
click at [247, 44] on link "parachèvements" at bounding box center [245, 44] width 34 height 6
click at [487, 19] on button "Close" at bounding box center [487, 20] width 11 height 11
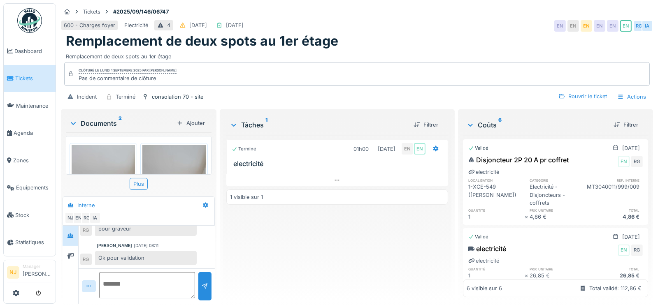
scroll to position [6, 0]
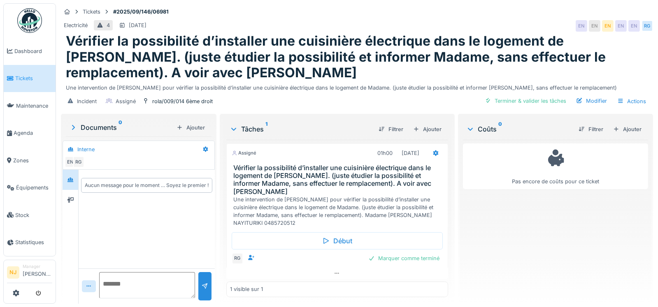
scroll to position [6, 0]
click at [130, 274] on textarea at bounding box center [147, 285] width 96 height 26
click at [169, 278] on textarea "**********" at bounding box center [146, 285] width 94 height 26
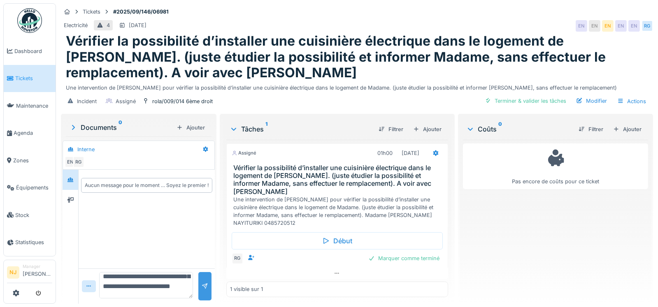
type textarea "**********"
click at [204, 282] on div at bounding box center [204, 286] width 7 height 8
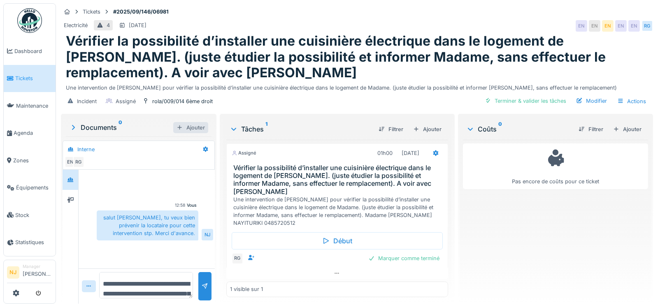
click at [185, 122] on div "Ajouter" at bounding box center [190, 127] width 35 height 11
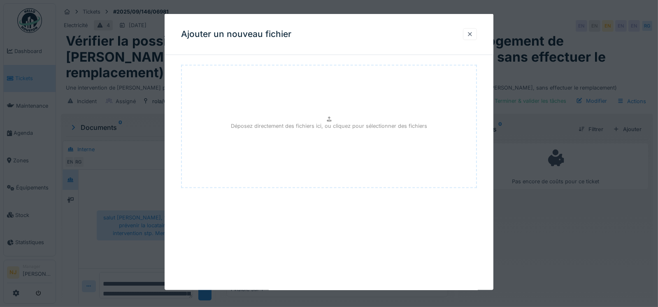
click at [473, 34] on div at bounding box center [469, 34] width 7 height 8
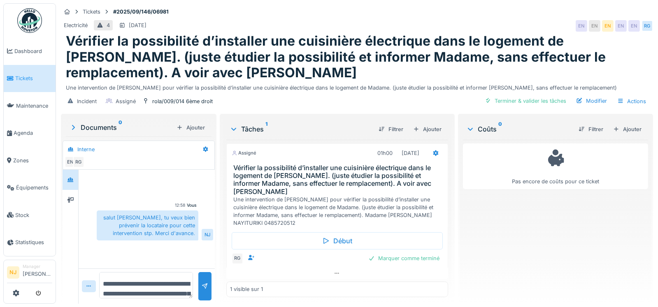
click at [90, 123] on div "Documents 0" at bounding box center [121, 128] width 104 height 10
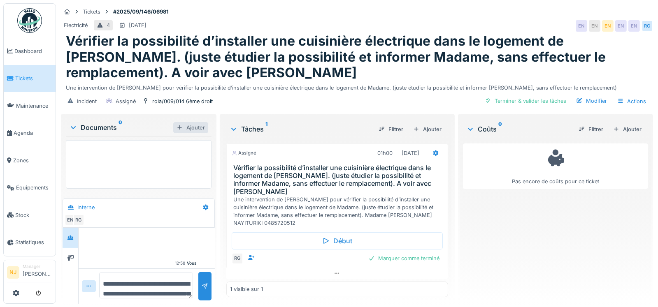
click at [194, 125] on div "Ajouter" at bounding box center [190, 127] width 35 height 11
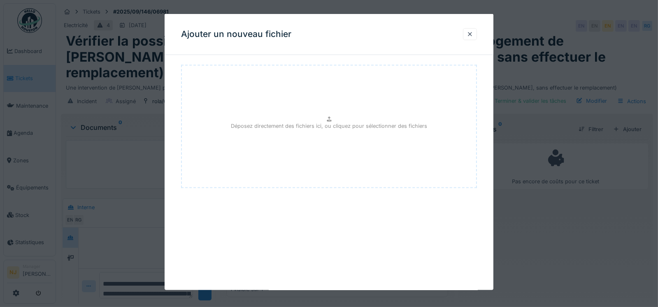
click at [329, 110] on div "Déposez directement des fichiers ici, ou cliquez pour sélectionner des fichiers" at bounding box center [329, 126] width 296 height 123
type input "**********"
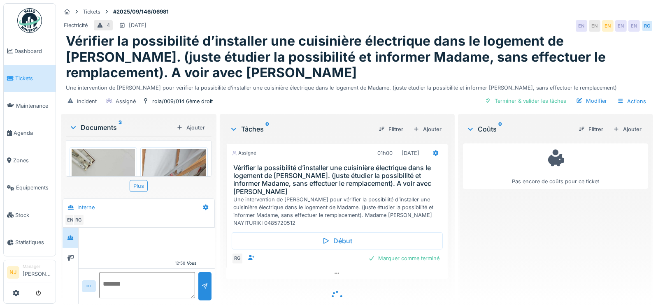
scroll to position [33, 0]
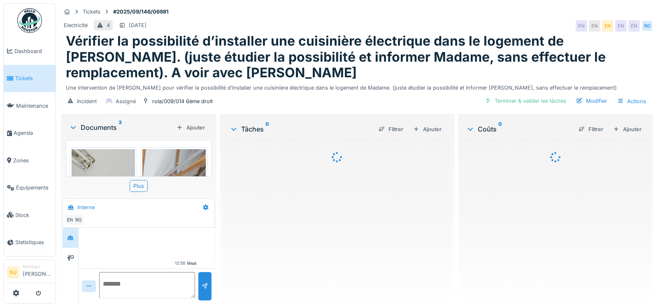
scroll to position [33, 0]
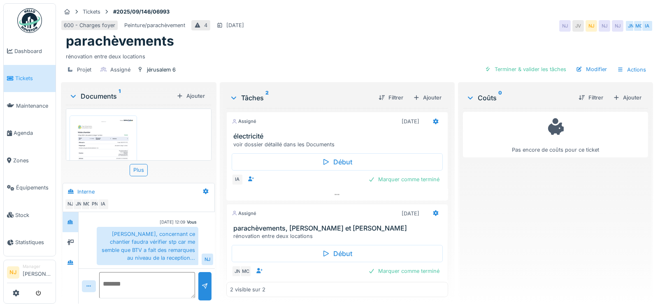
click at [110, 136] on img at bounding box center [103, 162] width 63 height 89
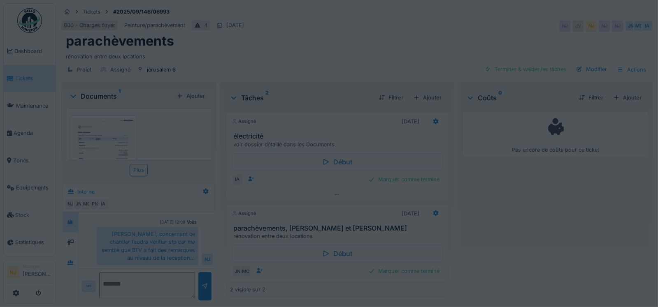
click at [110, 136] on div at bounding box center [329, 153] width 658 height 307
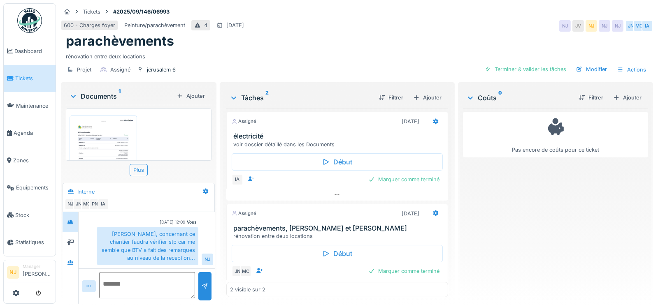
click at [110, 136] on img at bounding box center [103, 162] width 63 height 89
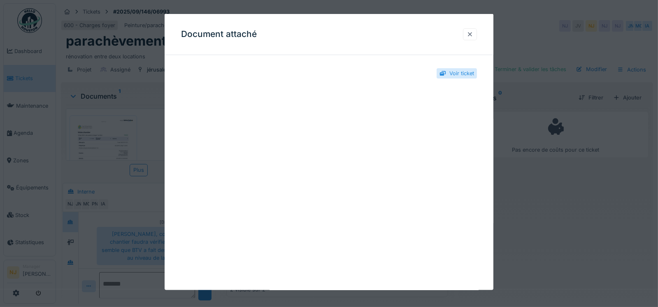
click at [472, 34] on div at bounding box center [469, 34] width 7 height 8
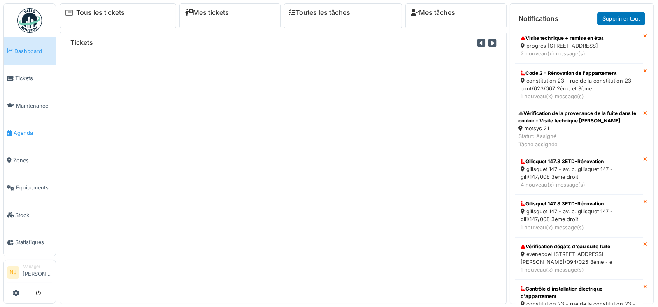
click at [21, 129] on span "Agenda" at bounding box center [33, 133] width 39 height 8
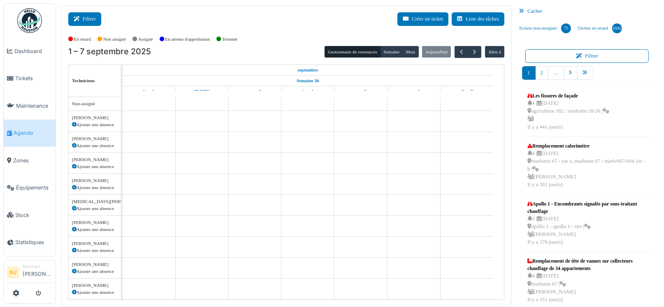
click at [88, 21] on button "Filtrer" at bounding box center [84, 19] width 33 height 14
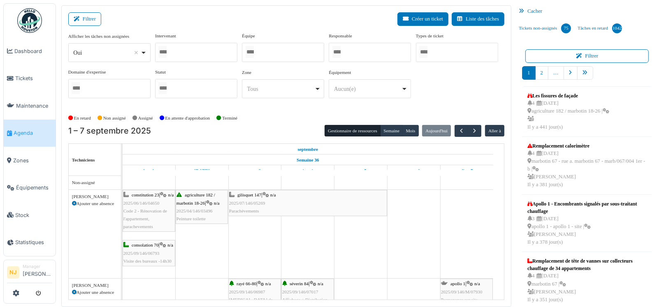
click at [260, 51] on div at bounding box center [283, 52] width 82 height 19
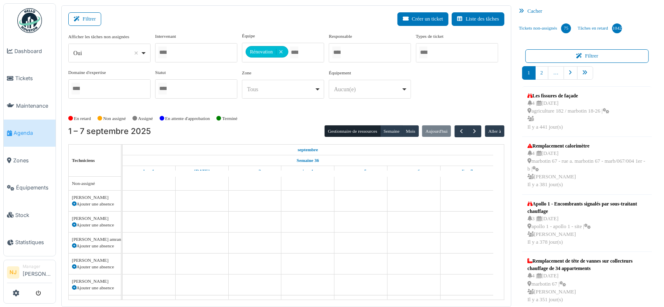
click at [282, 14] on div "Filtrer Créer un ticket Liste des tâches" at bounding box center [286, 22] width 436 height 20
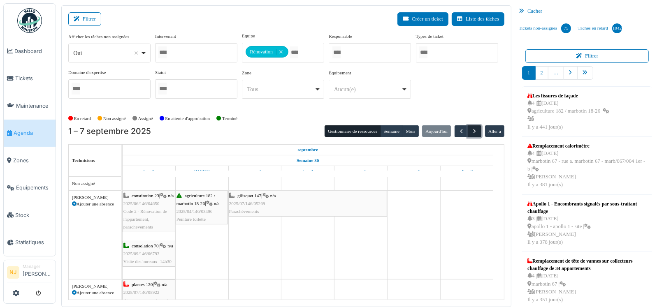
click at [471, 128] on span "button" at bounding box center [474, 131] width 7 height 7
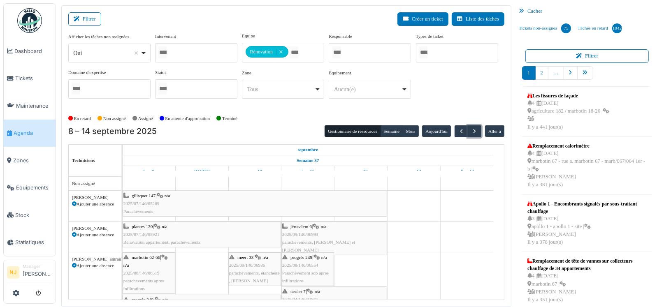
click at [310, 234] on span "2025/09/146/06993" at bounding box center [300, 234] width 36 height 5
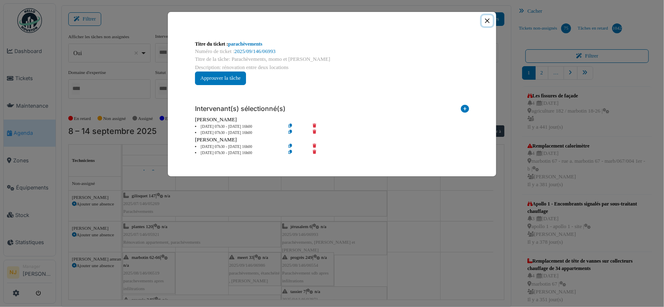
click at [486, 19] on button "Close" at bounding box center [487, 20] width 11 height 11
